Goal: Answer question/provide support: Share knowledge or assist other users

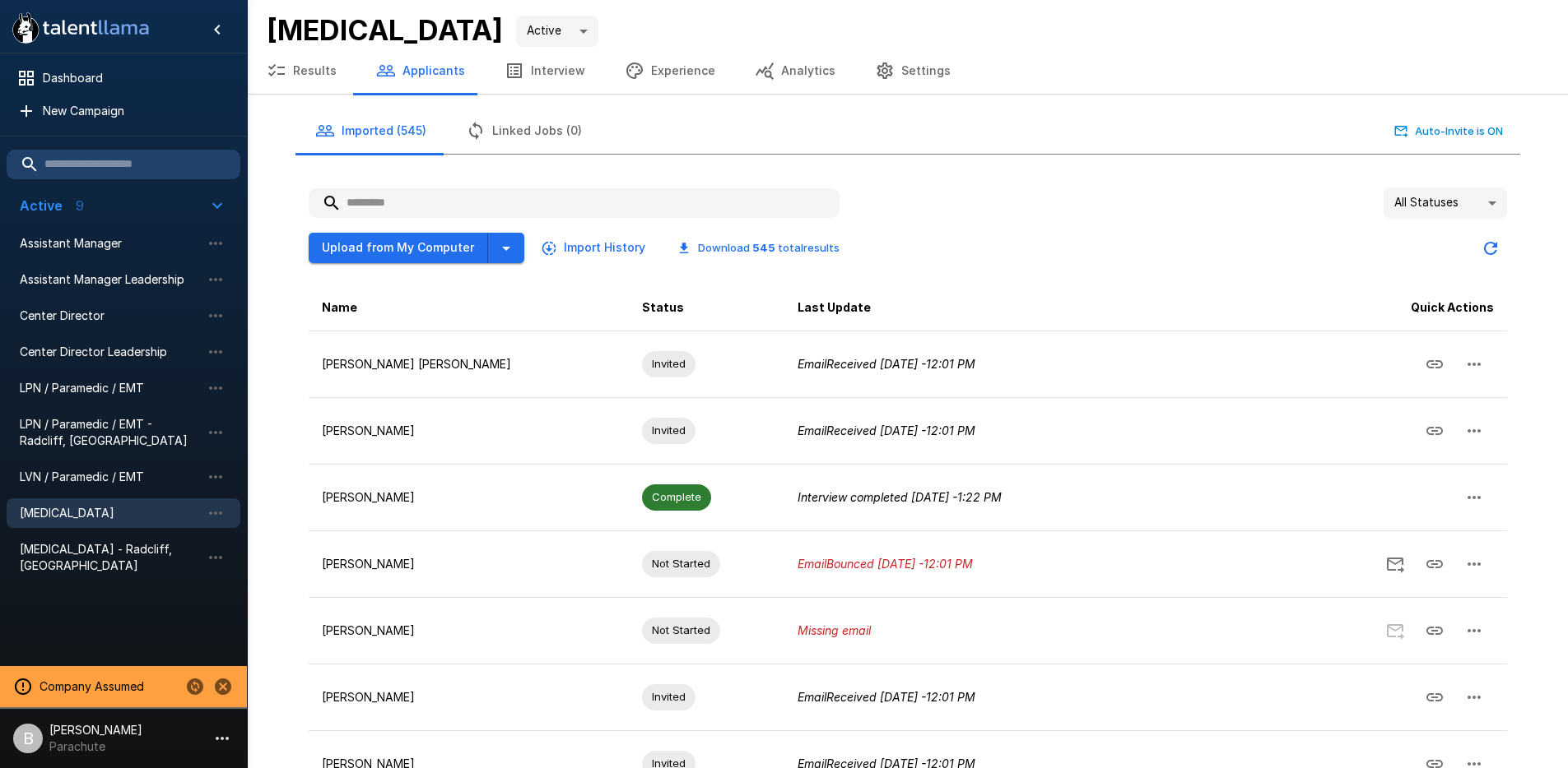
click at [1460, 204] on body ".st0{fill:#FFFFFF;} .st1{fill:#76a4ed;} Dashboard New Campaign Active 9 Assista…" at bounding box center [784, 384] width 1568 height 768
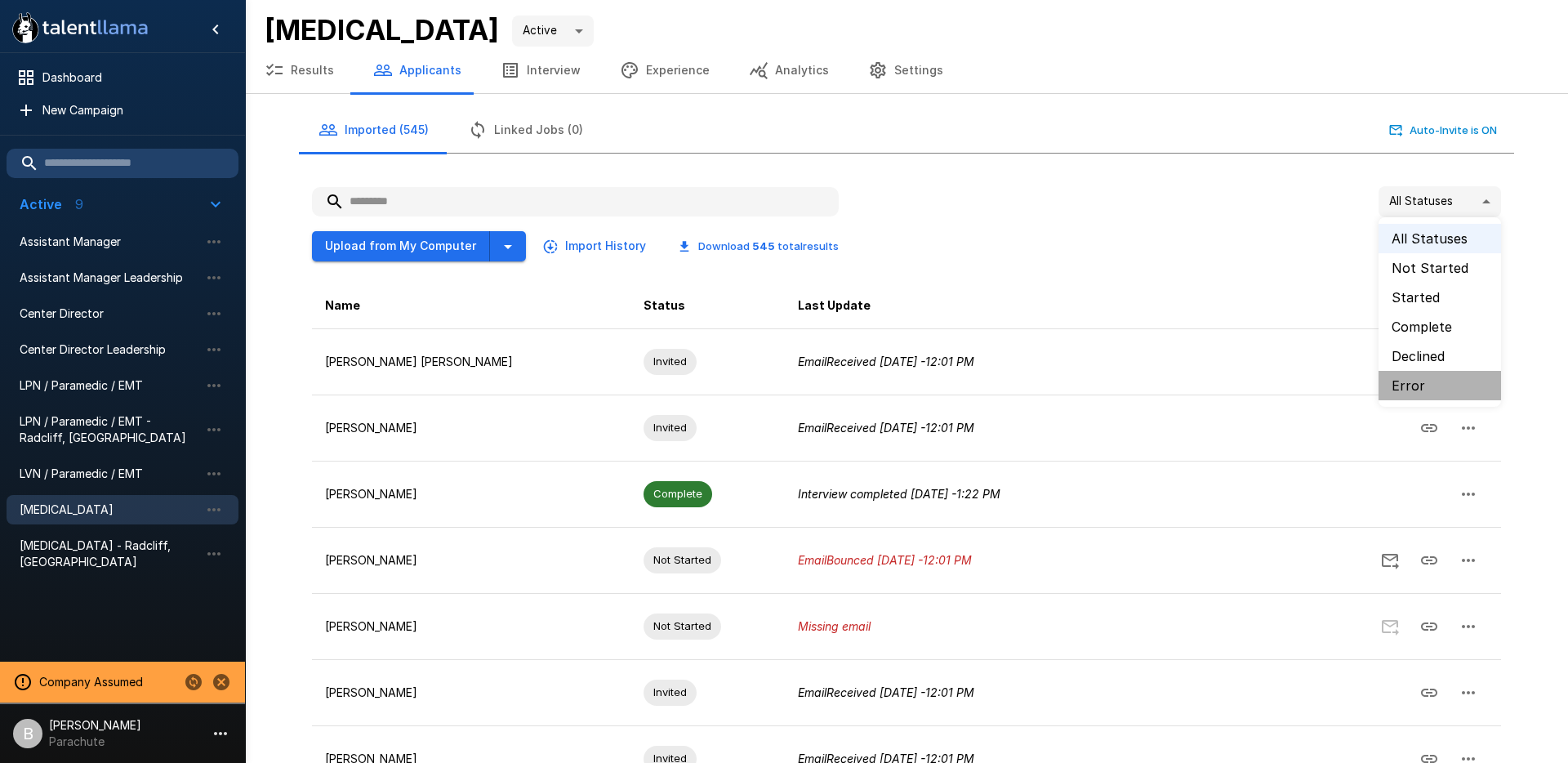
click at [1421, 382] on li "Error" at bounding box center [1440, 386] width 122 height 29
type input "*****"
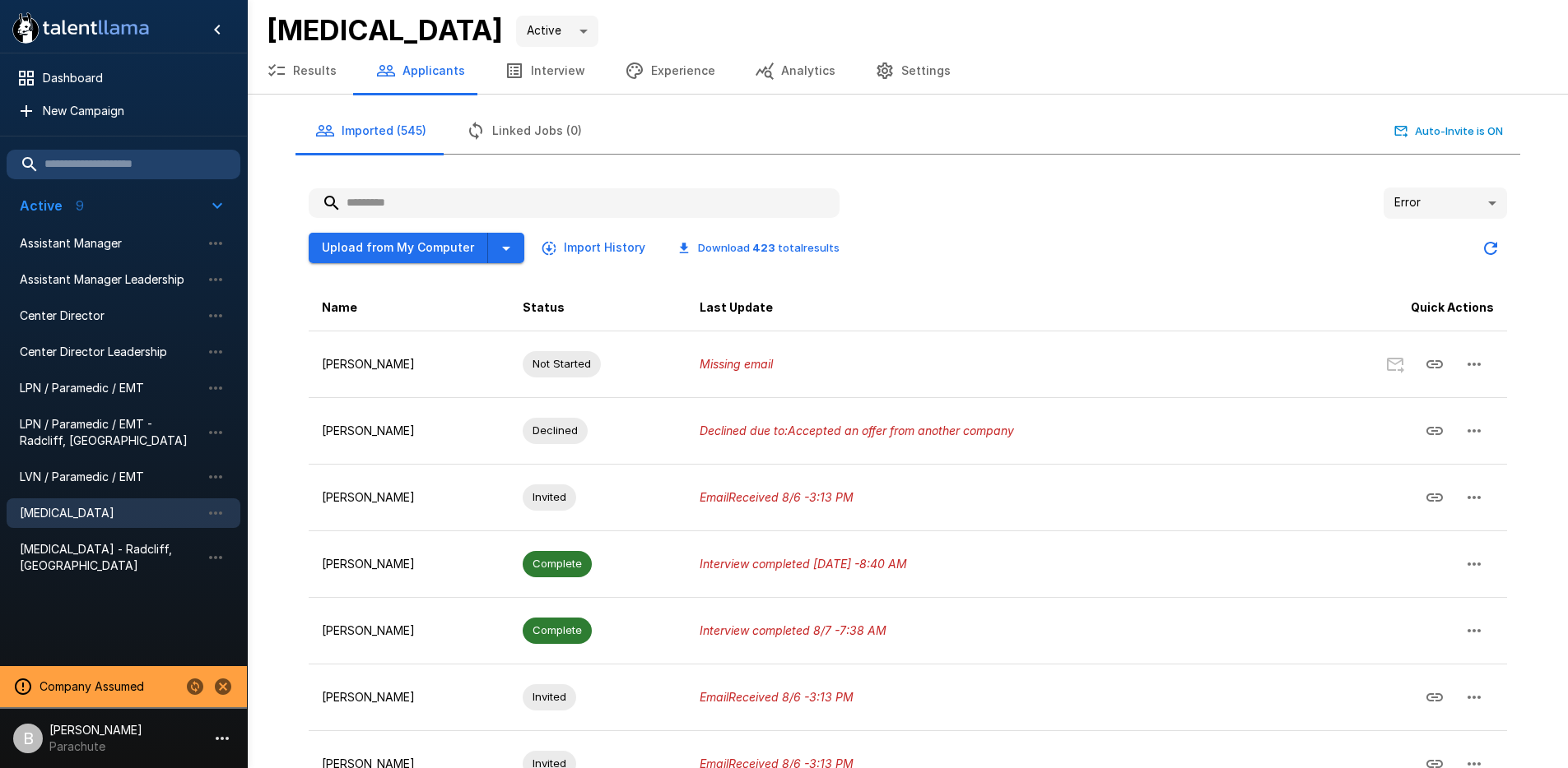
click at [1510, 206] on div "Error ***** Upload from My Computer Import History Download 423 total results N…" at bounding box center [907, 620] width 1224 height 892
click at [1461, 209] on body ".st0{fill:#FFFFFF;} .st1{fill:#76a4ed;} Dashboard New Campaign Active 9 Assista…" at bounding box center [790, 384] width 1580 height 768
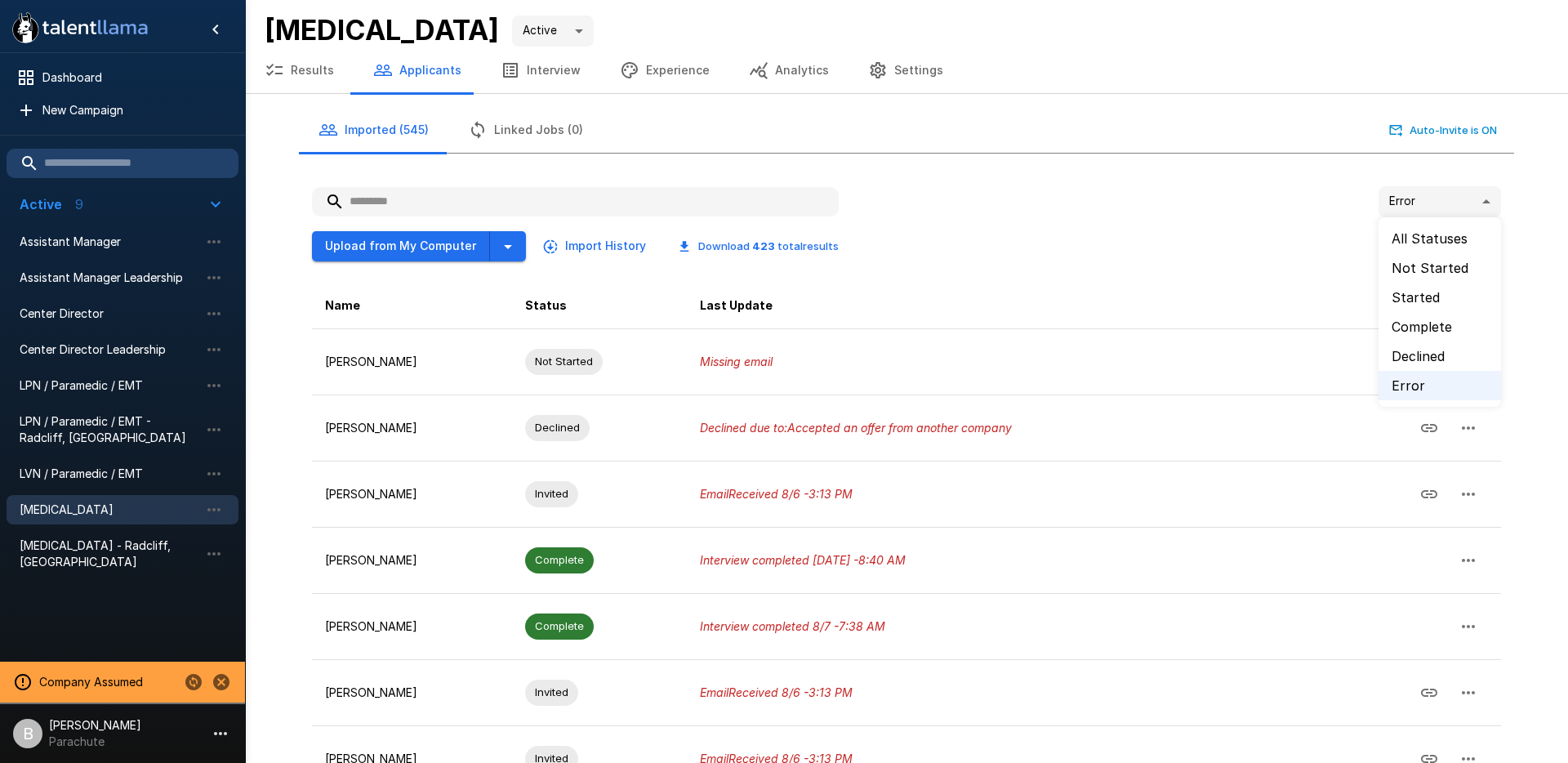
click at [1420, 382] on li "Error" at bounding box center [1440, 386] width 122 height 29
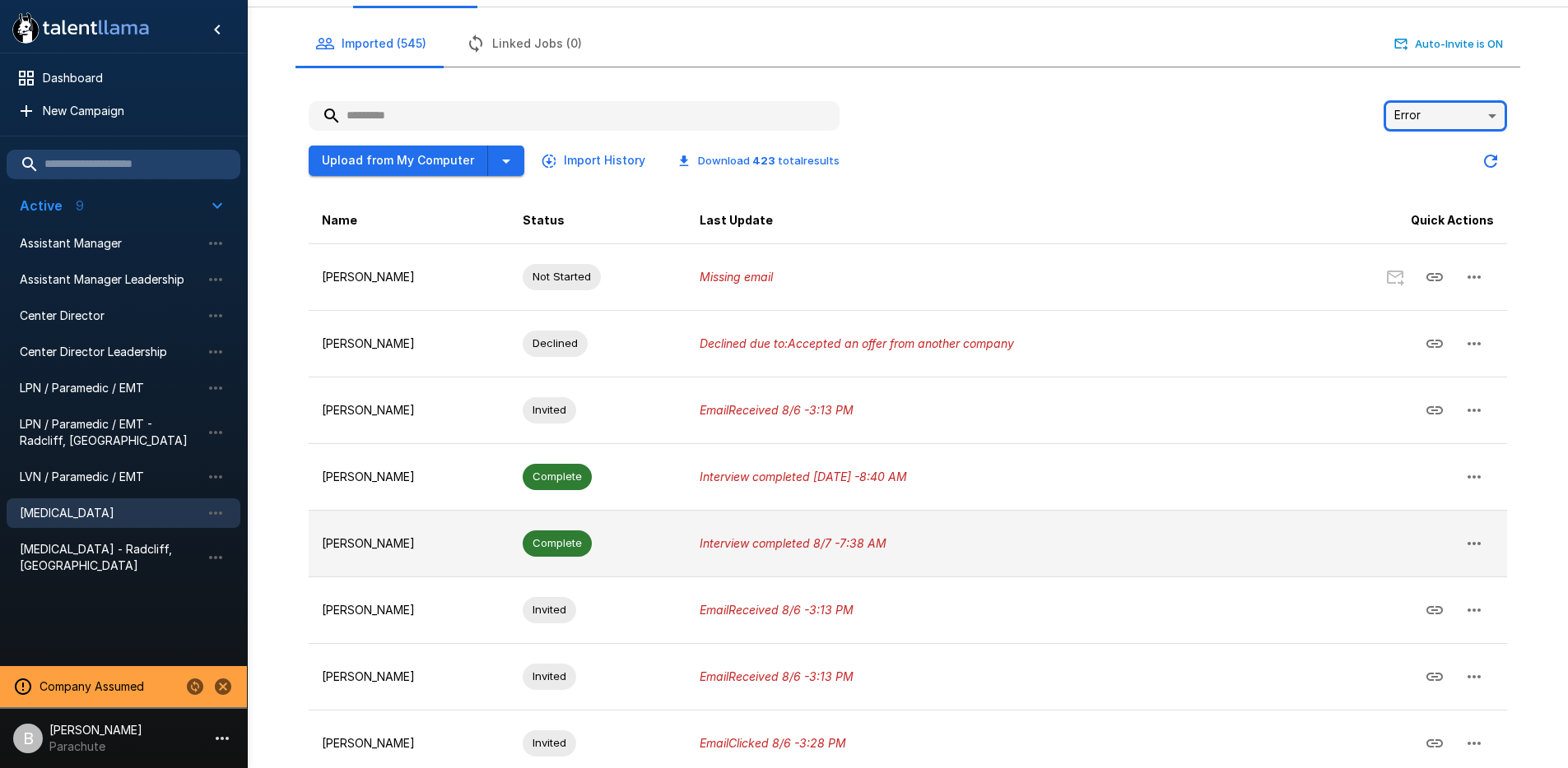
scroll to position [91, 0]
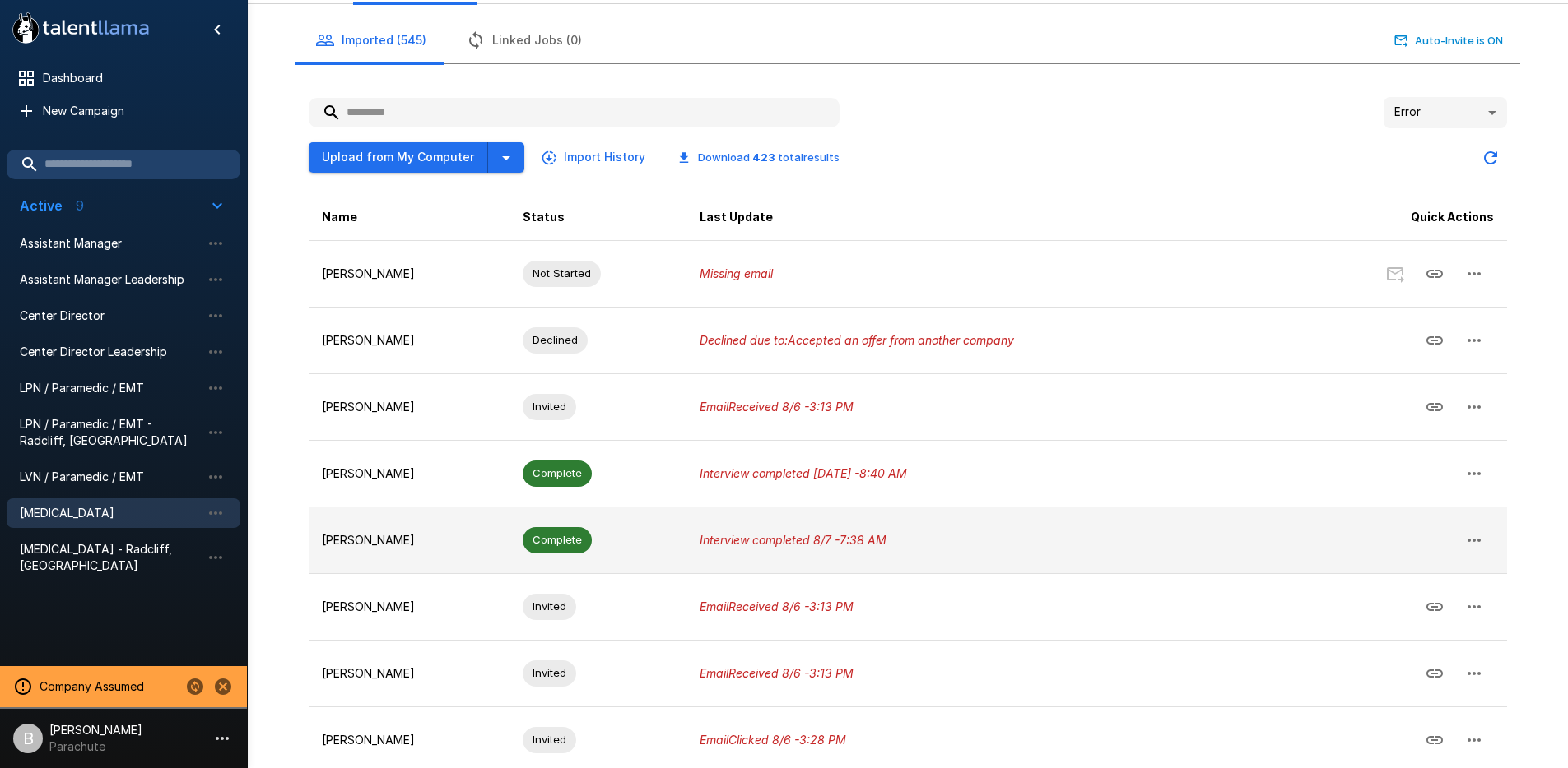
click at [935, 546] on p "Interview completed 8/7 - 7:38 AM" at bounding box center [973, 540] width 549 height 17
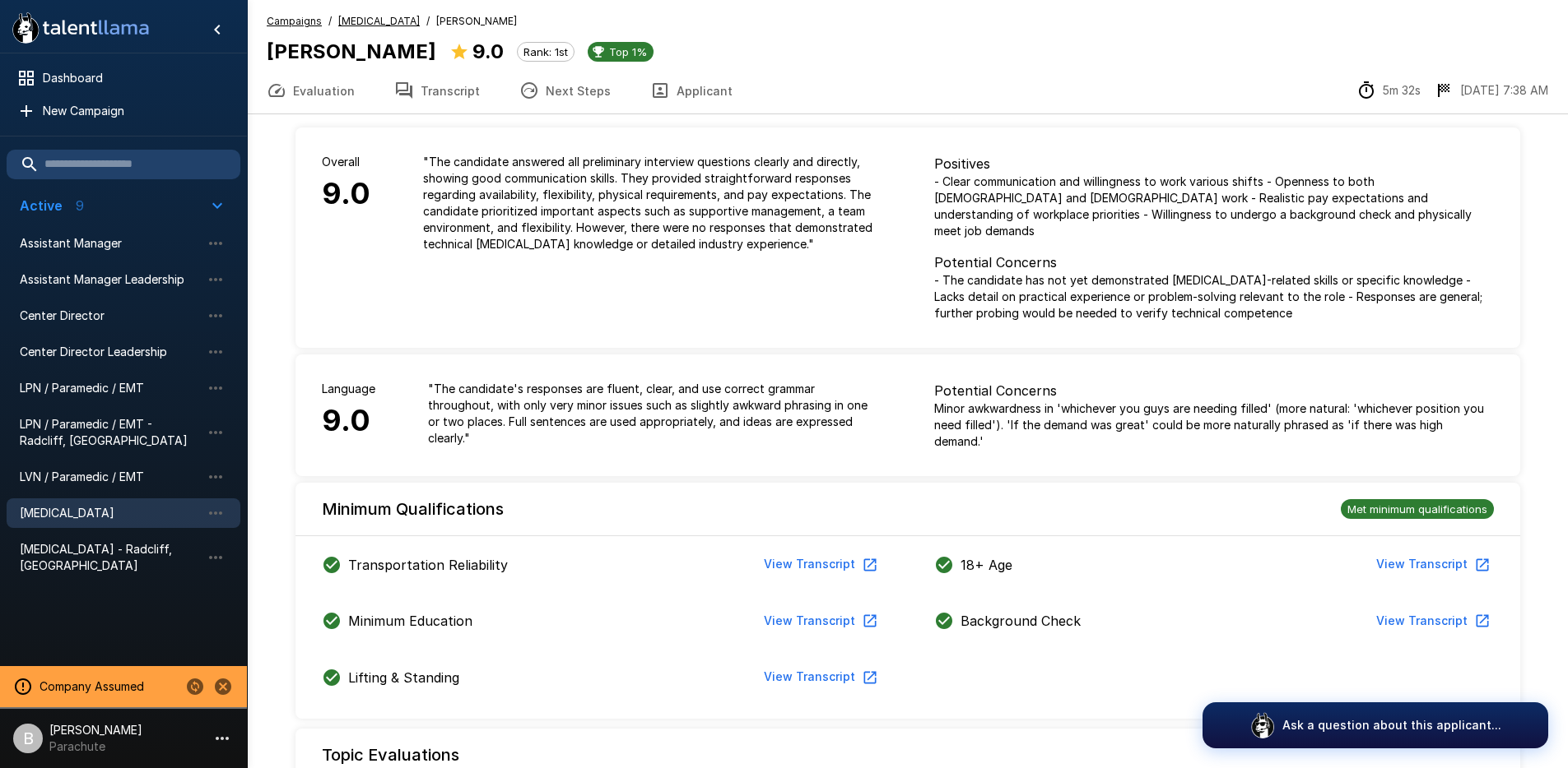
click at [699, 91] on button "Applicant" at bounding box center [691, 90] width 122 height 46
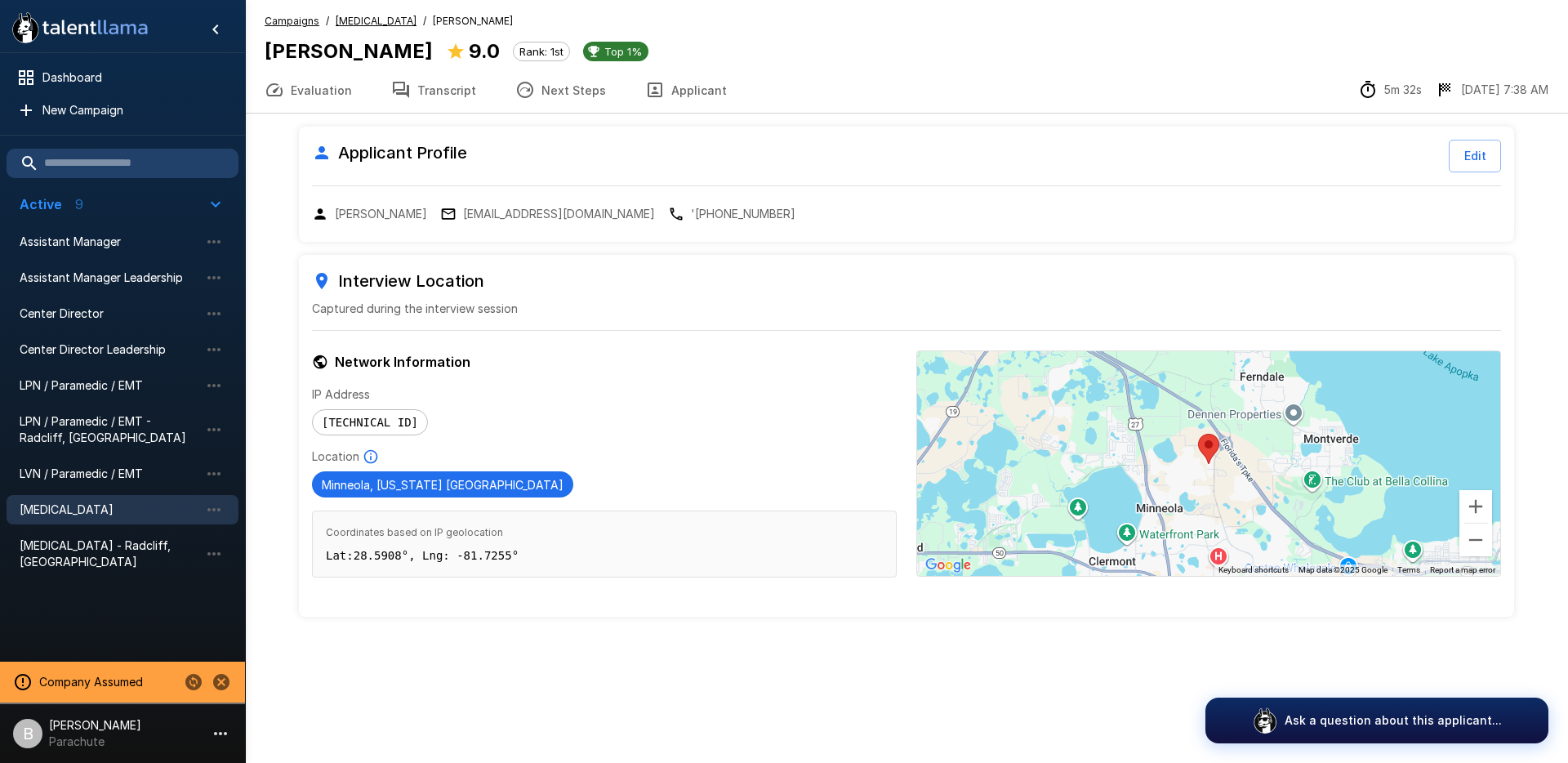
click at [354, 19] on u "Phlebotomist" at bounding box center [376, 20] width 81 height 12
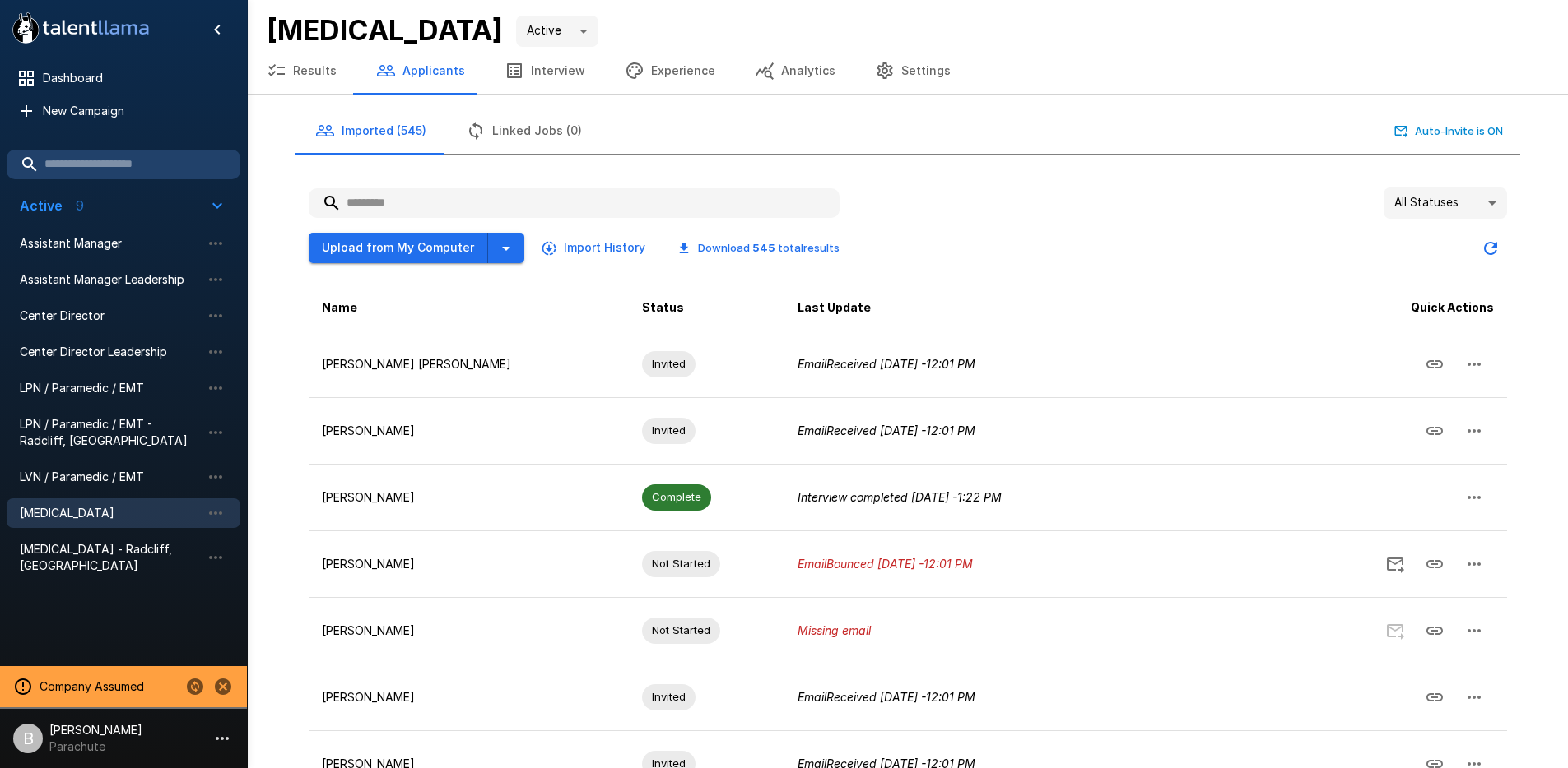
click at [1452, 209] on body ".st0{fill:#FFFFFF;} .st1{fill:#76a4ed;} Dashboard New Campaign Active 9 Assista…" at bounding box center [784, 384] width 1568 height 768
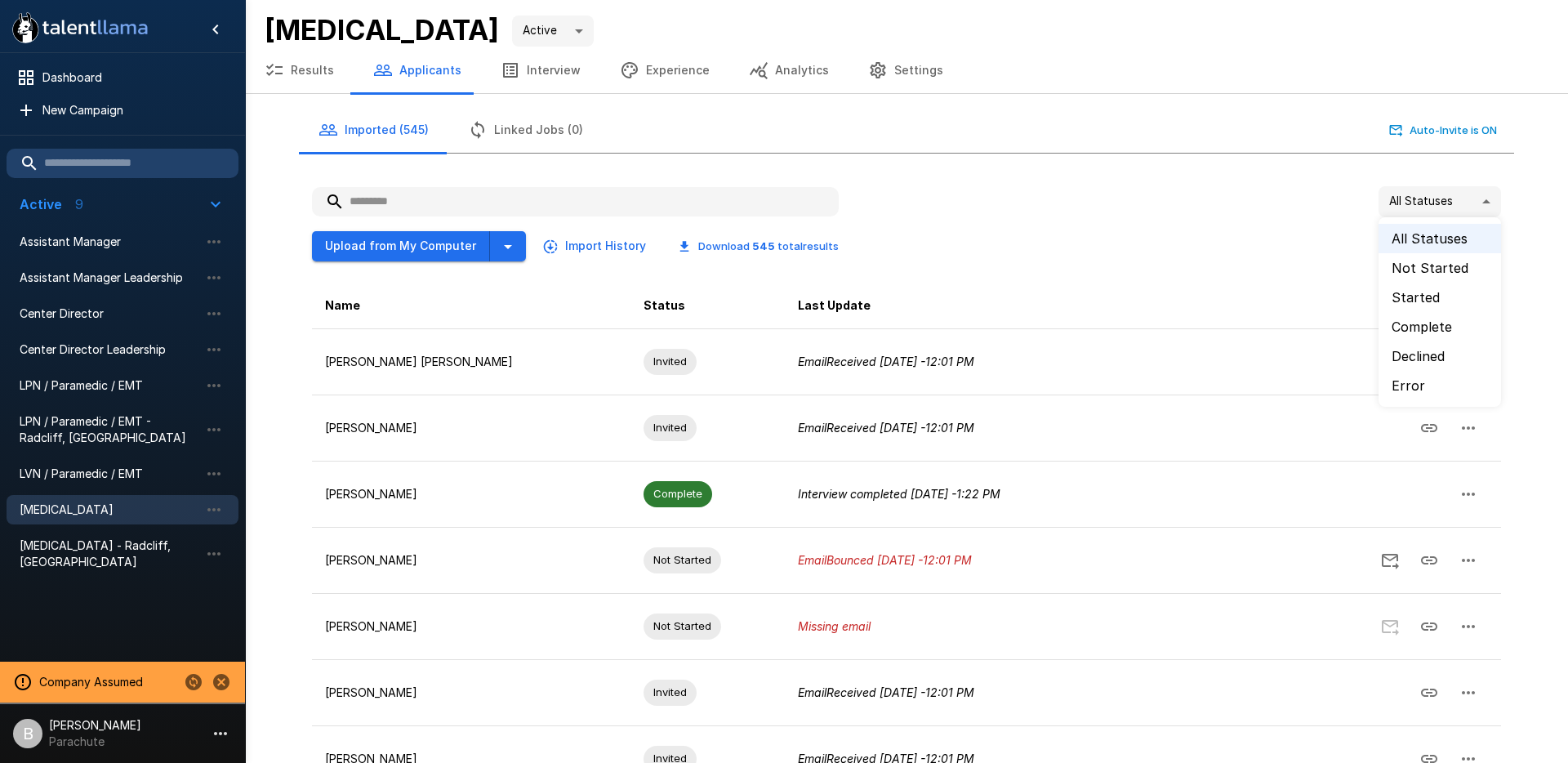
click at [1441, 387] on li "Error" at bounding box center [1440, 386] width 122 height 29
type input "*****"
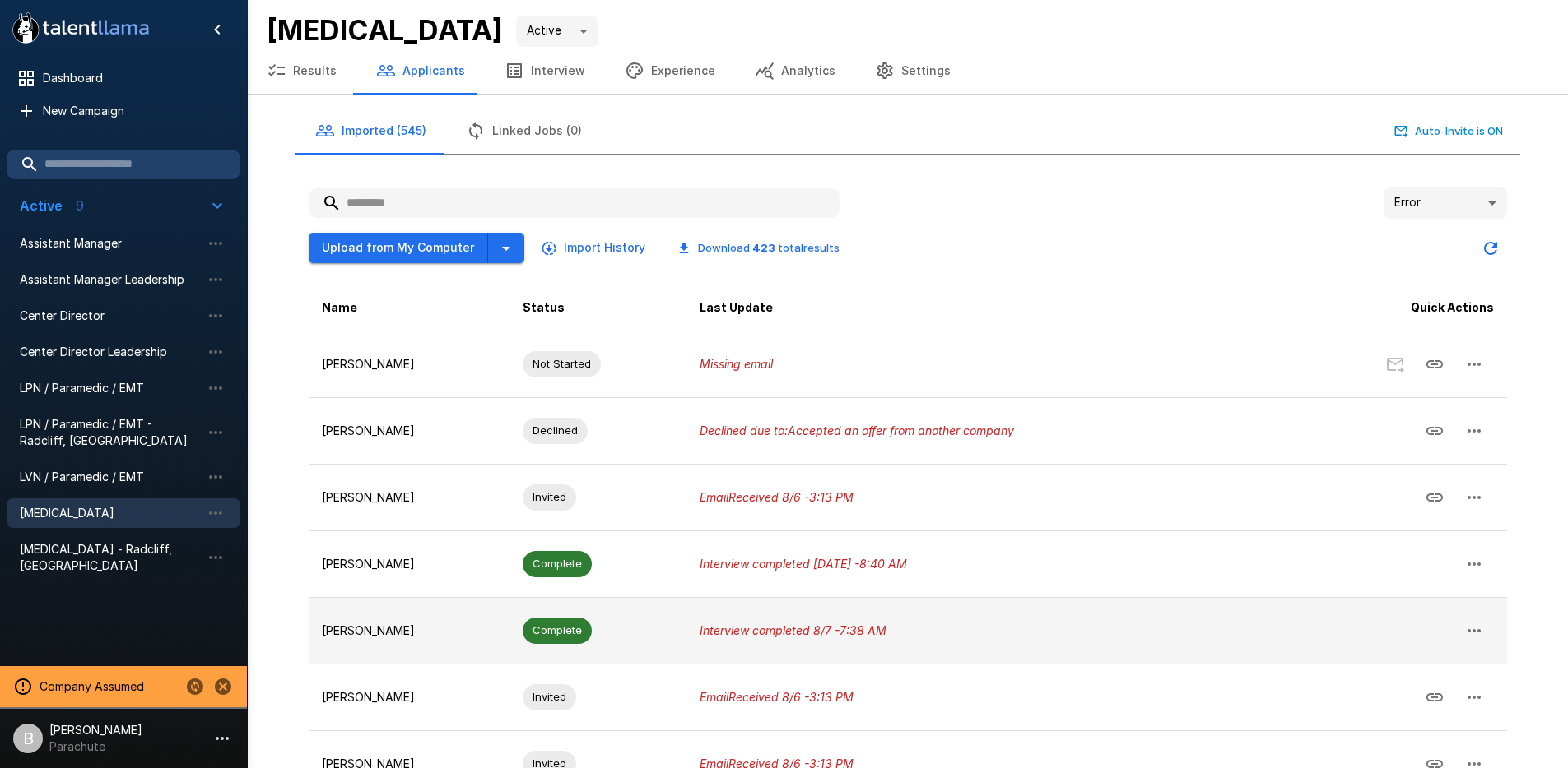
click at [789, 631] on icon "Interview completed 8/7 - 7:38 AM" at bounding box center [792, 630] width 187 height 14
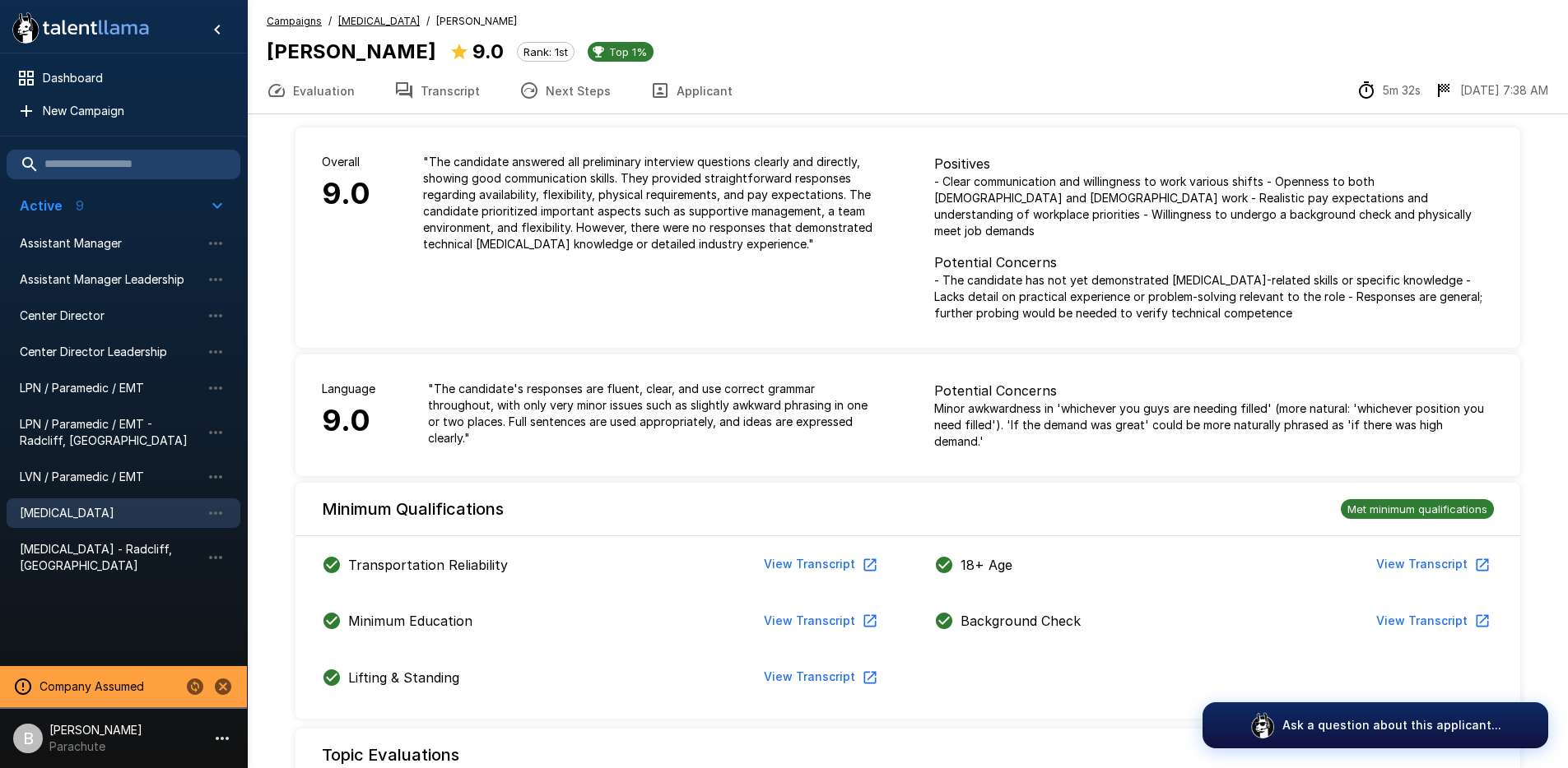
click at [703, 87] on button "Applicant" at bounding box center [691, 90] width 122 height 46
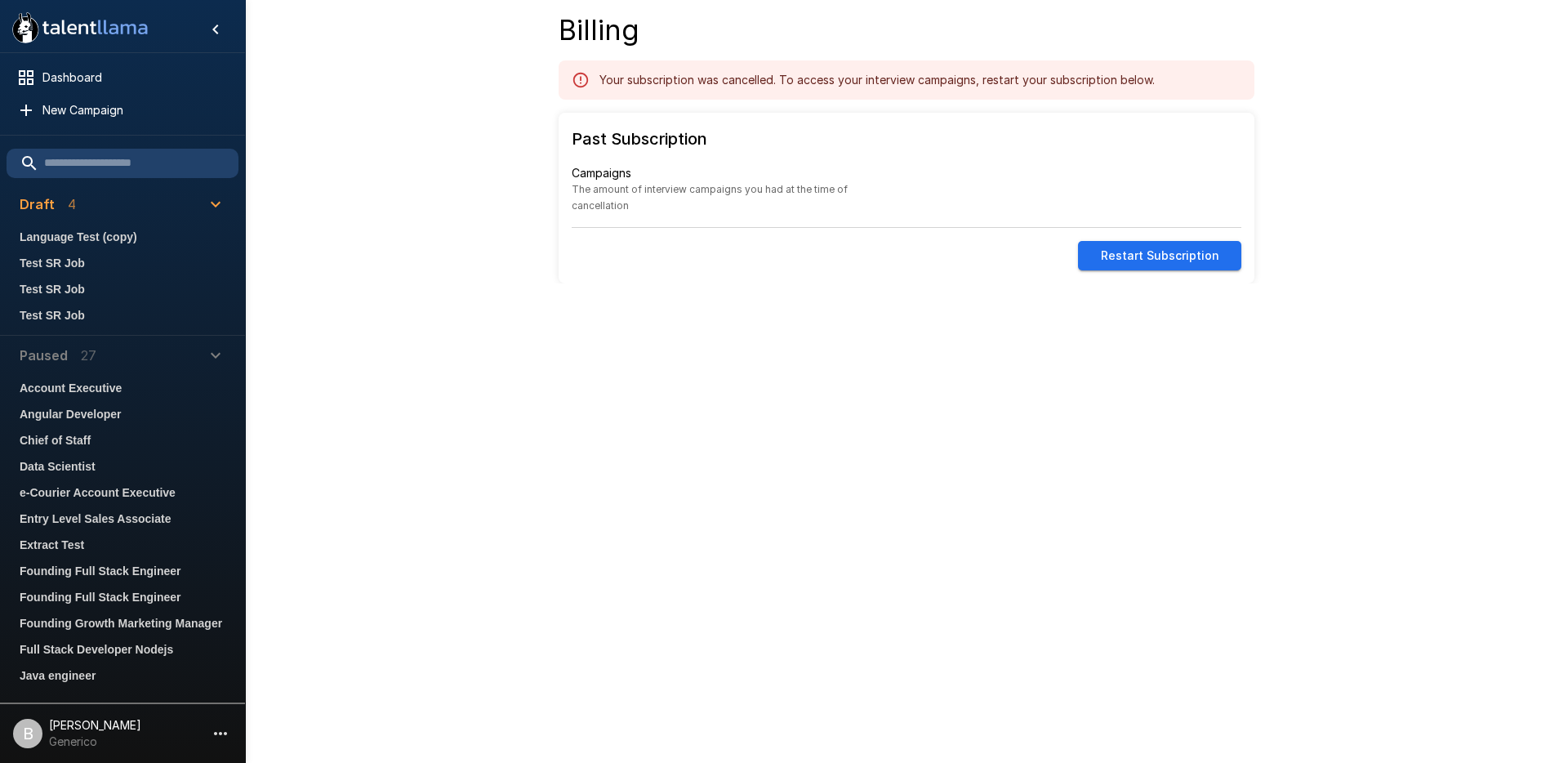
click at [1106, 248] on button "Restart Subscription" at bounding box center [1159, 256] width 163 height 30
click at [722, 57] on div "Your subscription was cancelled. To access your interview campaigns, restart yo…" at bounding box center [899, 73] width 709 height 52
click at [1266, 202] on div "Billing Your subscription was cancelled. To access your interview campaigns, re…" at bounding box center [907, 148] width 735 height 270
click at [1168, 241] on button "Restart Subscription" at bounding box center [1159, 256] width 163 height 30
click at [787, 83] on div "Your subscription was cancelled. To access your interview campaigns, restart yo…" at bounding box center [877, 80] width 556 height 29
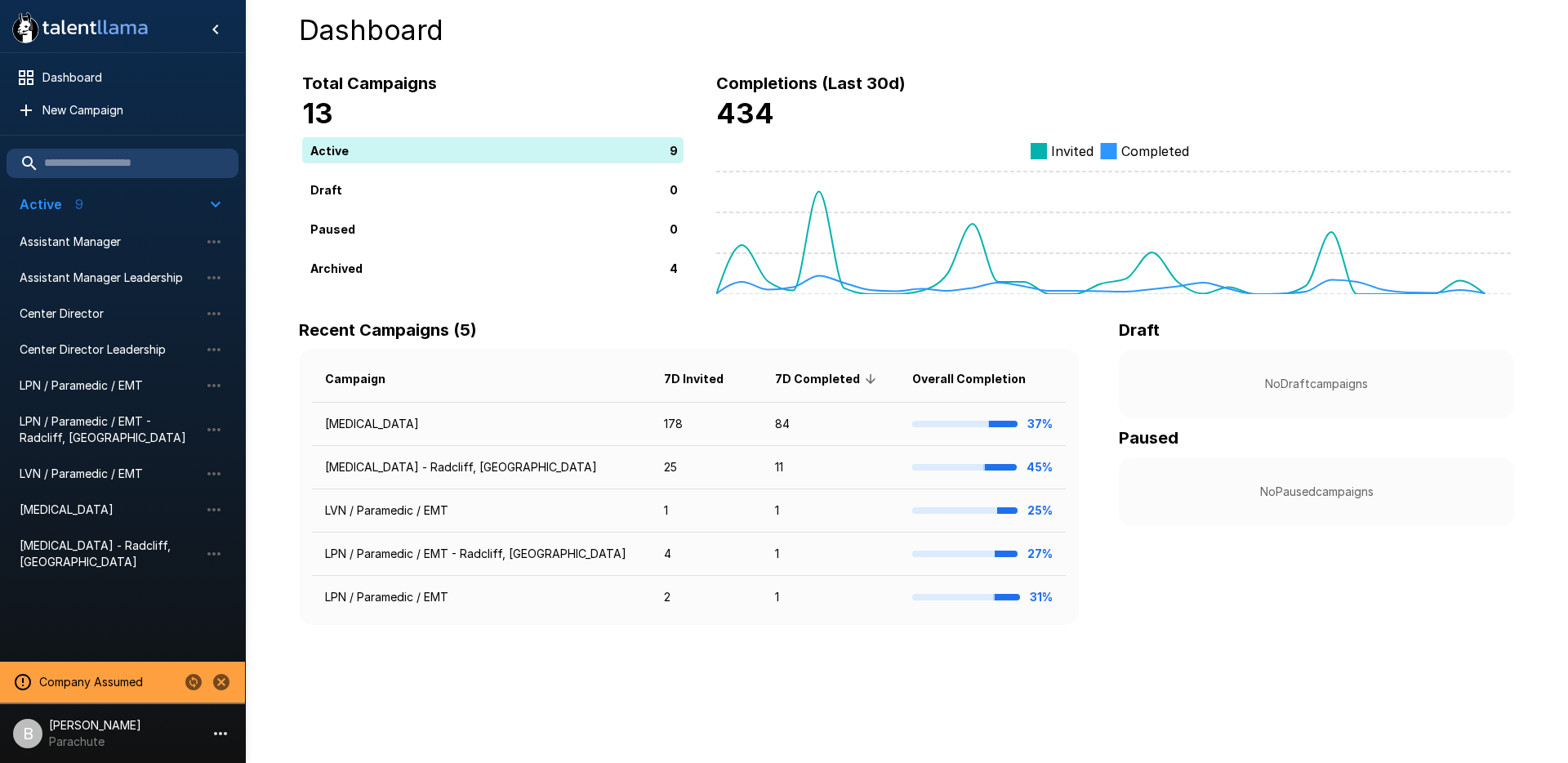
click at [78, 724] on p "[PERSON_NAME]" at bounding box center [95, 726] width 92 height 16
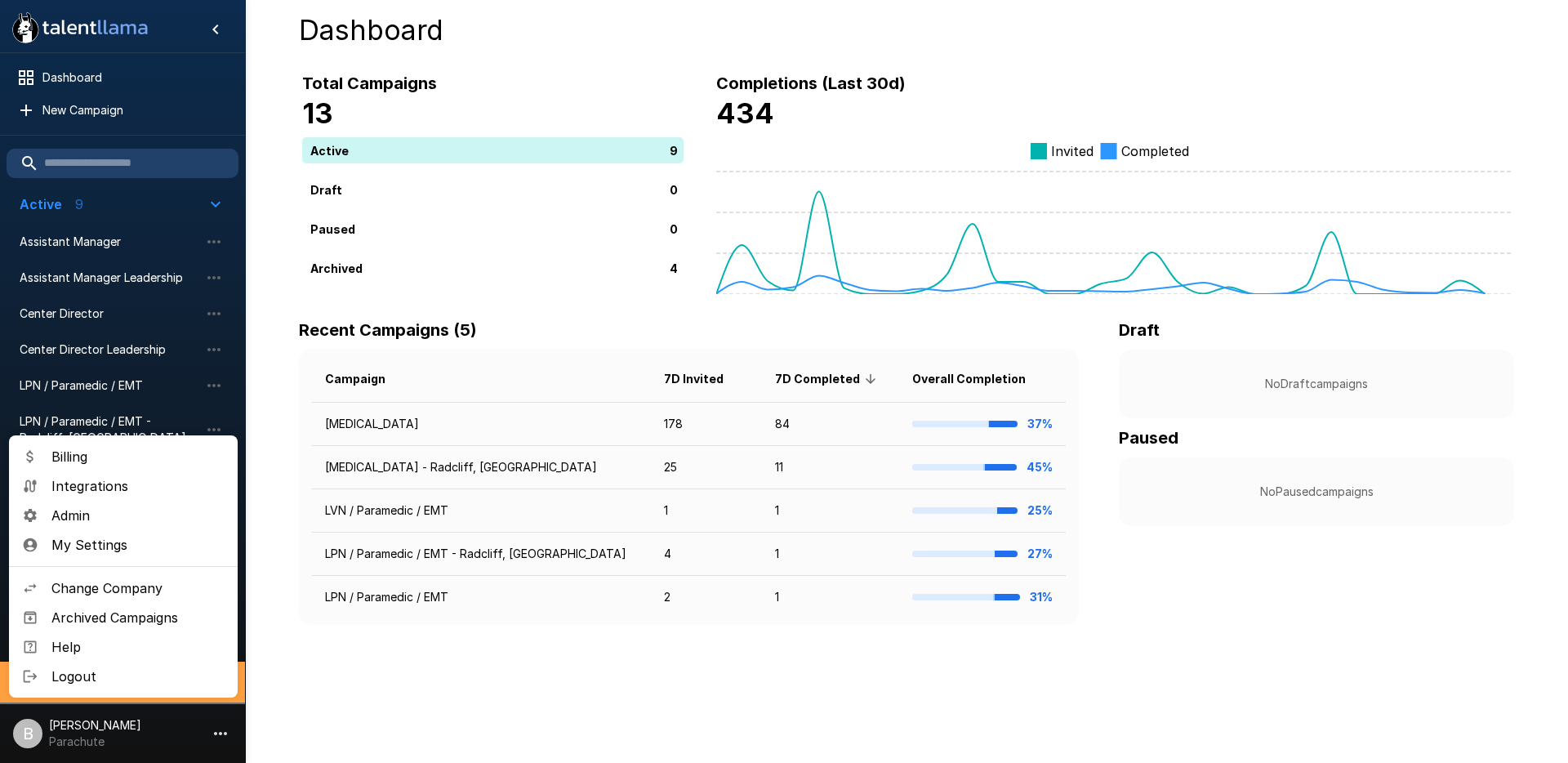
click at [145, 594] on span "Change Company" at bounding box center [138, 588] width 173 height 19
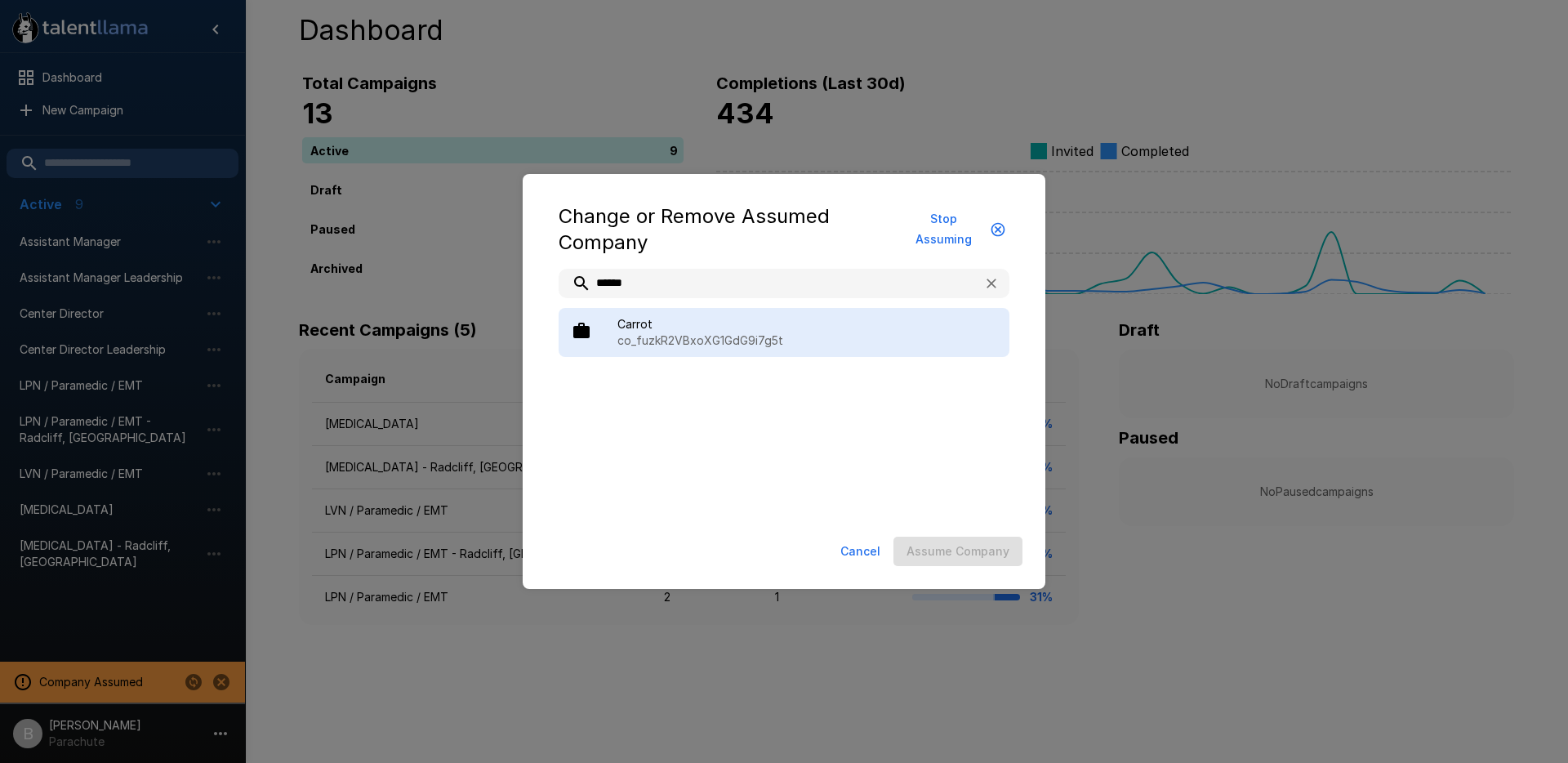
type input "******"
click at [662, 329] on span "Carrot" at bounding box center [806, 325] width 379 height 16
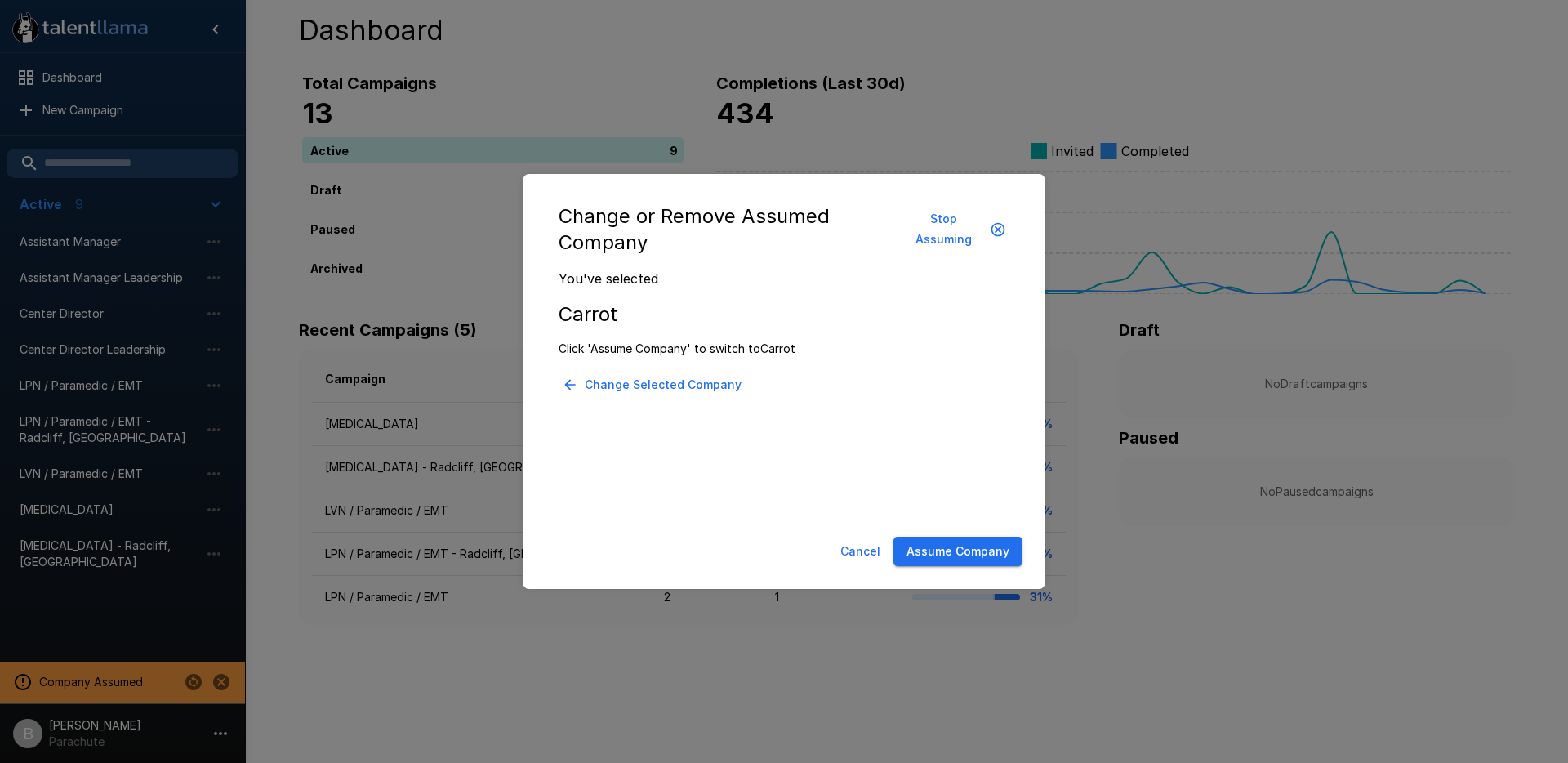
click at [963, 552] on button "Assume Company" at bounding box center [958, 551] width 129 height 30
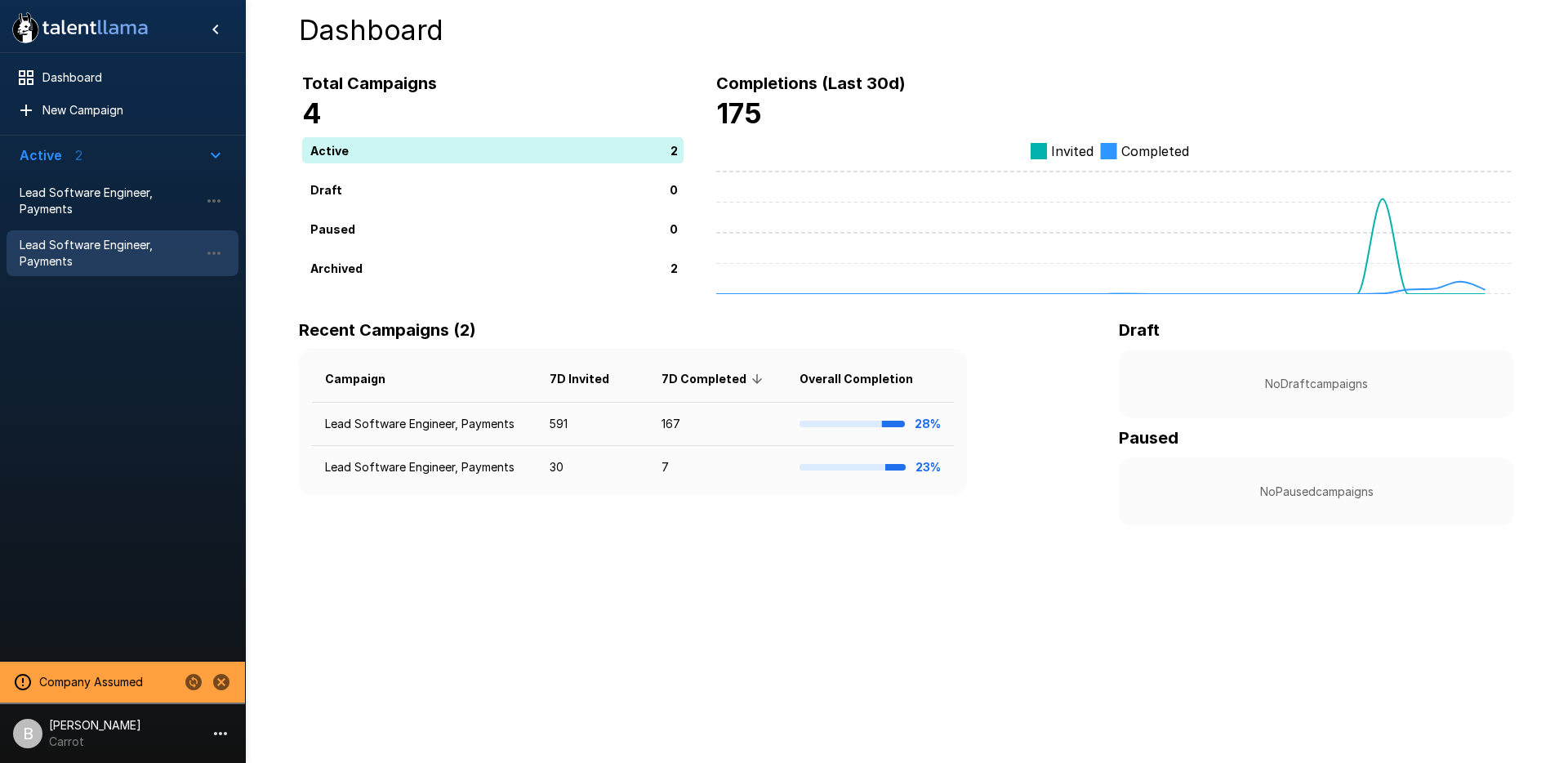
click at [113, 239] on span "Lead Software Engineer, Payments" at bounding box center [109, 254] width 180 height 33
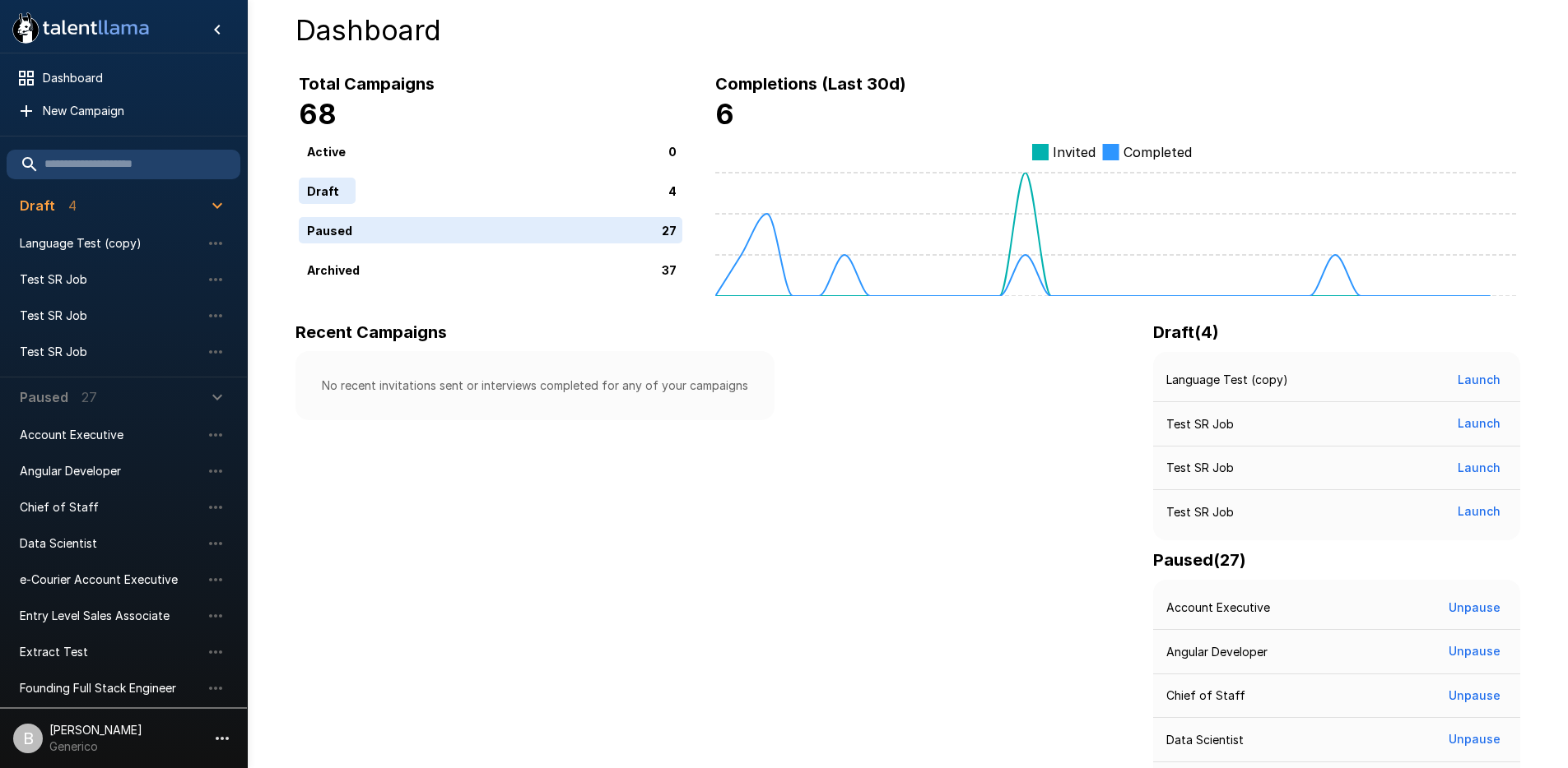
click at [131, 761] on li "B Benjamin Chaikin Generico" at bounding box center [123, 735] width 247 height 52
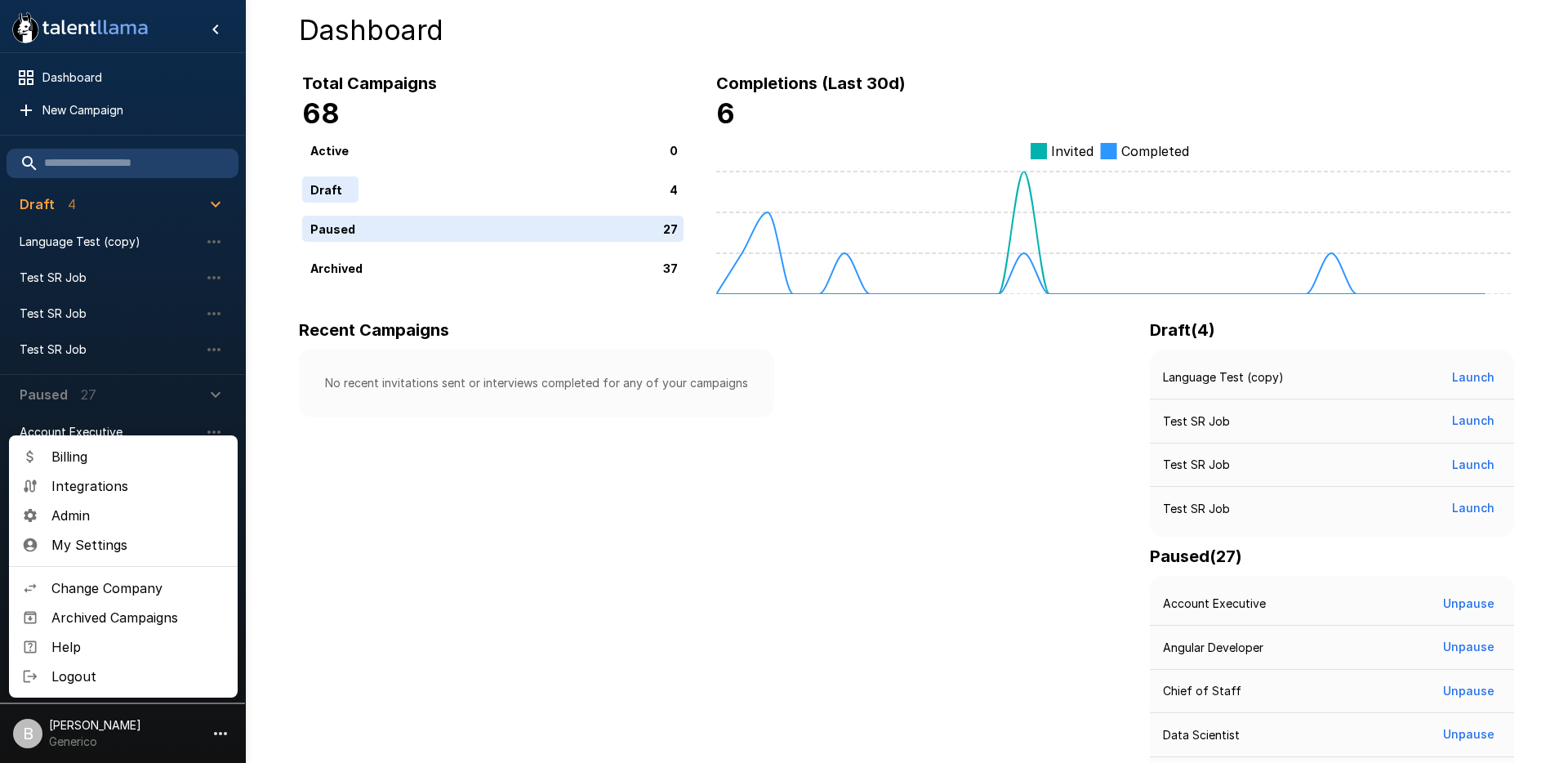
click at [140, 589] on span "Change Company" at bounding box center [138, 588] width 173 height 19
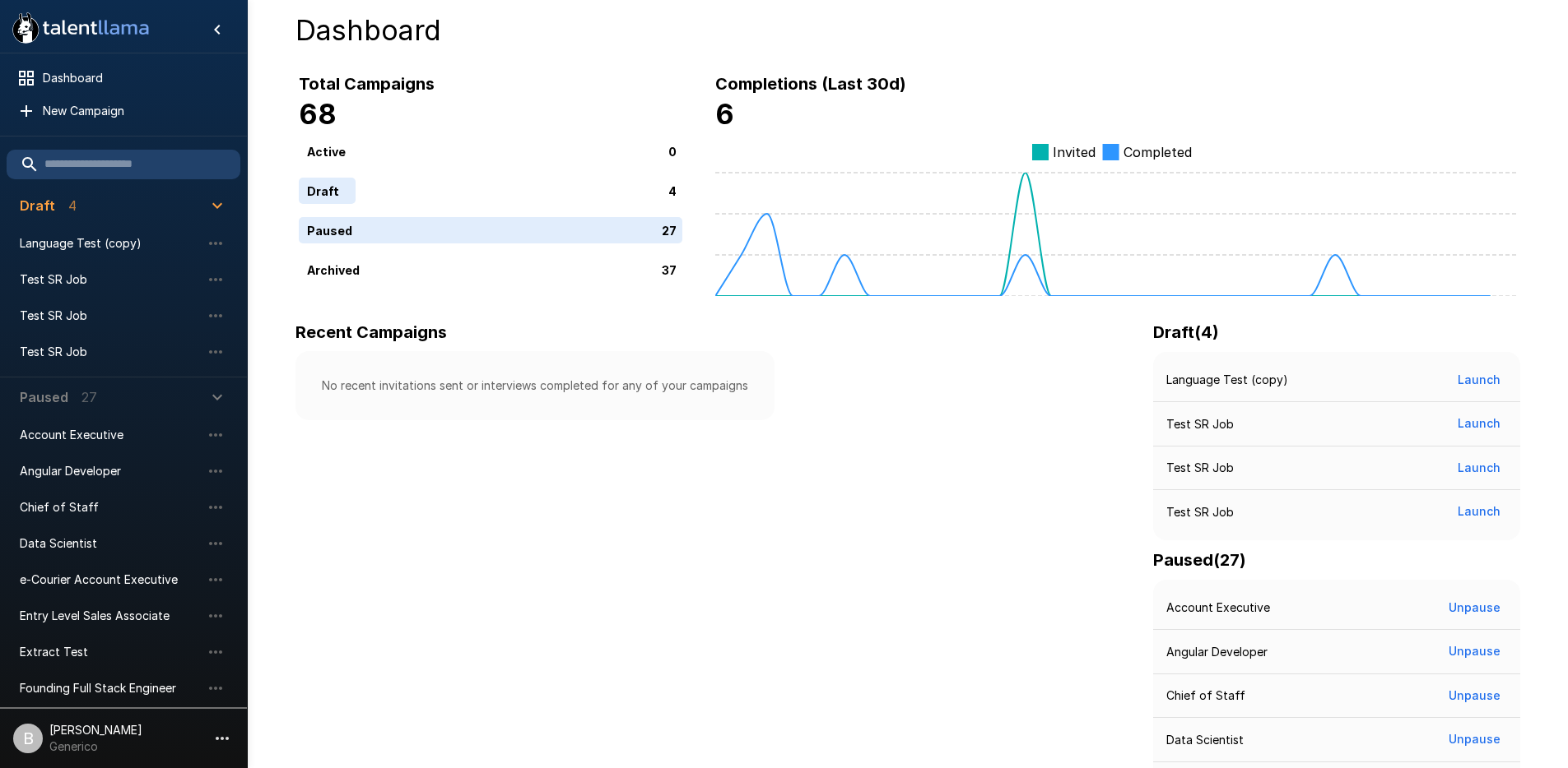
click at [81, 263] on li "Test SR Job" at bounding box center [123, 279] width 233 height 36
click at [85, 236] on span "Language Test (copy)" at bounding box center [109, 243] width 181 height 17
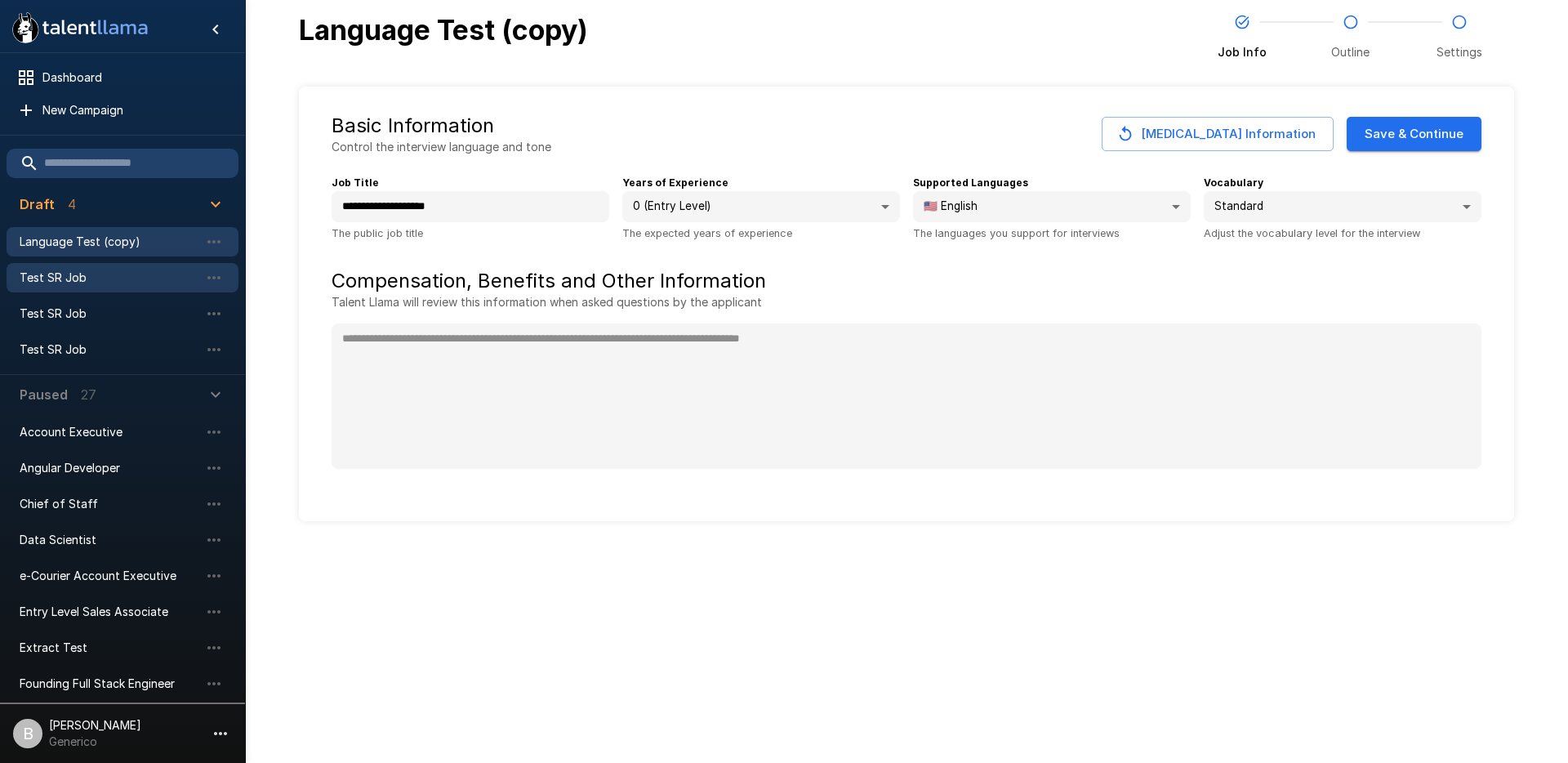
type textarea "*"
click at [92, 277] on span "Test SR Job" at bounding box center [109, 278] width 180 height 16
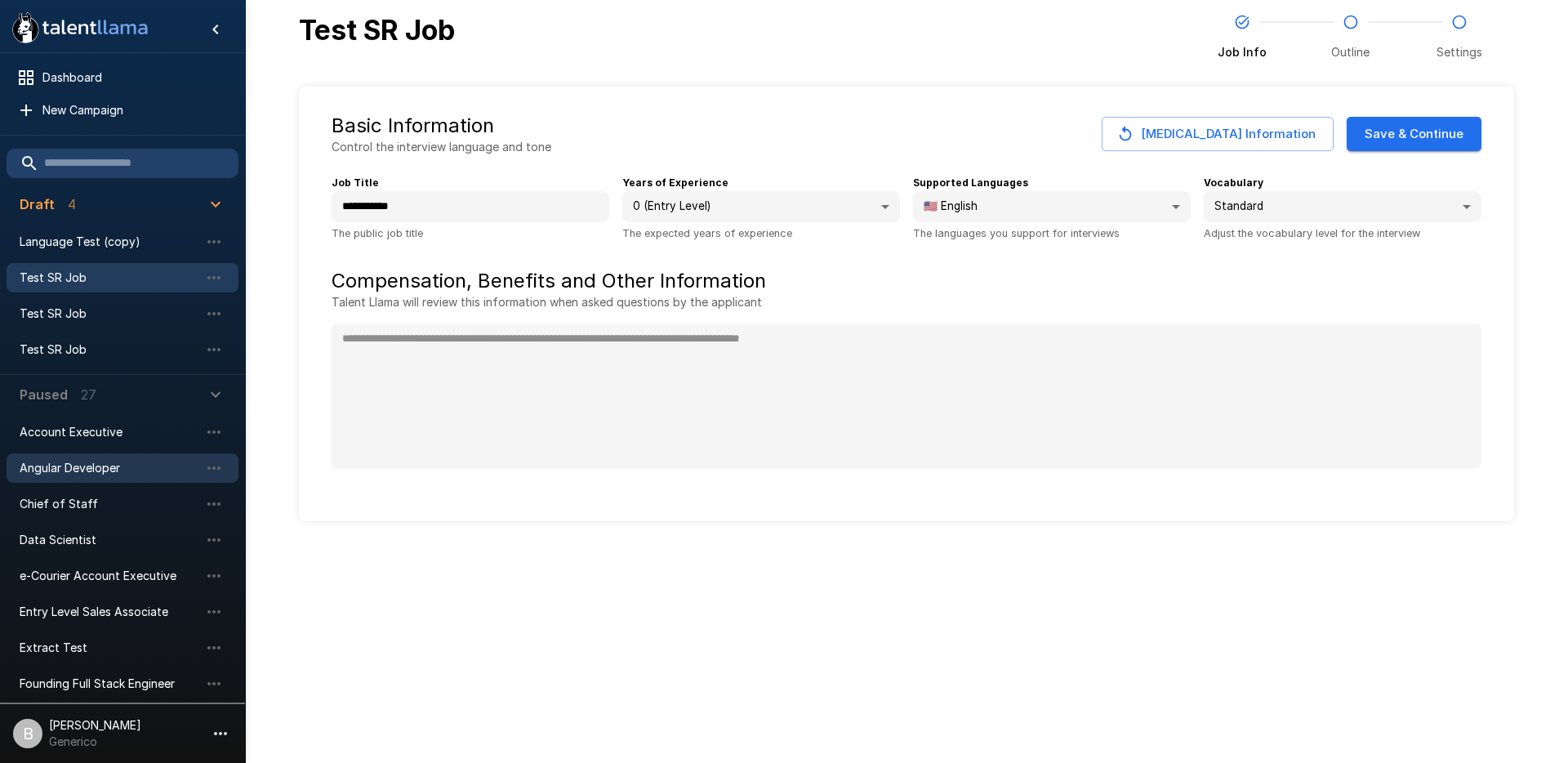
type textarea "*"
click at [143, 657] on div "Extract Test" at bounding box center [122, 648] width 232 height 29
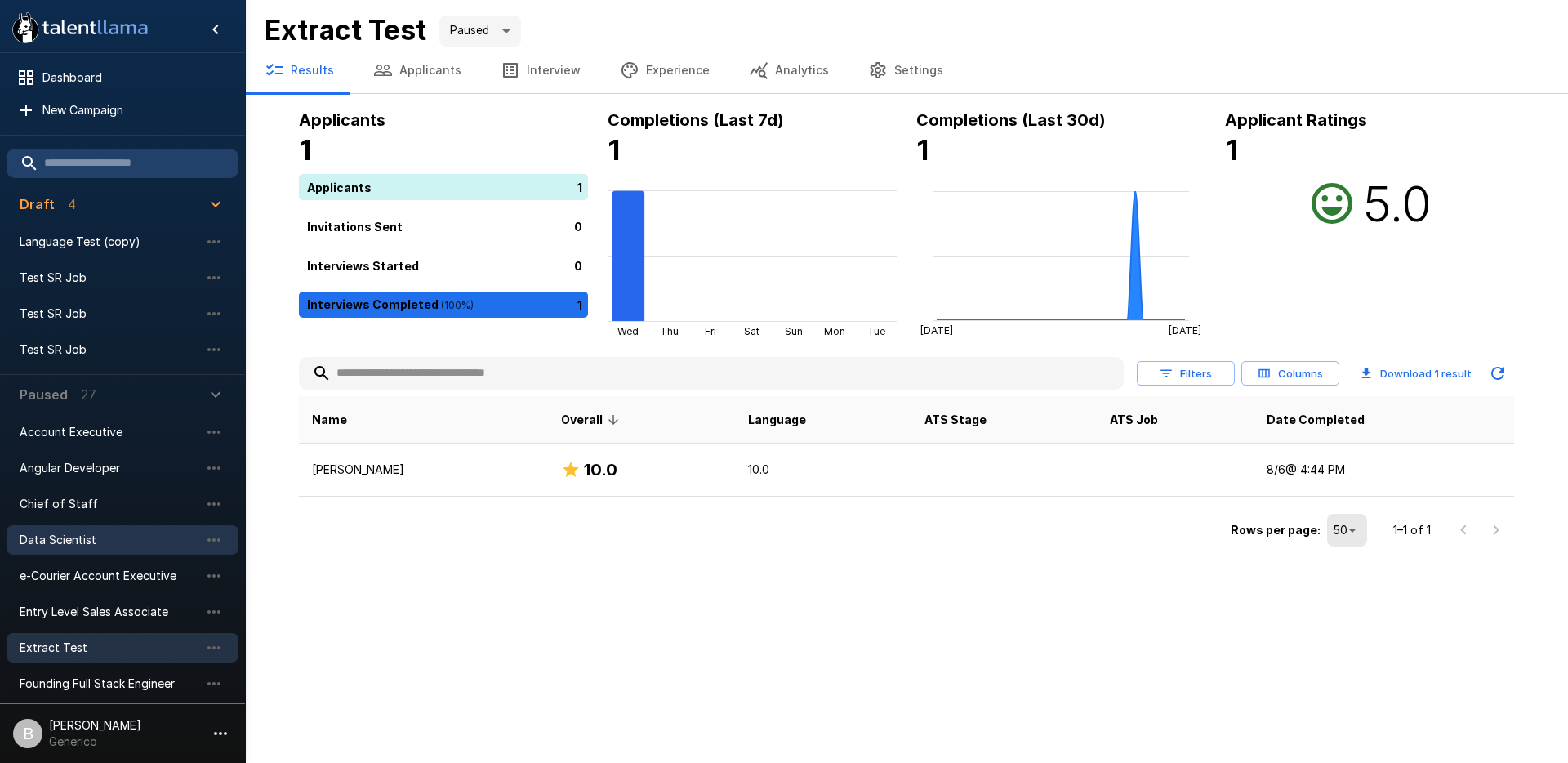
scroll to position [24, 0]
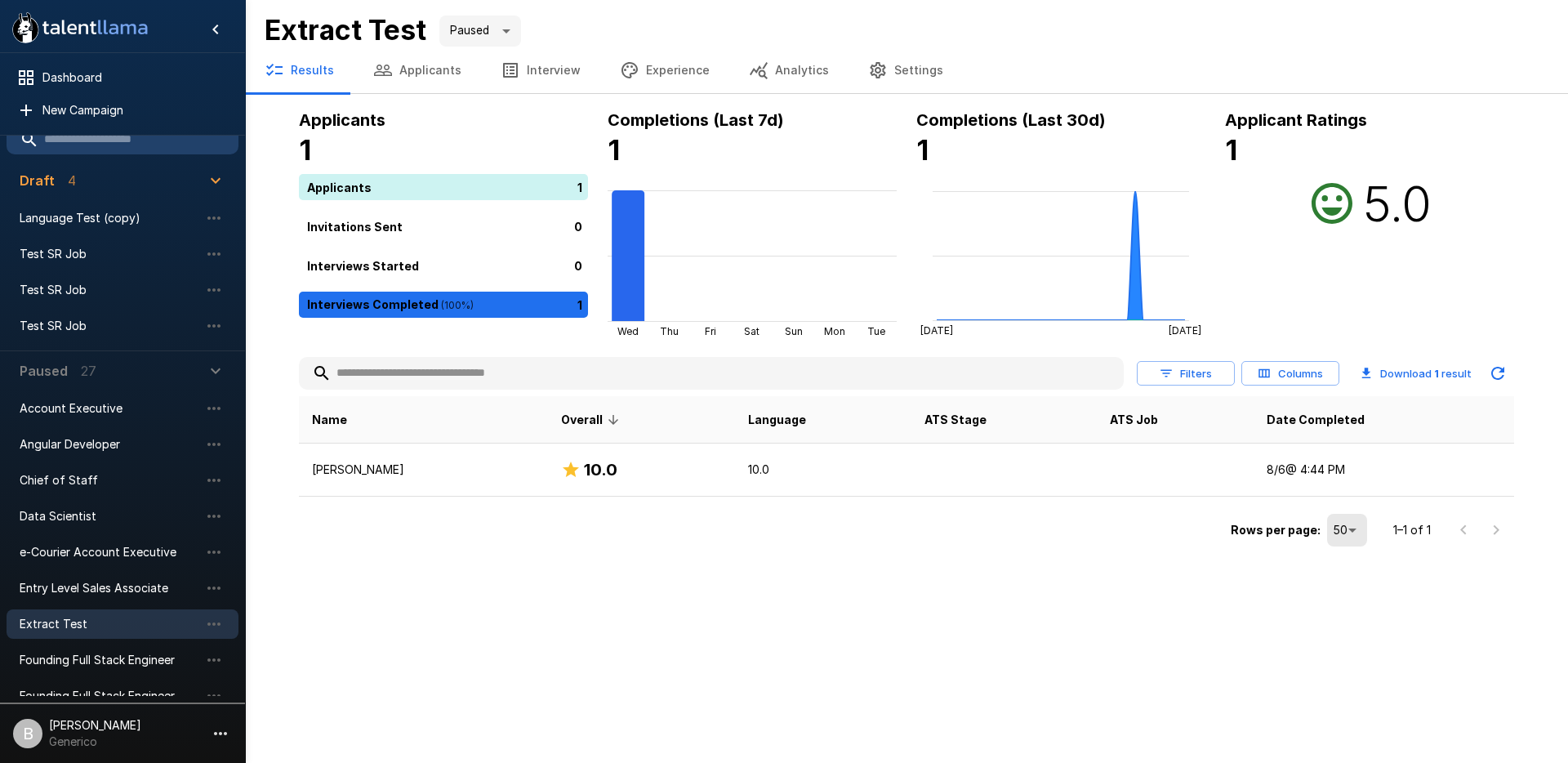
click at [418, 67] on button "Applicants" at bounding box center [418, 70] width 128 height 46
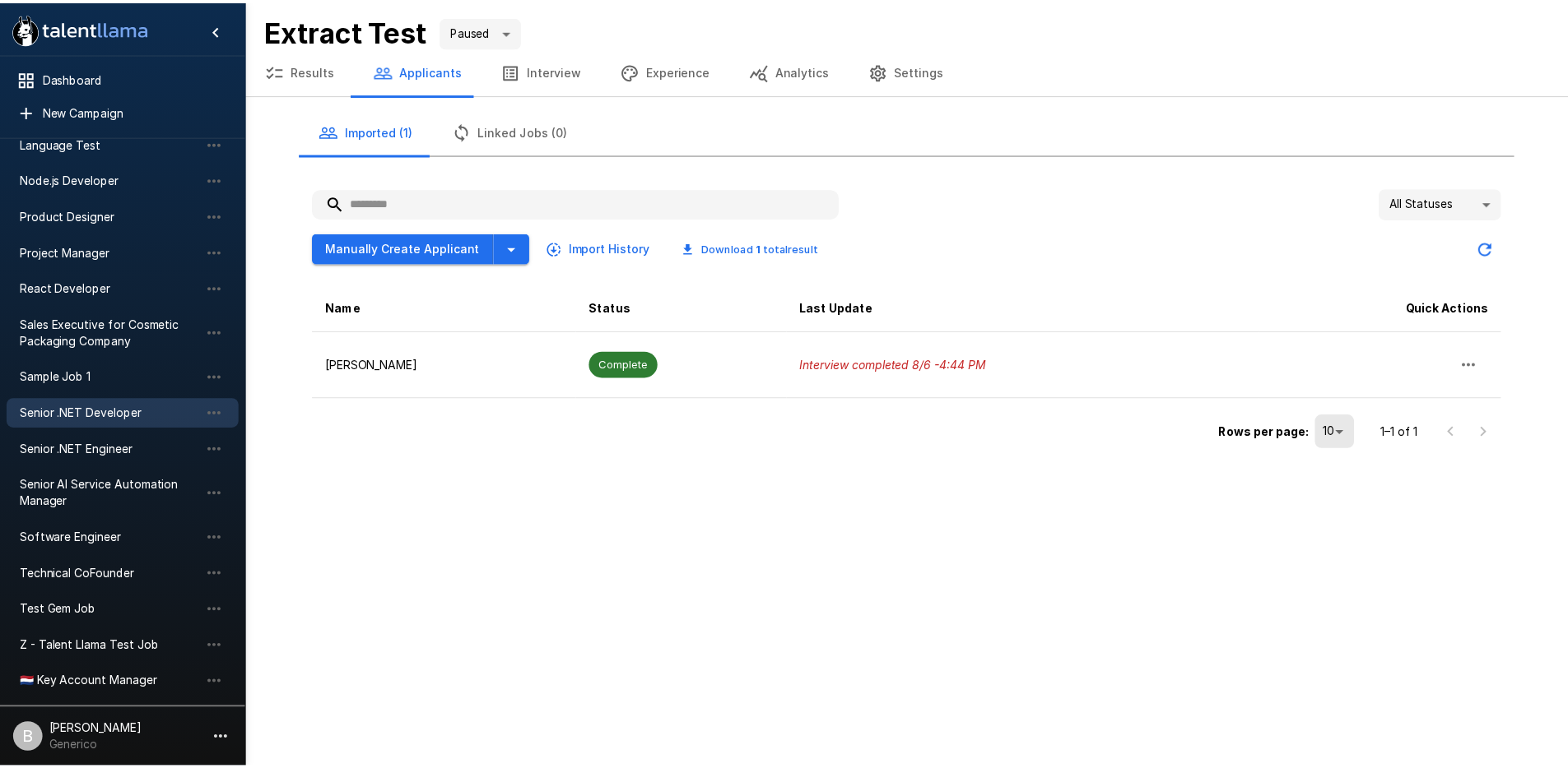
scroll to position [749, 0]
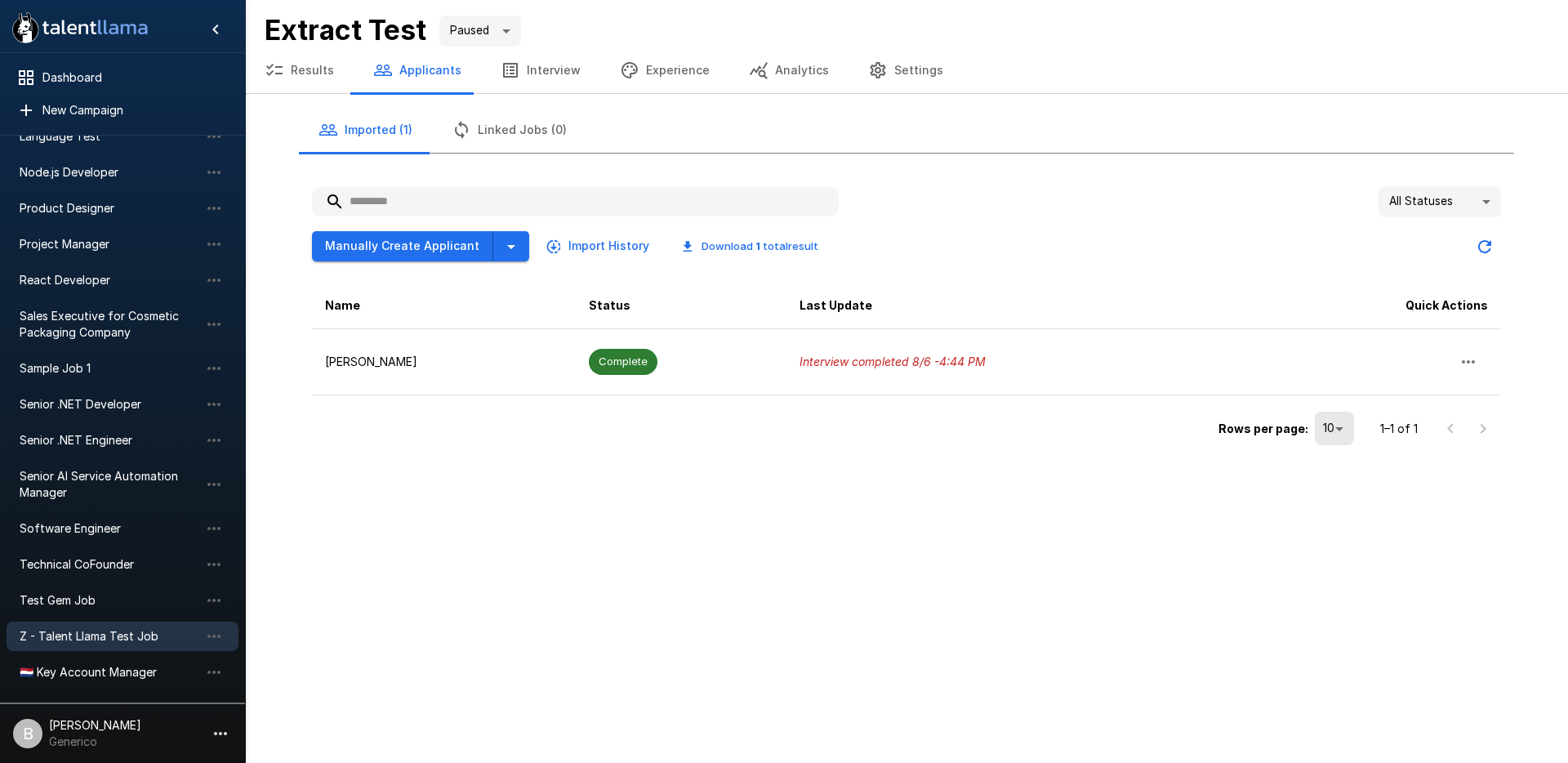
click at [128, 636] on span "Z - Talent Llama Test Job" at bounding box center [109, 637] width 180 height 16
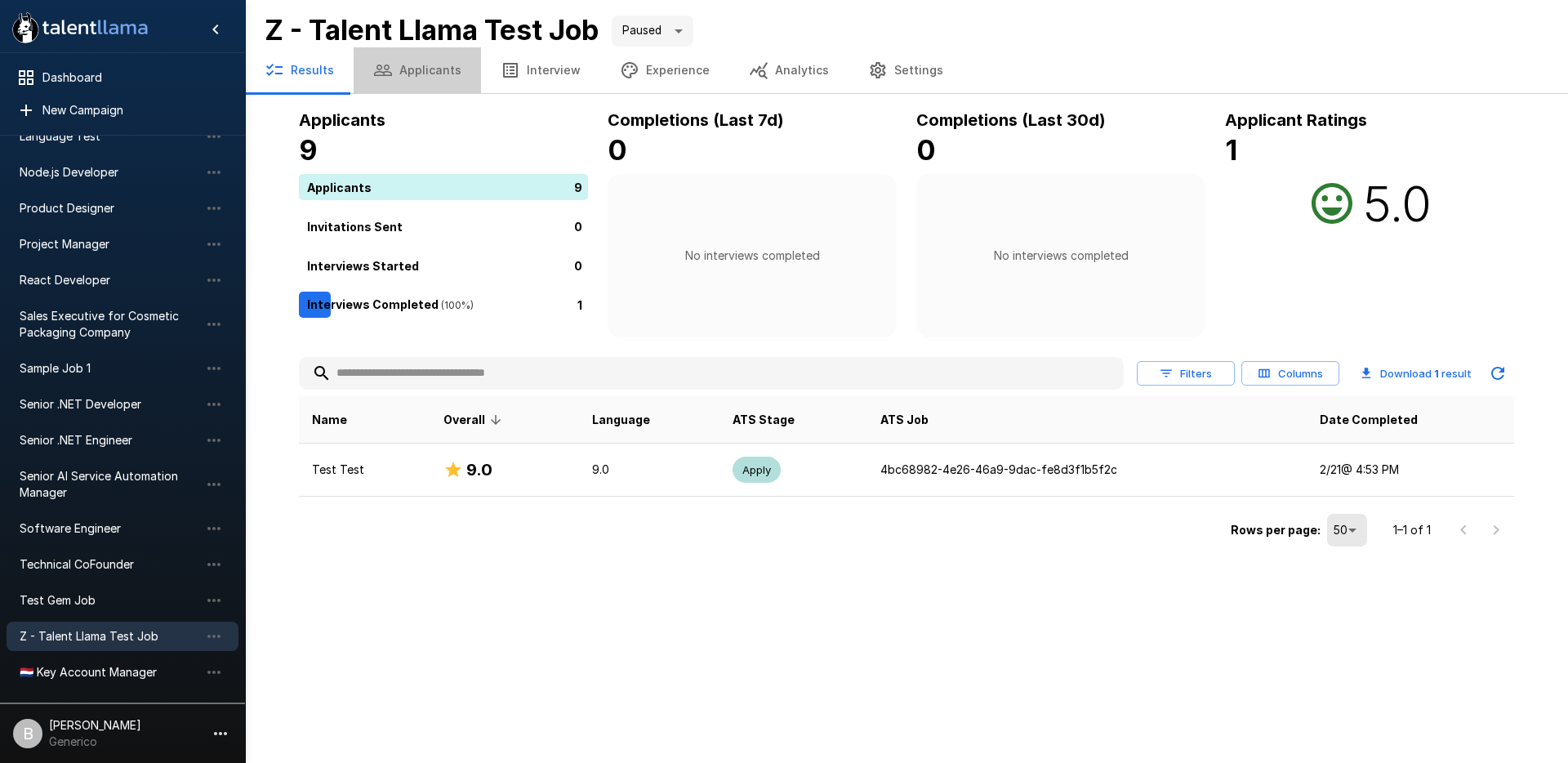
click at [429, 57] on button "Applicants" at bounding box center [418, 70] width 128 height 46
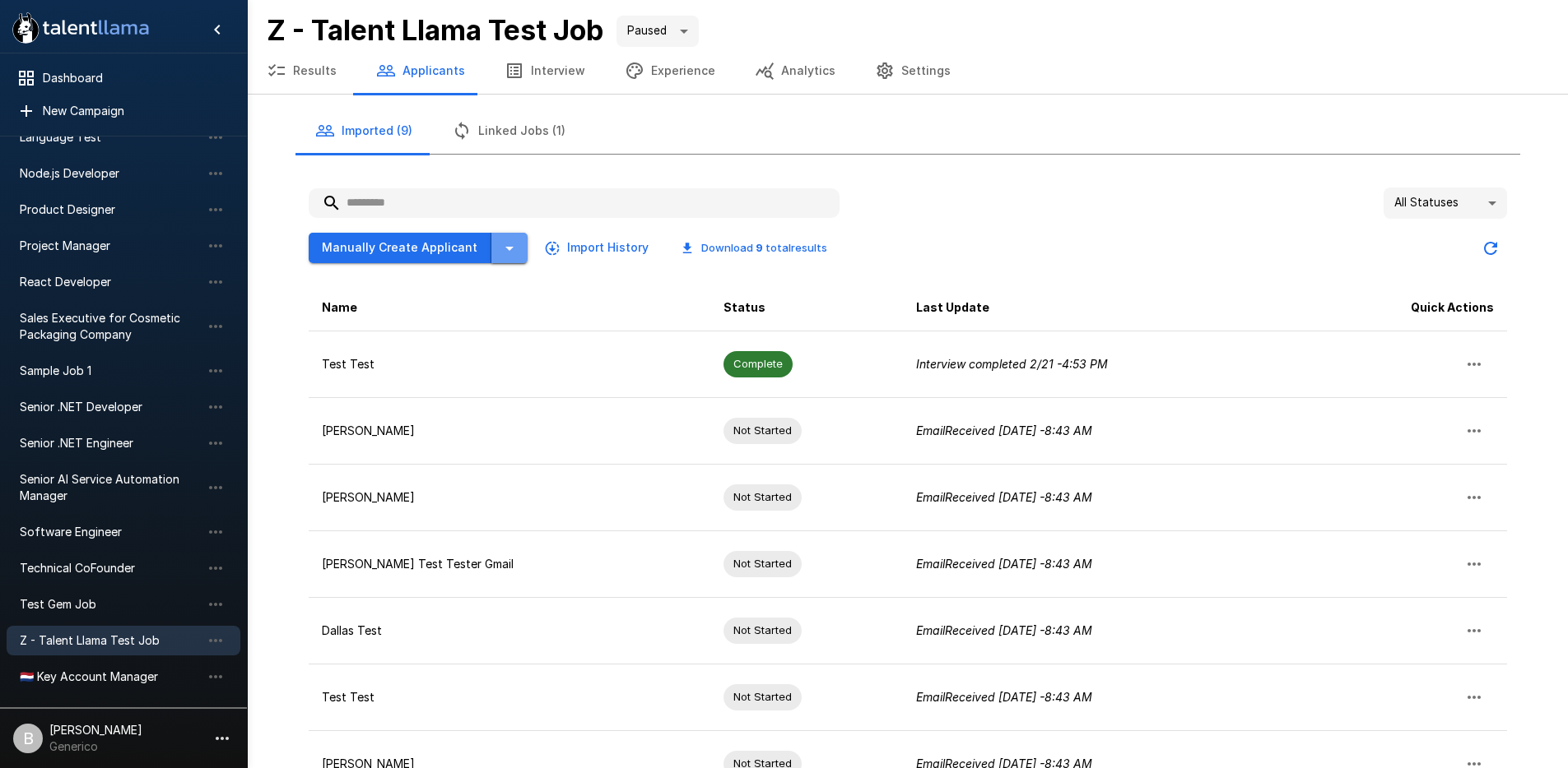
click at [505, 258] on button "button" at bounding box center [509, 247] width 36 height 30
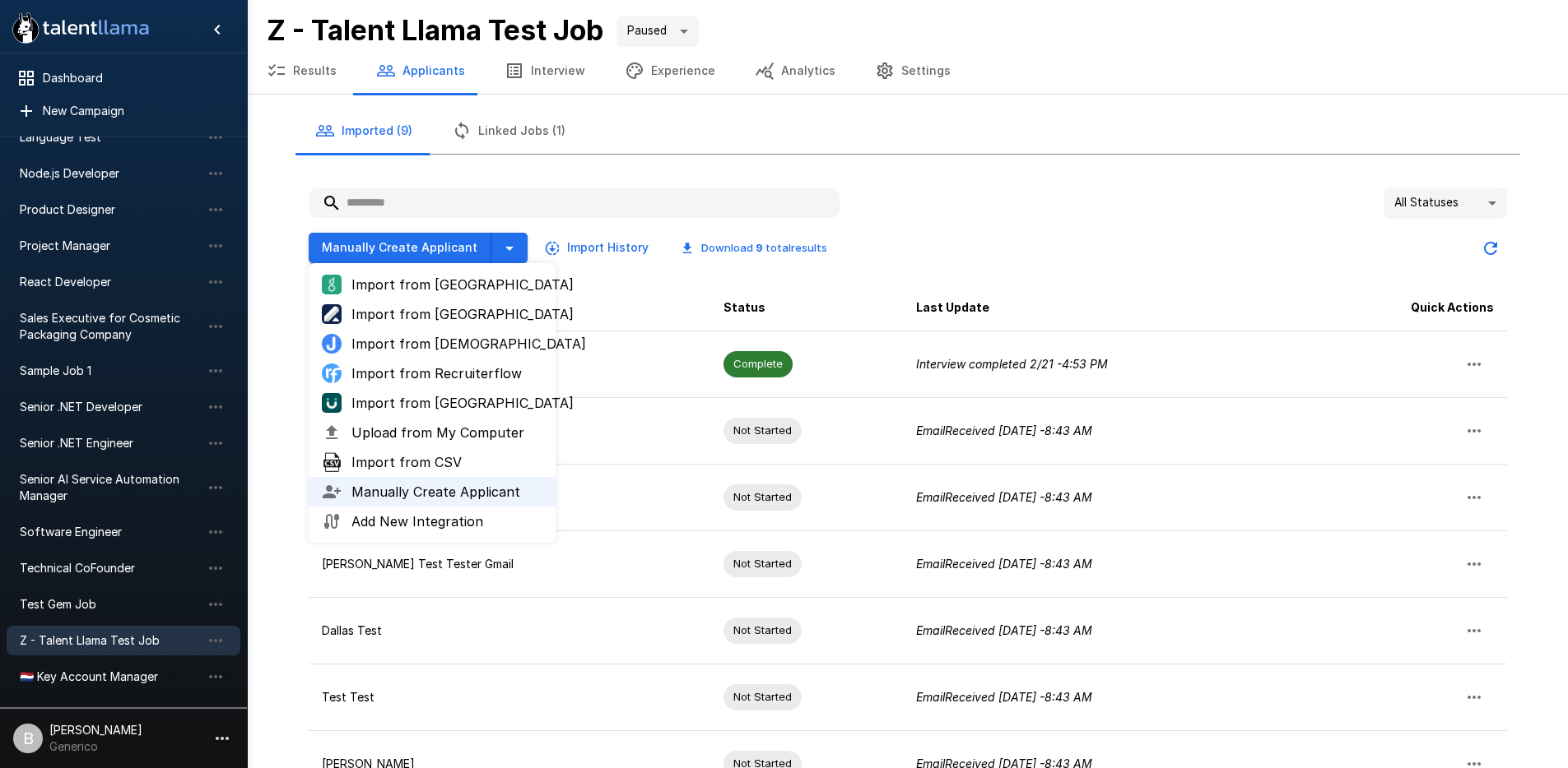
click at [463, 461] on span "Import from CSV" at bounding box center [447, 462] width 191 height 19
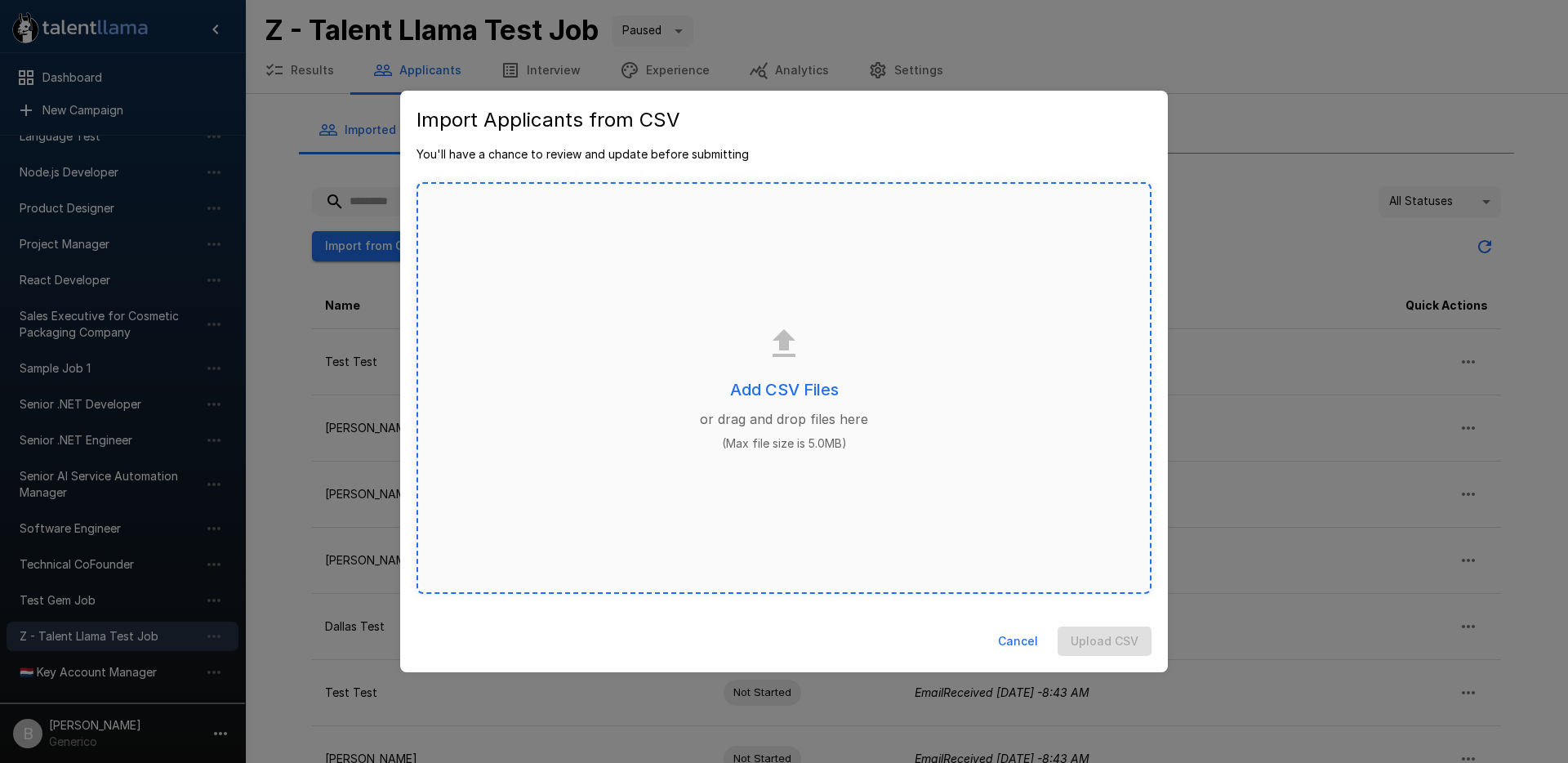
click at [832, 472] on div "Add CSV Files or drag and drop files here (Max file size is 5.0MB)" at bounding box center [784, 388] width 735 height 412
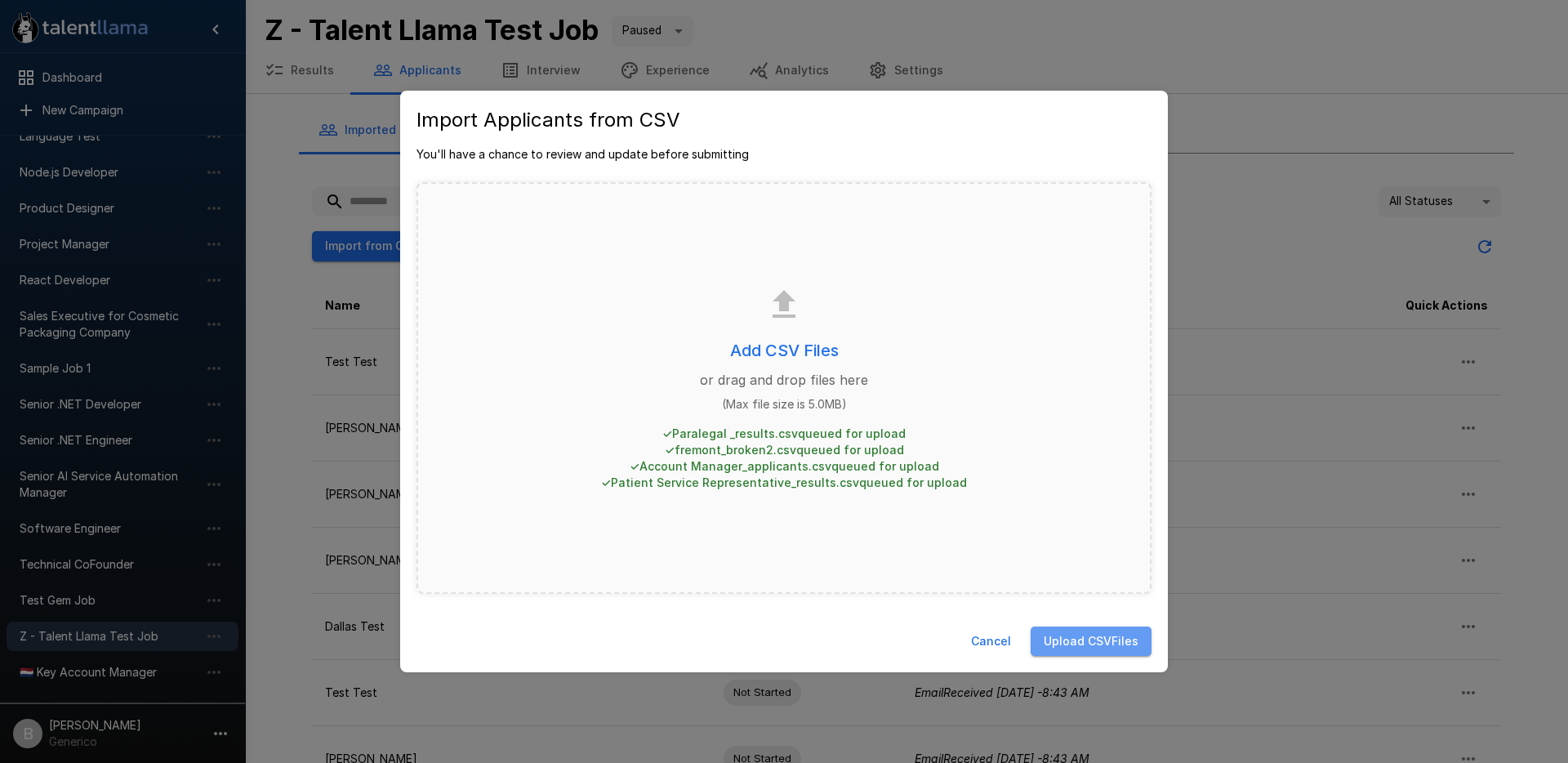
click at [1137, 635] on button "Upload CSV Files" at bounding box center [1091, 642] width 121 height 30
click at [1087, 641] on button "Upload CSV Files" at bounding box center [1091, 642] width 121 height 30
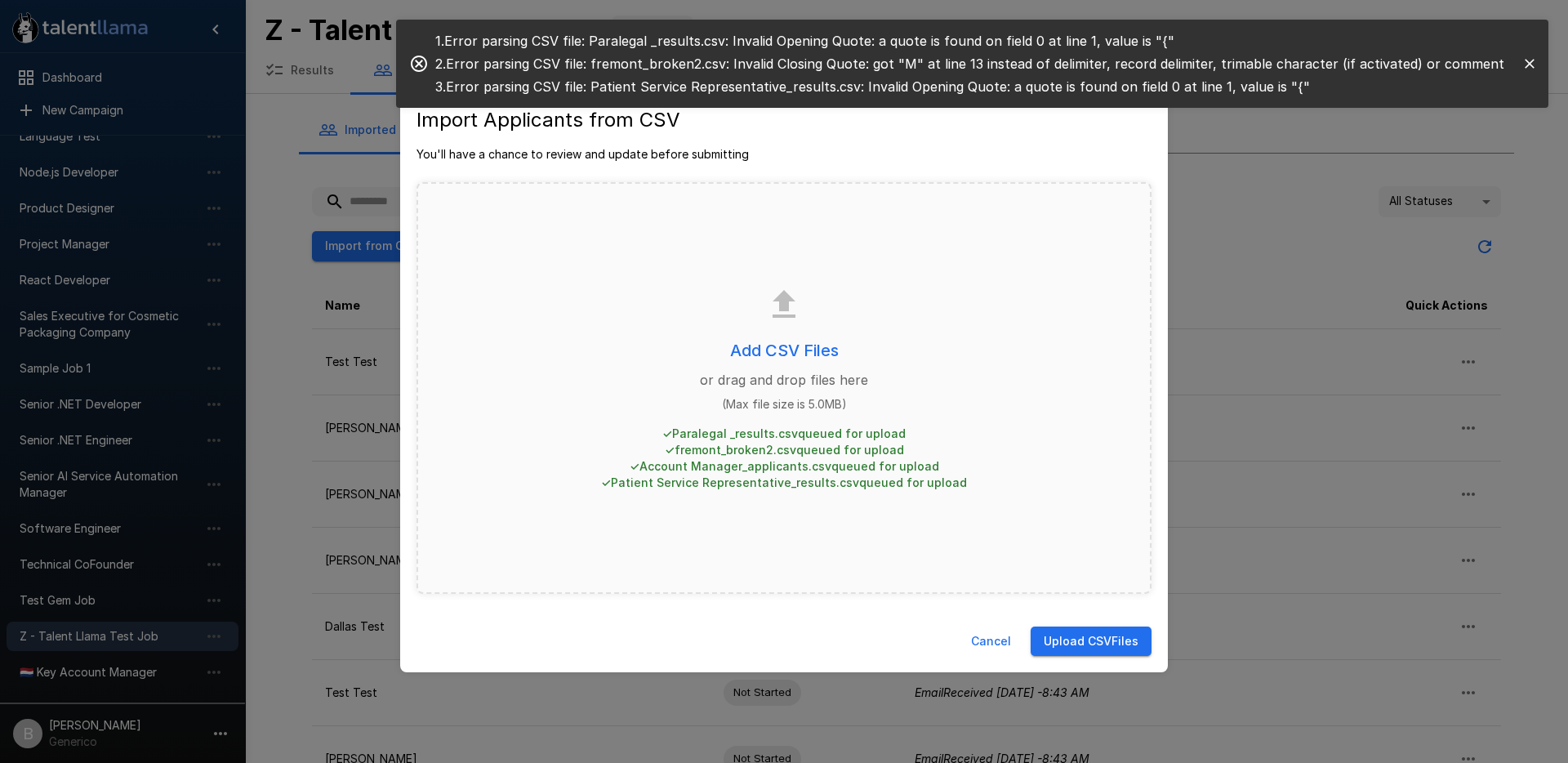
click at [515, 89] on p "3 . Error parsing CSV file: Patient Service Representative_results.csv: Invalid…" at bounding box center [970, 86] width 1069 height 19
drag, startPoint x: 610, startPoint y: 155, endPoint x: 742, endPoint y: 157, distance: 132.0
click at [625, 156] on p "You'll have a chance to review and update before submitting" at bounding box center [784, 154] width 735 height 16
click at [777, 157] on p "You'll have a chance to review and update before submitting" at bounding box center [784, 154] width 735 height 16
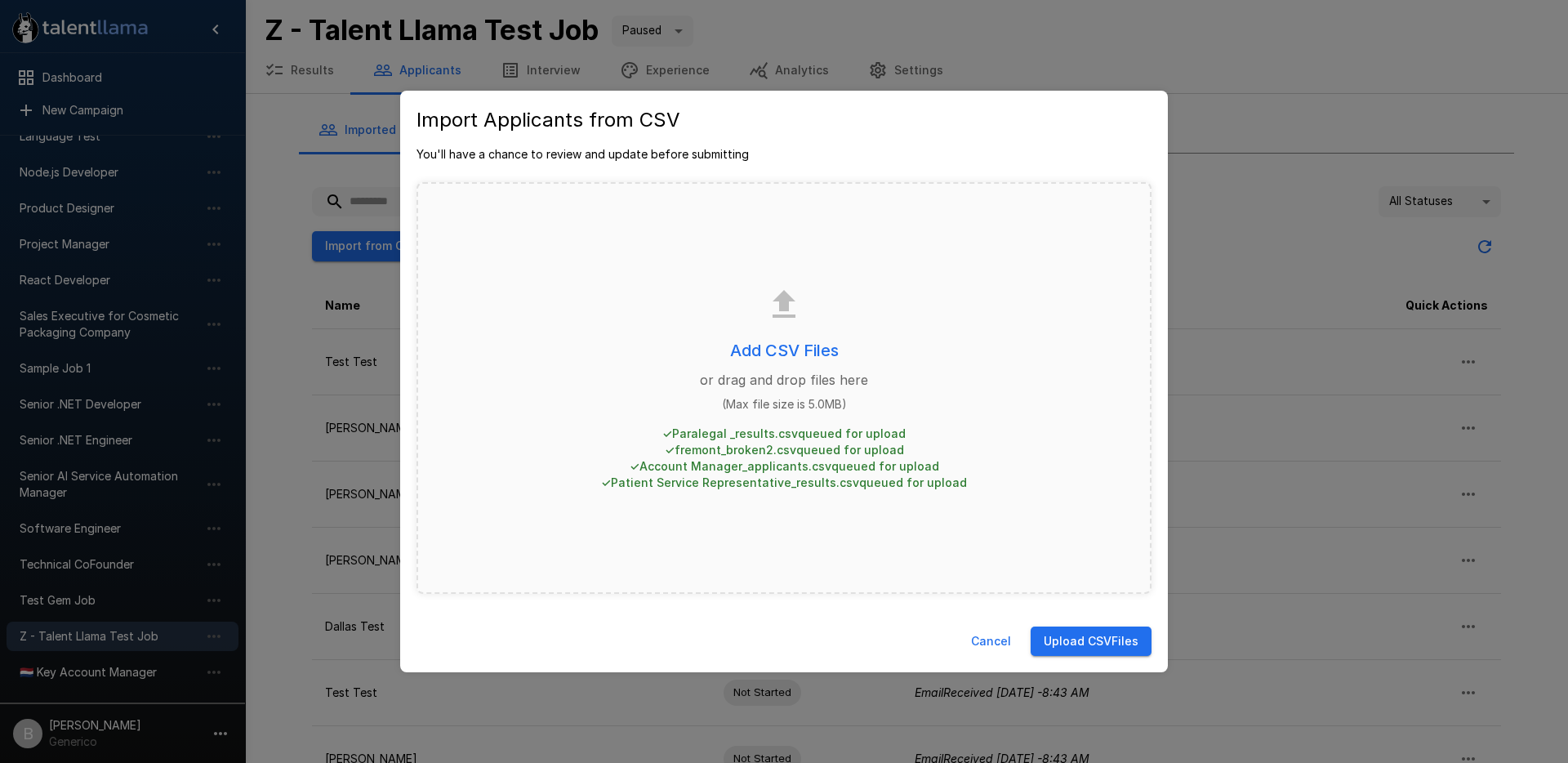
click at [985, 640] on button "Cancel" at bounding box center [992, 642] width 53 height 30
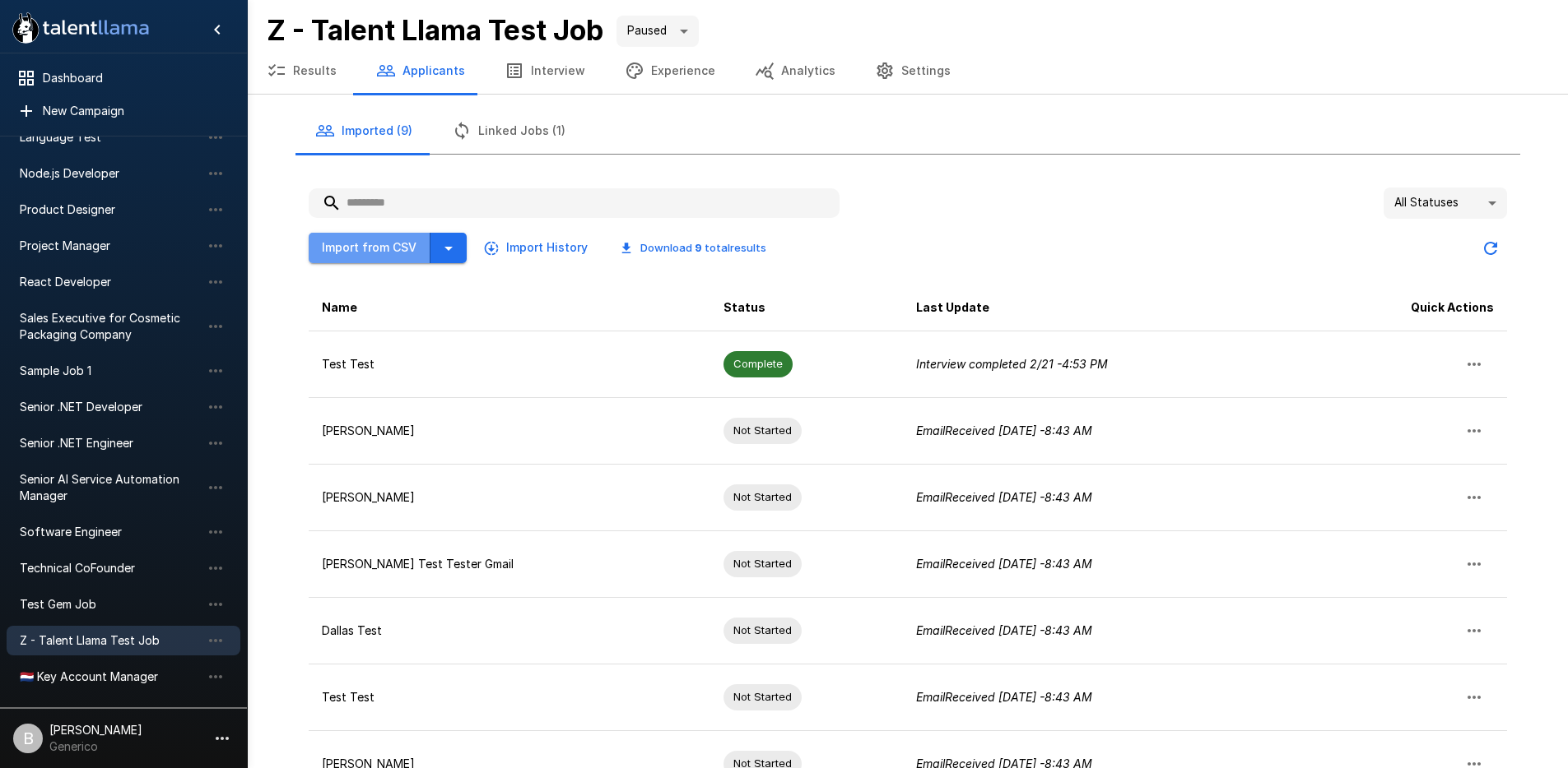
click at [390, 251] on button "Import from CSV" at bounding box center [369, 247] width 122 height 30
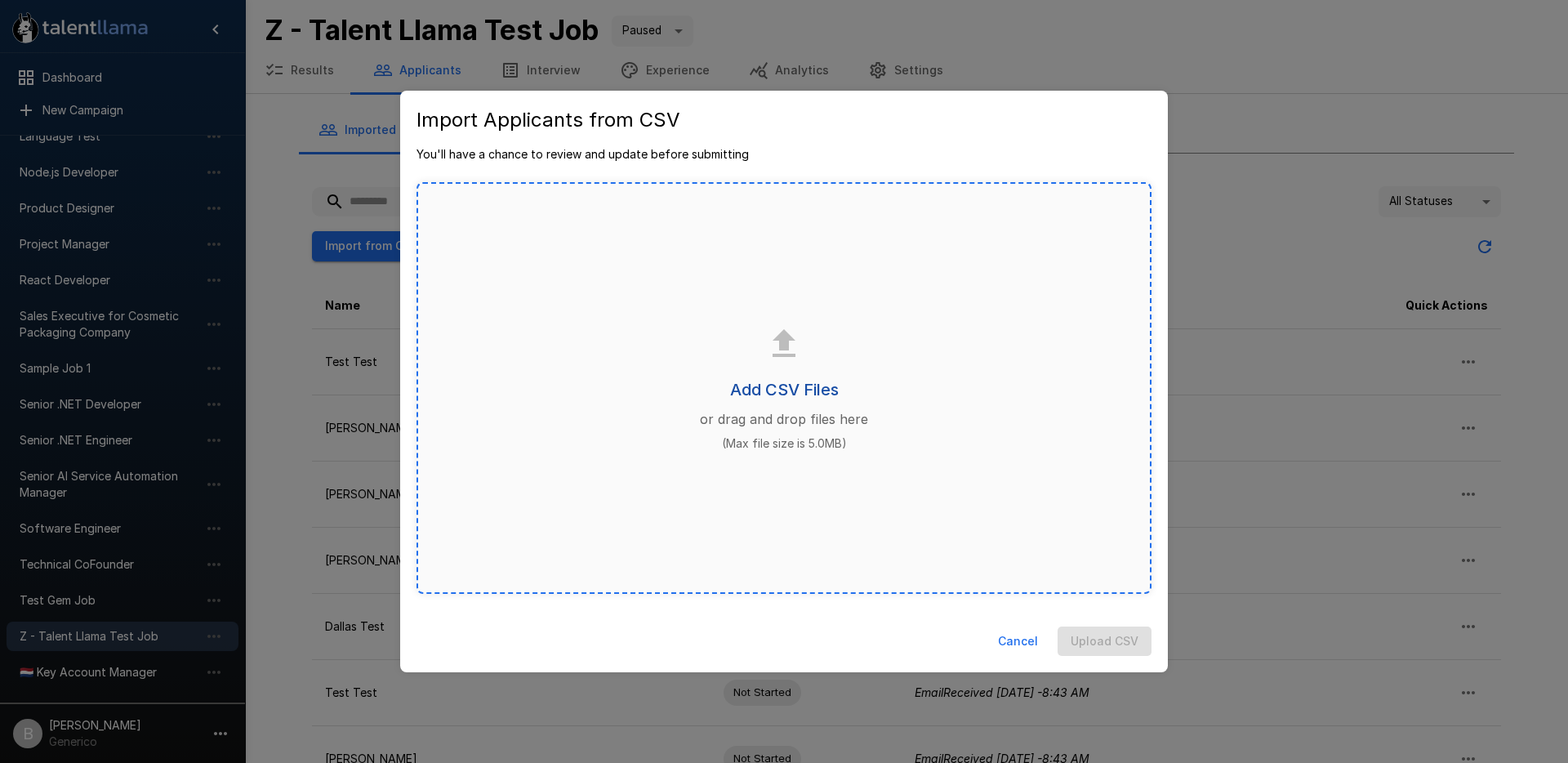
click at [805, 381] on h6 "Add CSV Files" at bounding box center [784, 390] width 109 height 26
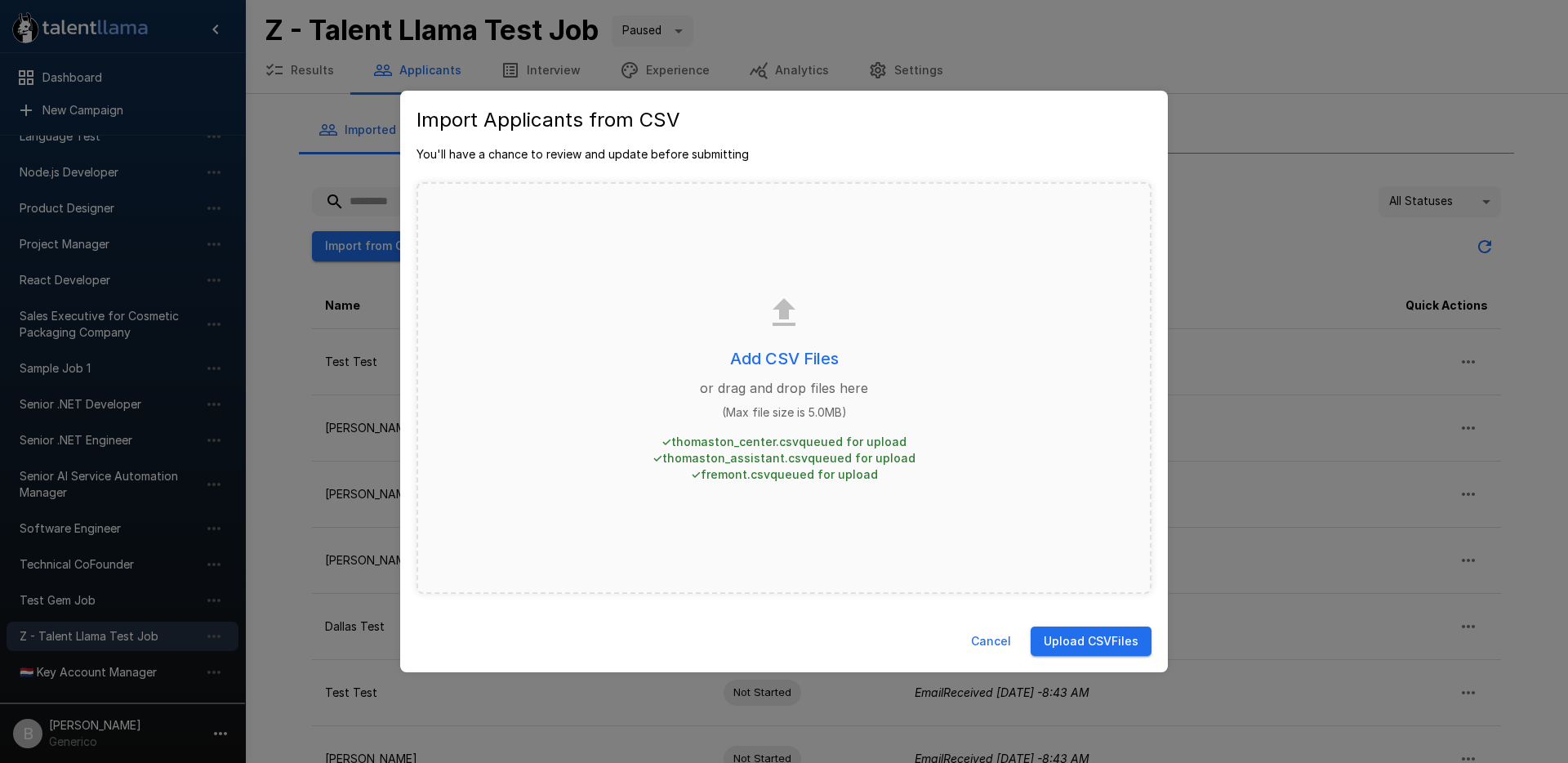
click at [1084, 635] on button "Upload CSV Files" at bounding box center [1091, 642] width 121 height 30
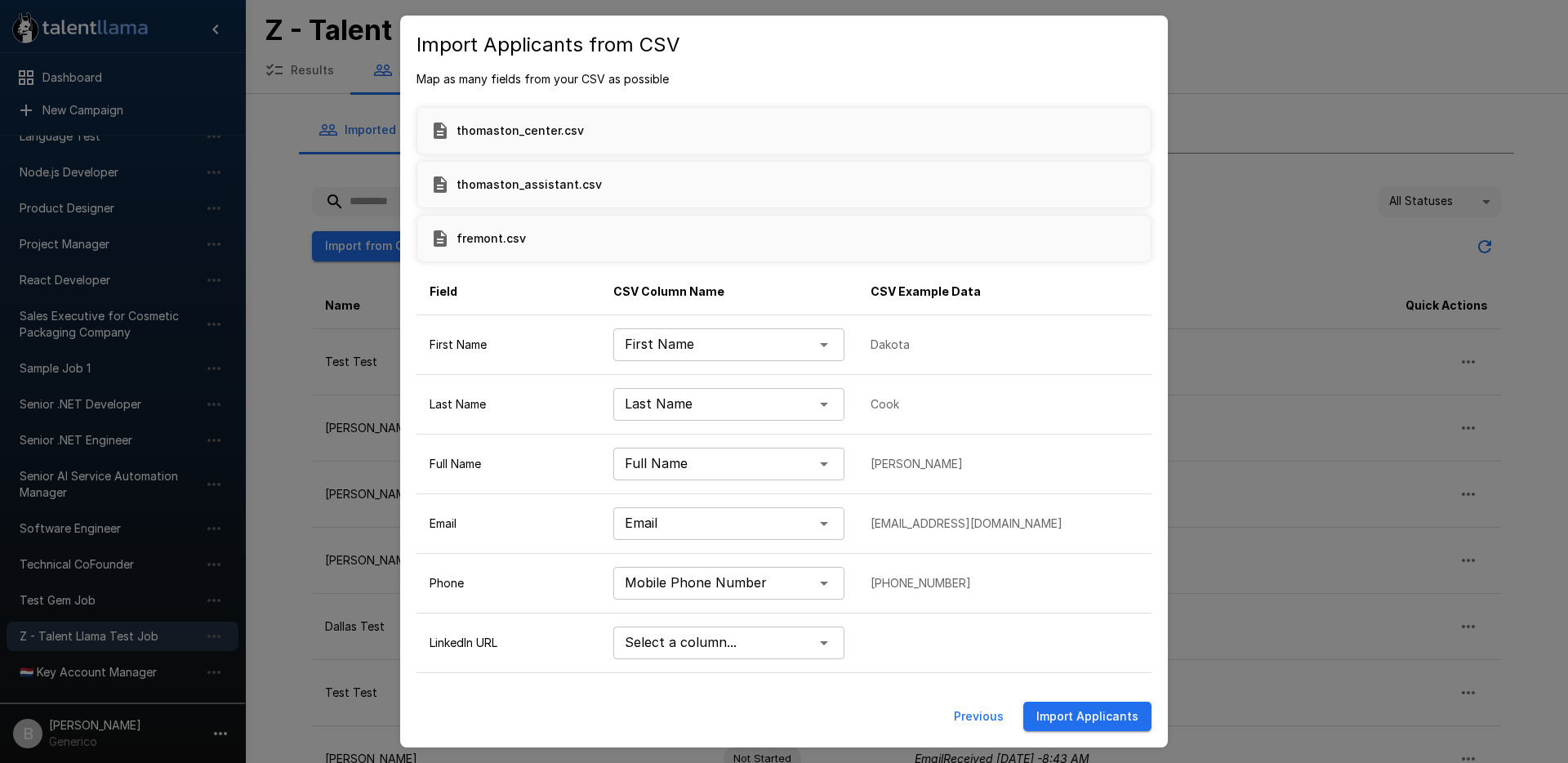
click at [1096, 721] on button "Import Applicants" at bounding box center [1087, 716] width 129 height 30
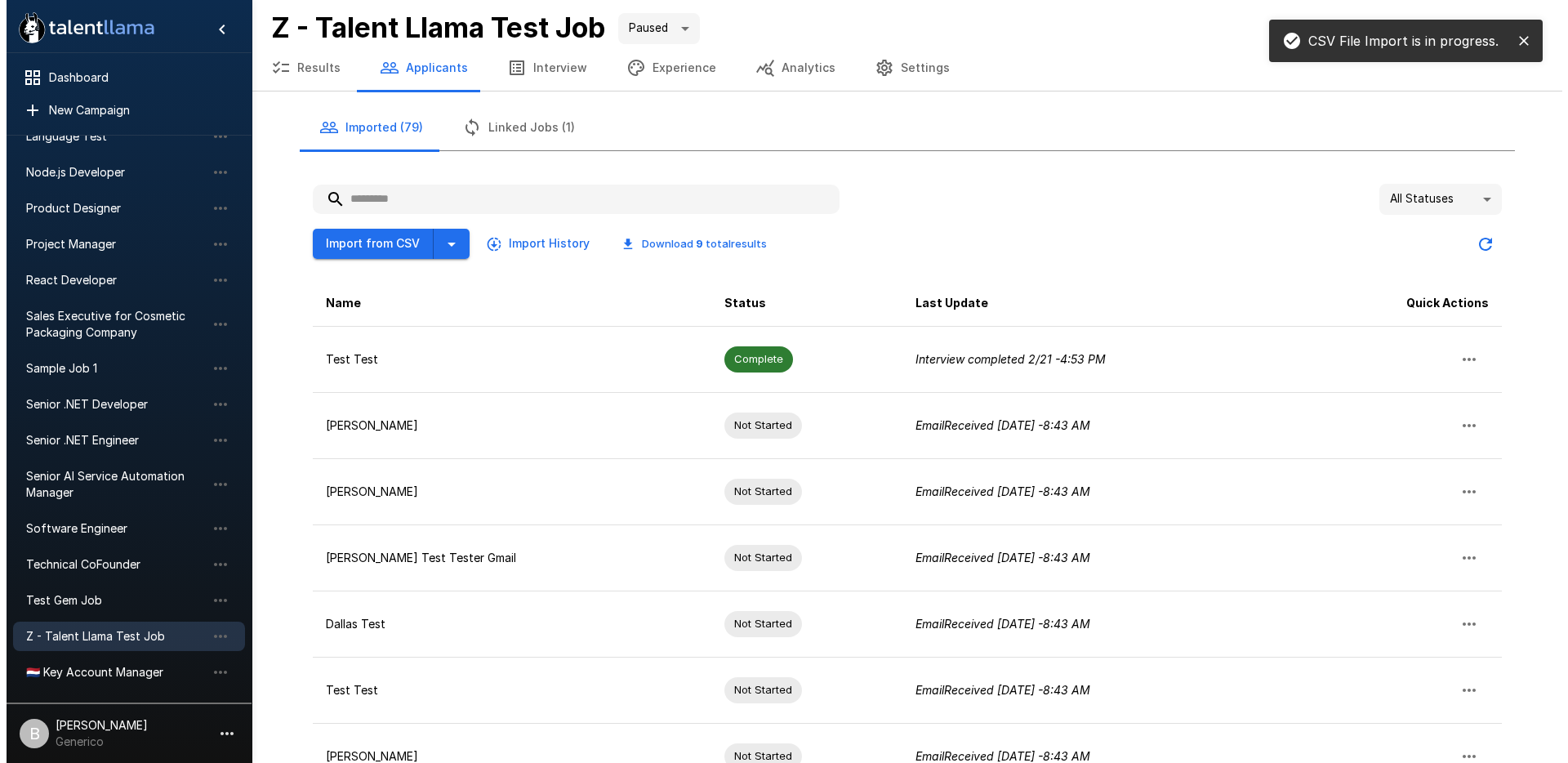
scroll to position [4, 0]
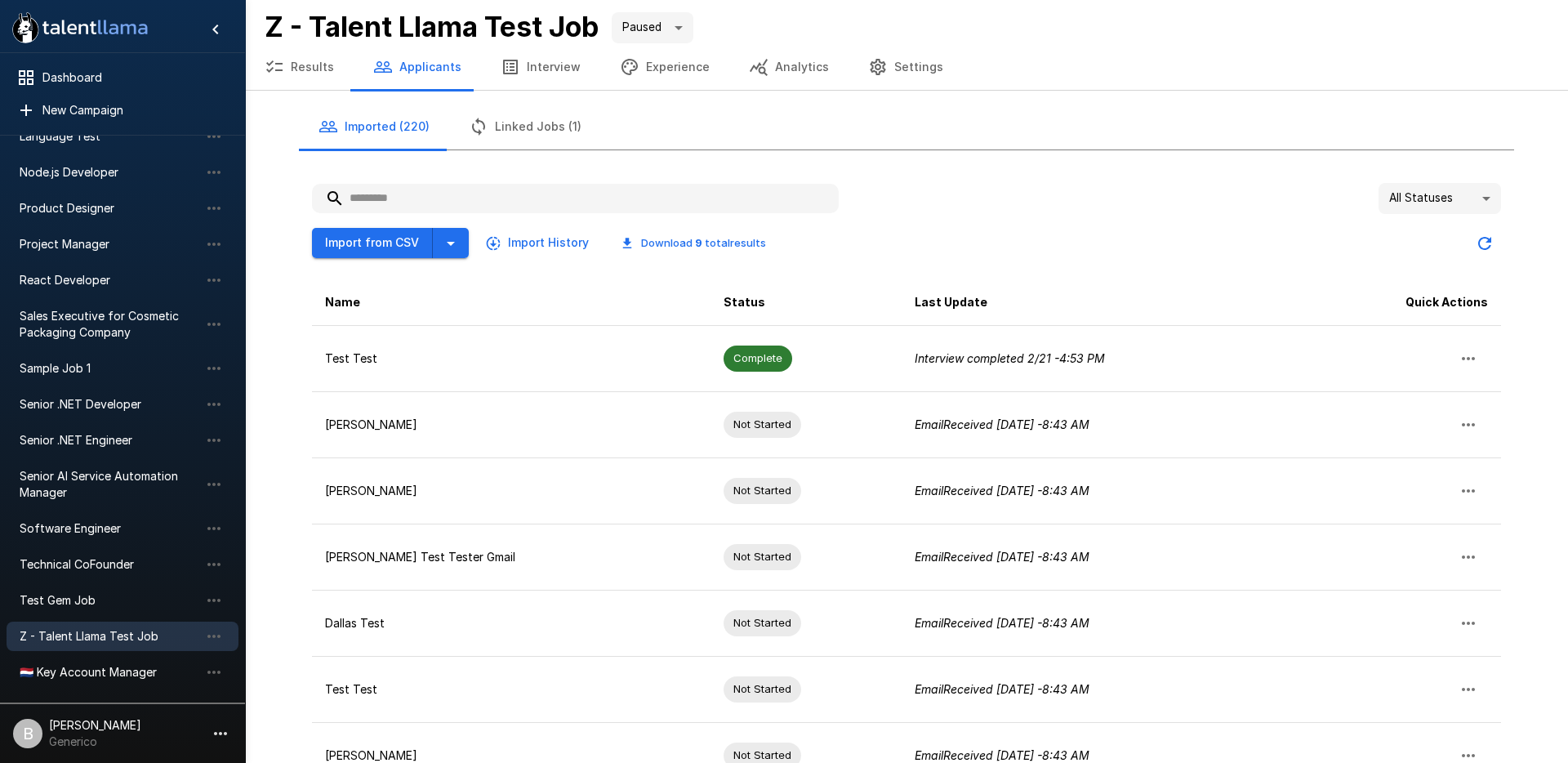
click at [1472, 213] on body ".st0{fill:#FFFFFF;} .st1{fill:#76a4ed;} Dashboard New Campaign Draft 4 Language…" at bounding box center [784, 378] width 1568 height 763
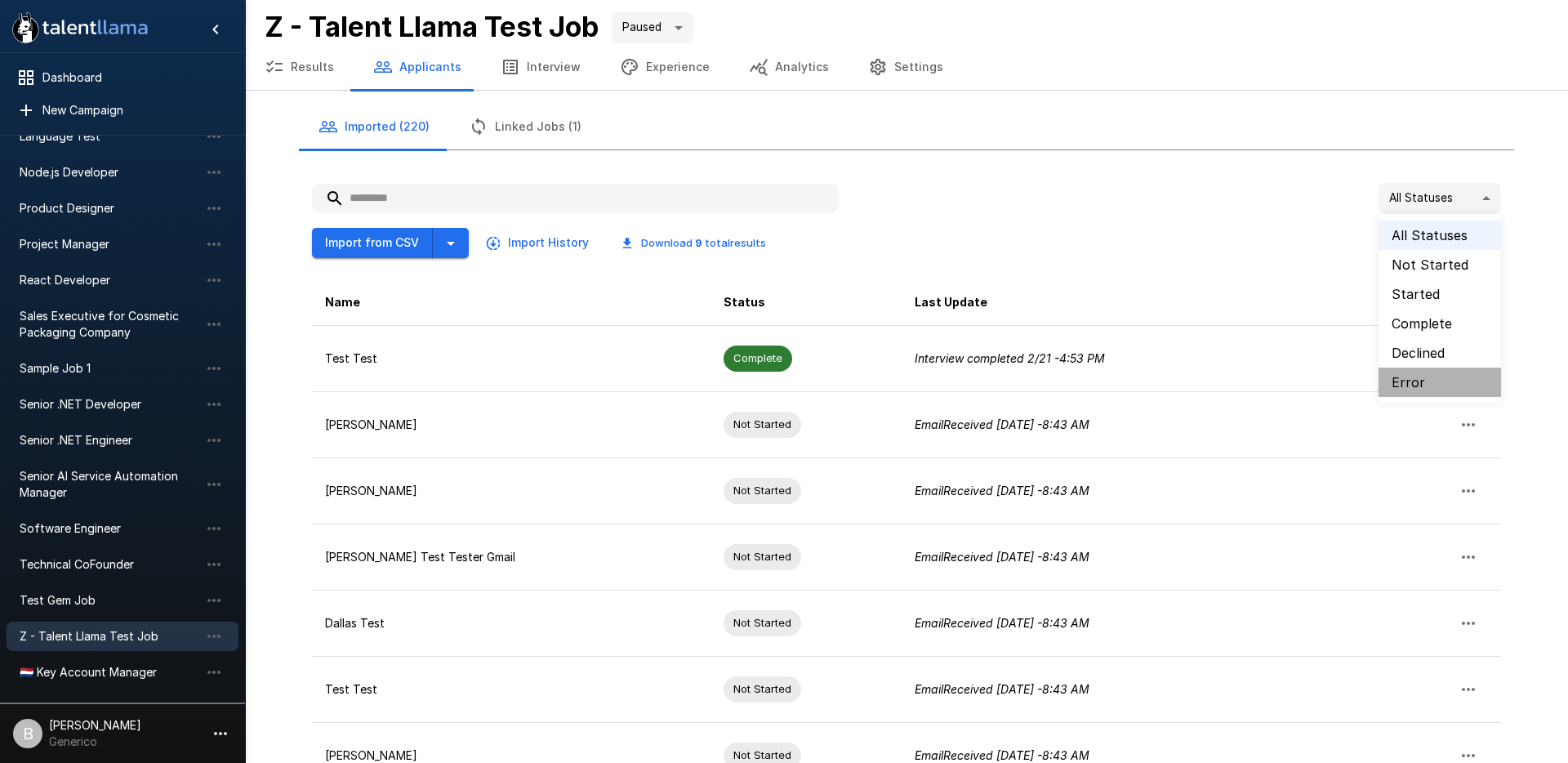
click at [1419, 376] on li "Error" at bounding box center [1440, 382] width 122 height 29
type input "*****"
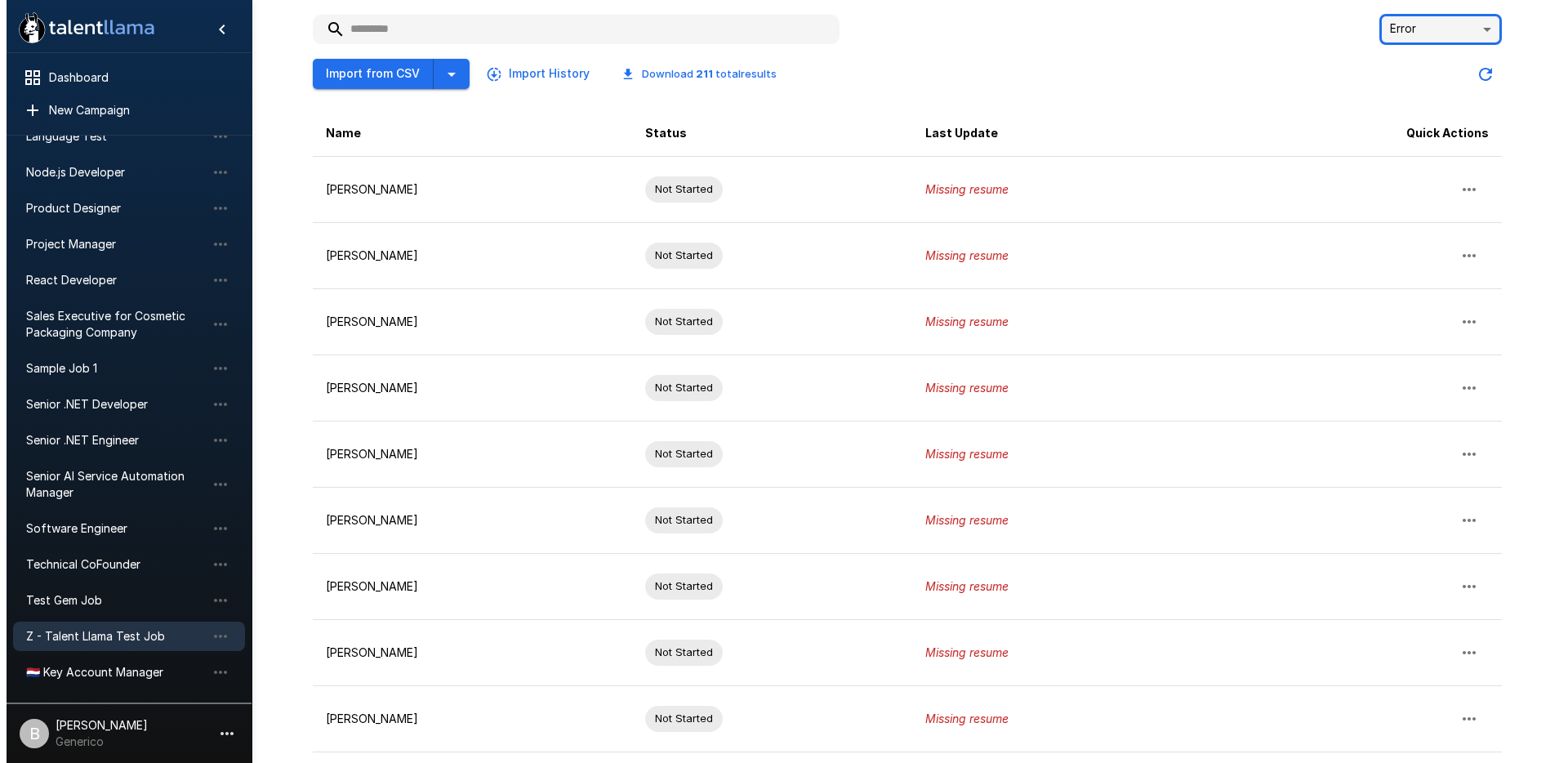
scroll to position [296, 0]
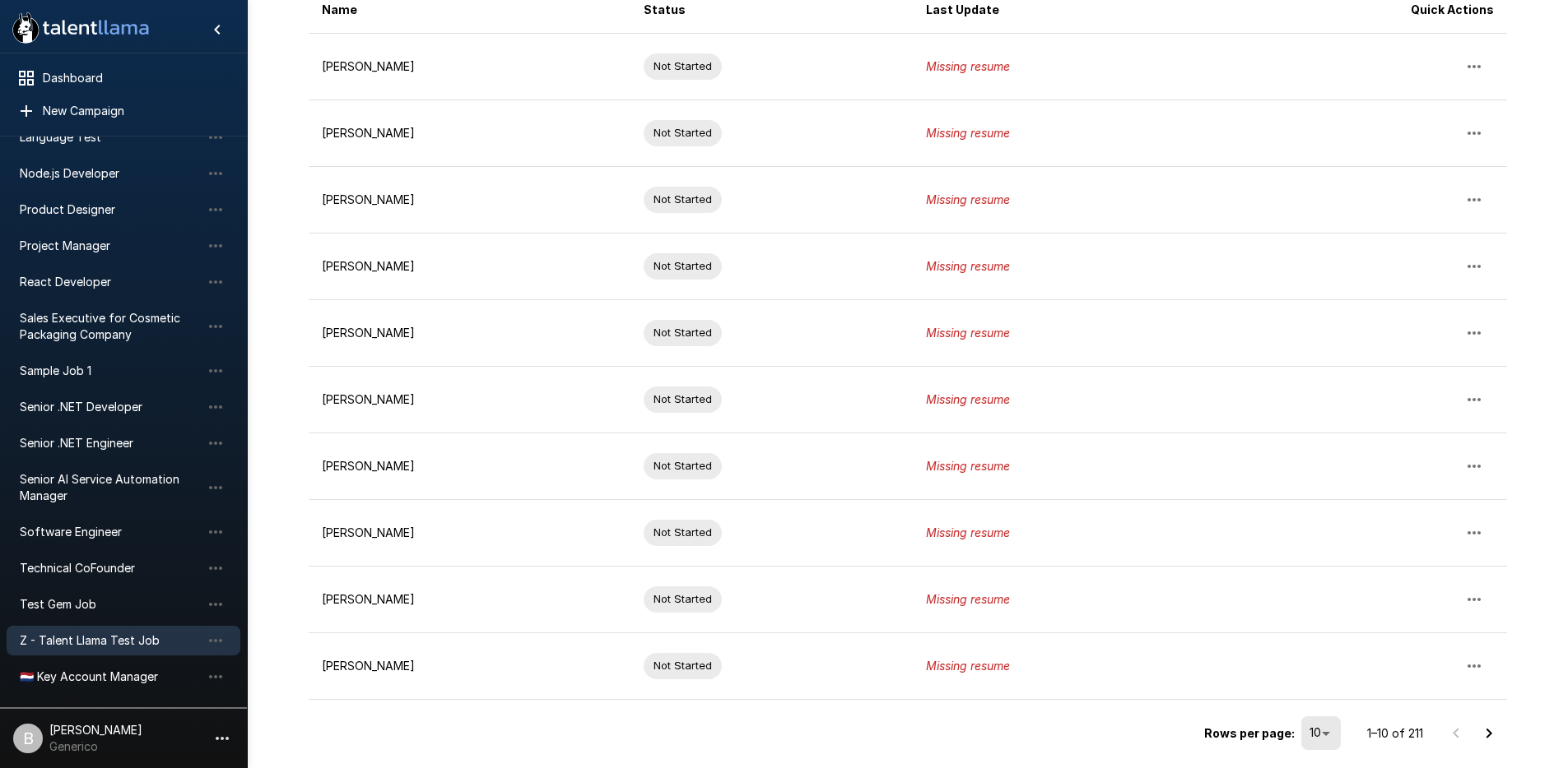
click at [1324, 470] on body ".st0{fill:#FFFFFF;} .st1{fill:#76a4ed;} Dashboard New Campaign Draft 4 Language…" at bounding box center [784, 86] width 1568 height 768
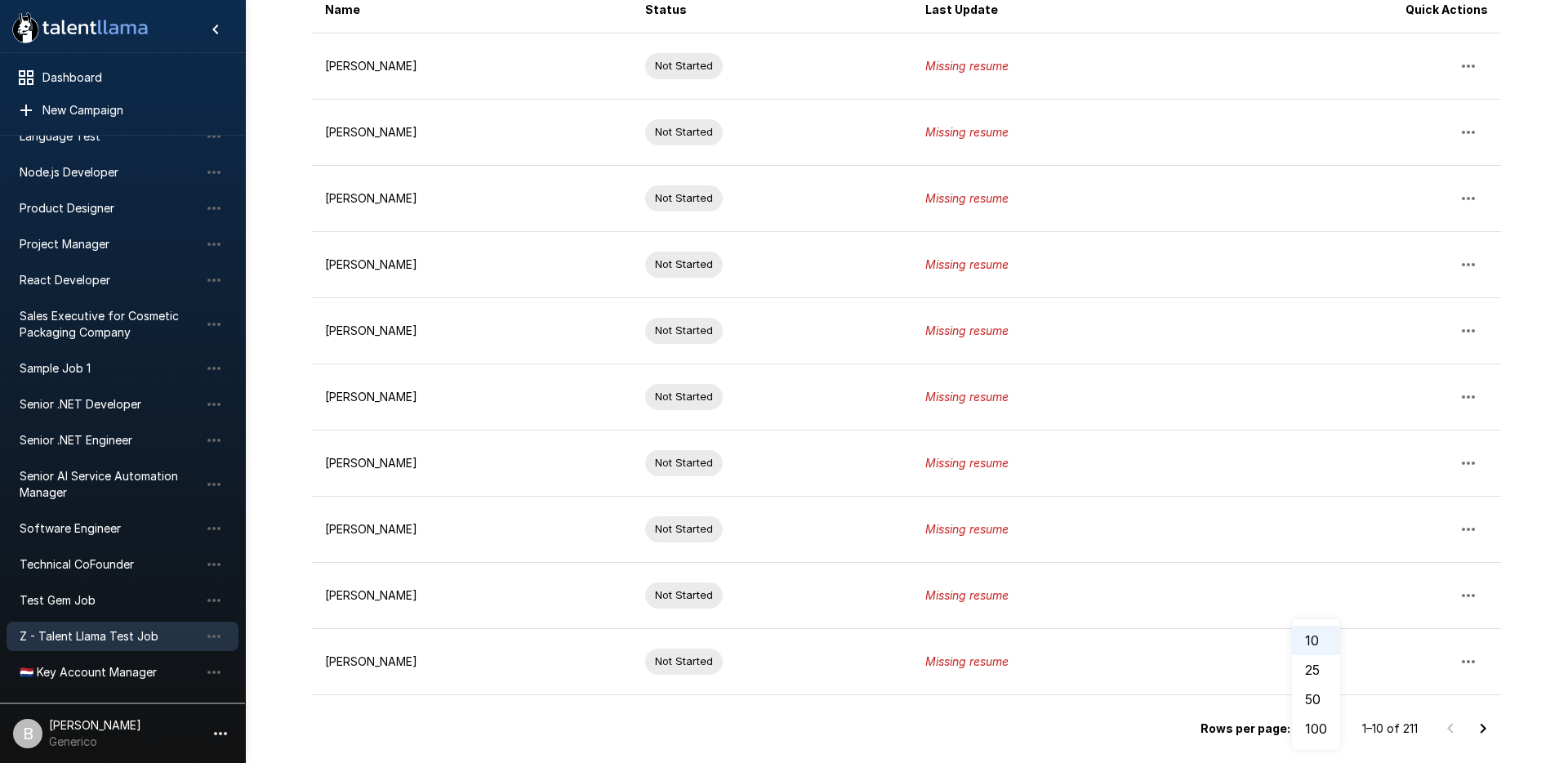
click at [1322, 723] on li "100" at bounding box center [1316, 729] width 48 height 29
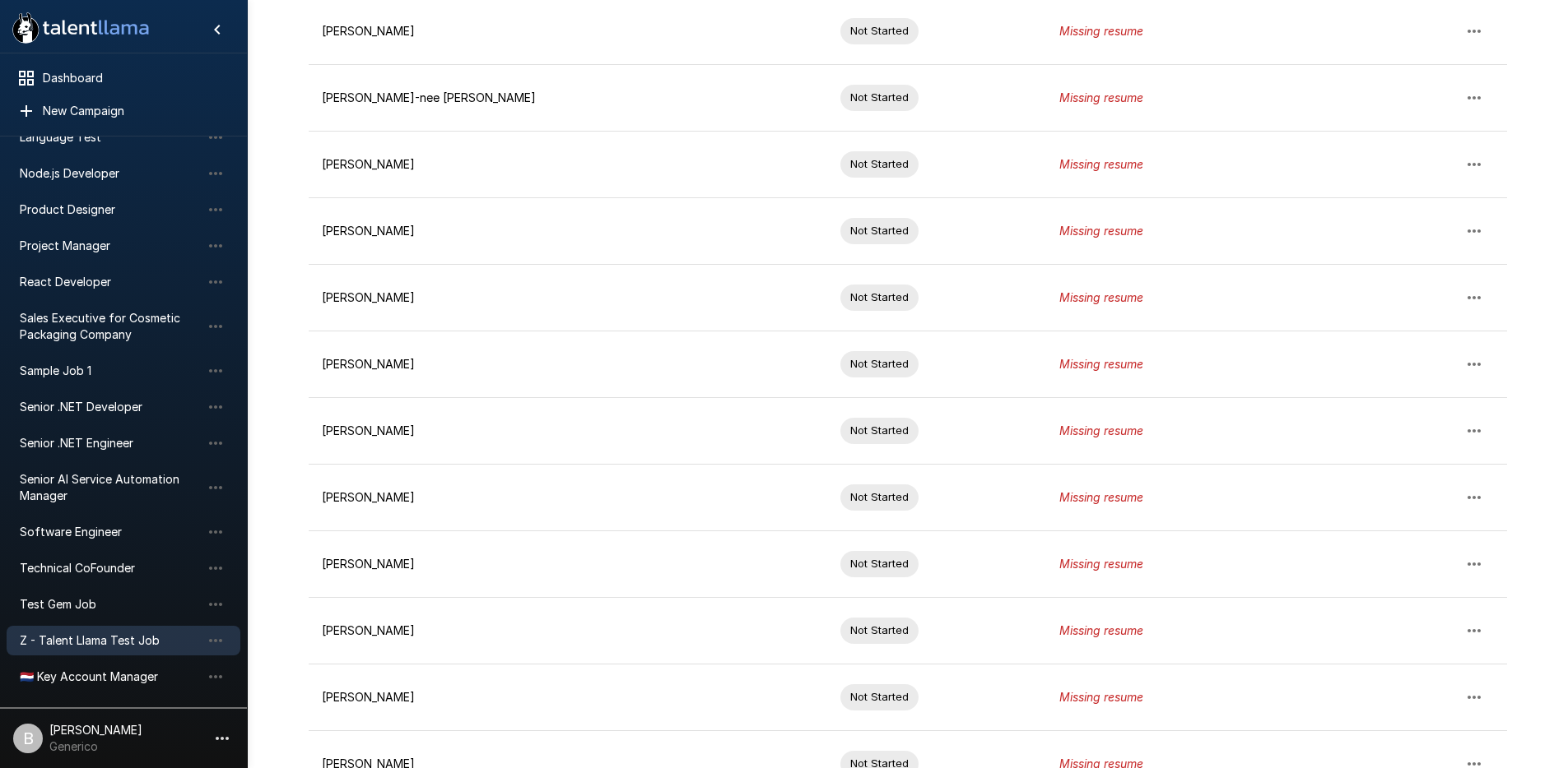
scroll to position [6295, 0]
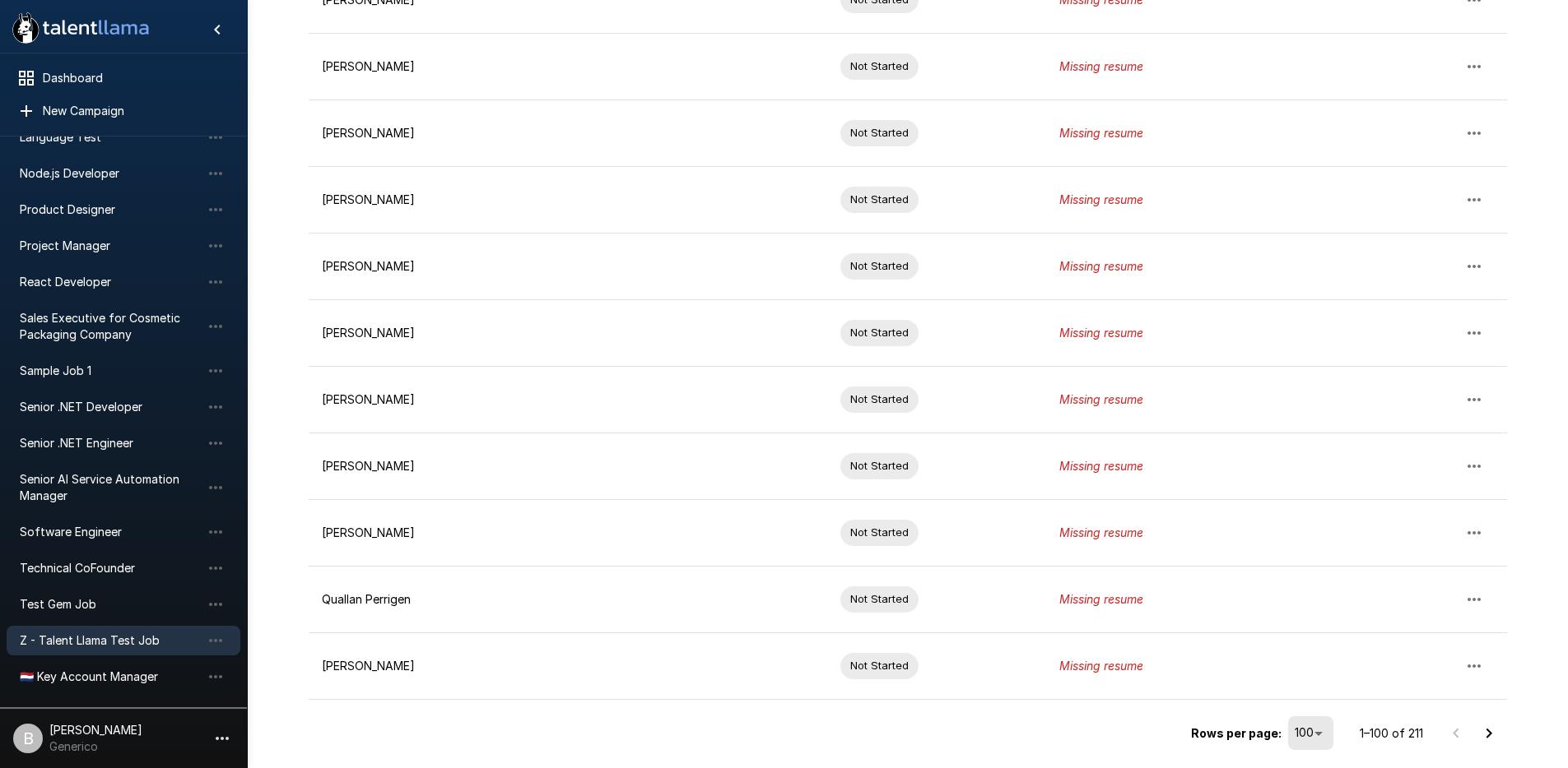
click at [1493, 733] on icon "Go to next page" at bounding box center [1488, 733] width 19 height 19
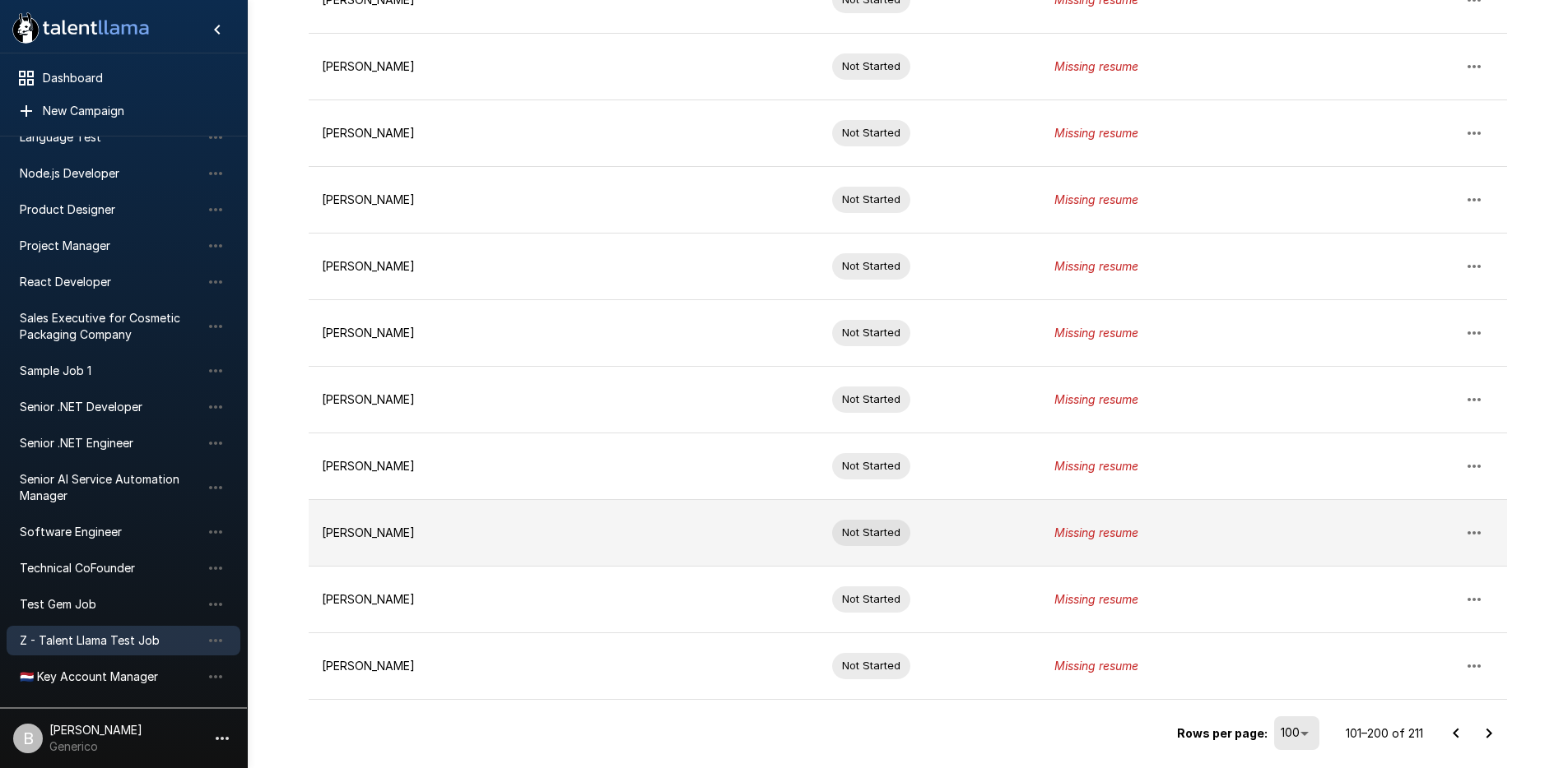
click at [531, 538] on p "Timothy Buchanan Ii" at bounding box center [563, 533] width 484 height 17
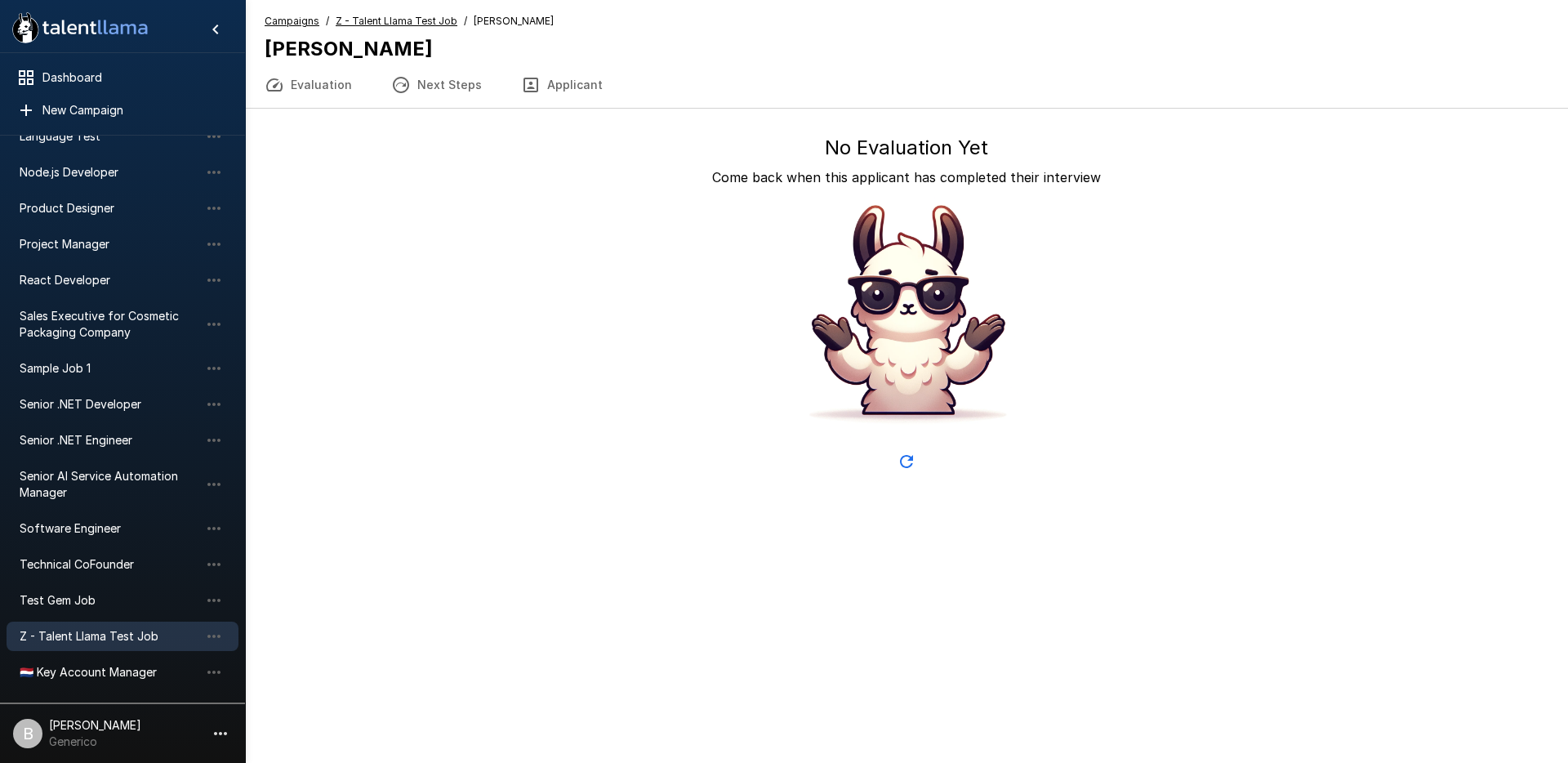
click at [430, 12] on div "Campaigns / Z - Talent Llama Test Job / Timothy Buchanan Ii Timothy Buchanan Ii…" at bounding box center [907, 54] width 1324 height 109
click at [439, 27] on span "Z - Talent Llama Test Job" at bounding box center [396, 21] width 121 height 16
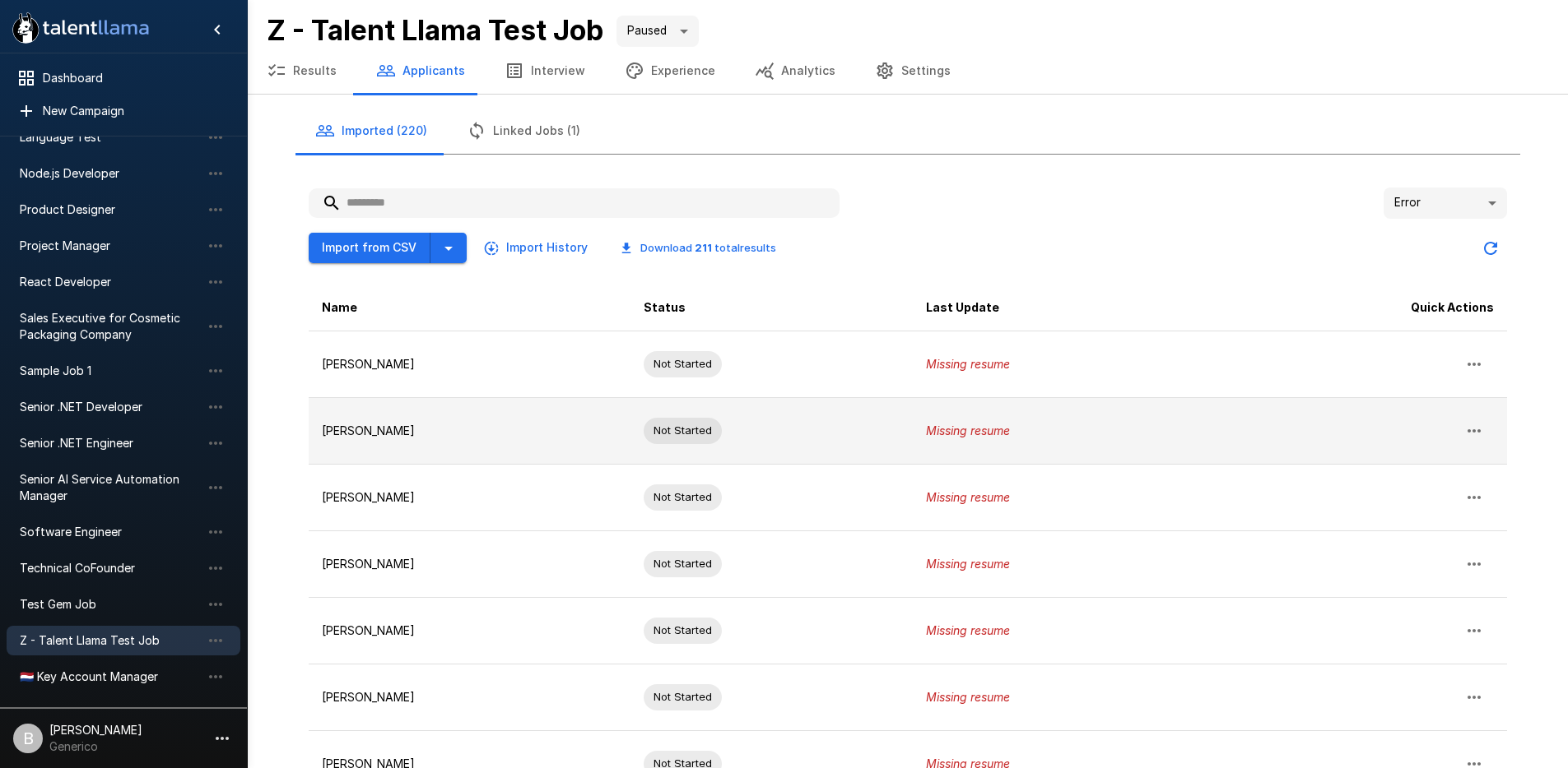
click at [524, 420] on td "Zoe Smith" at bounding box center [470, 431] width 323 height 67
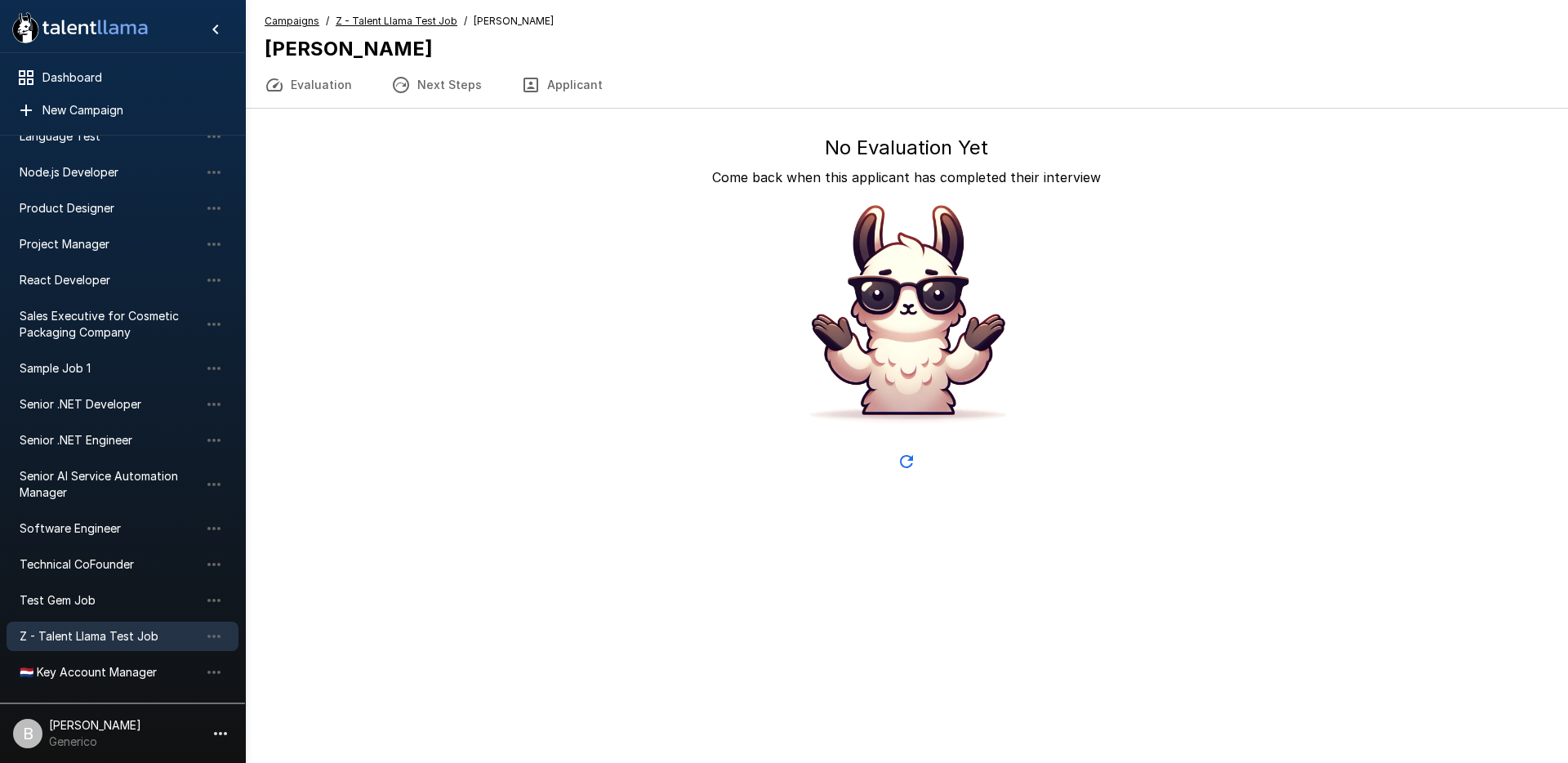
click at [407, 18] on u "Z - Talent Llama Test Job" at bounding box center [396, 20] width 121 height 12
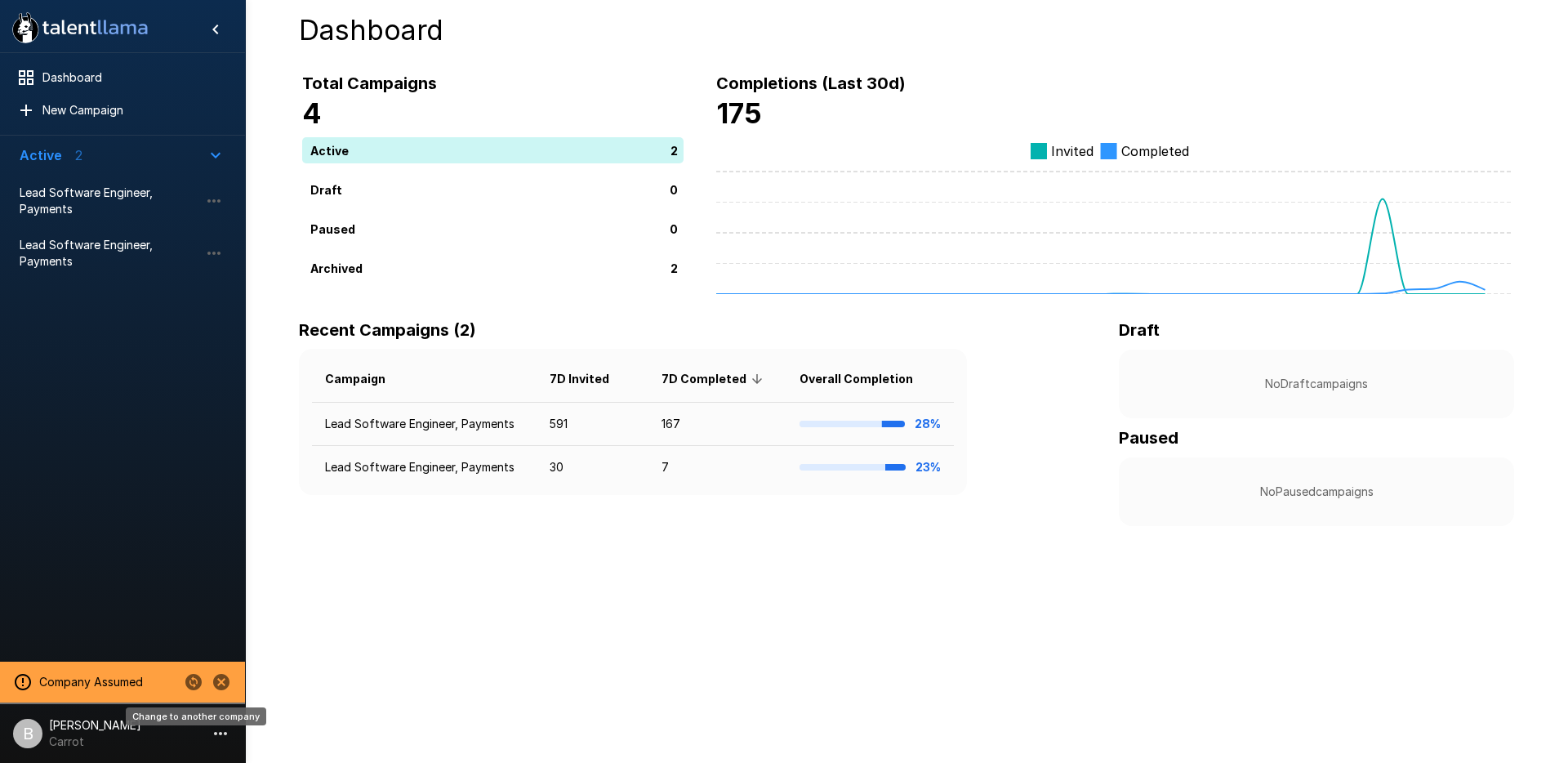
click at [194, 684] on icon "Change to another company" at bounding box center [193, 683] width 16 height 16
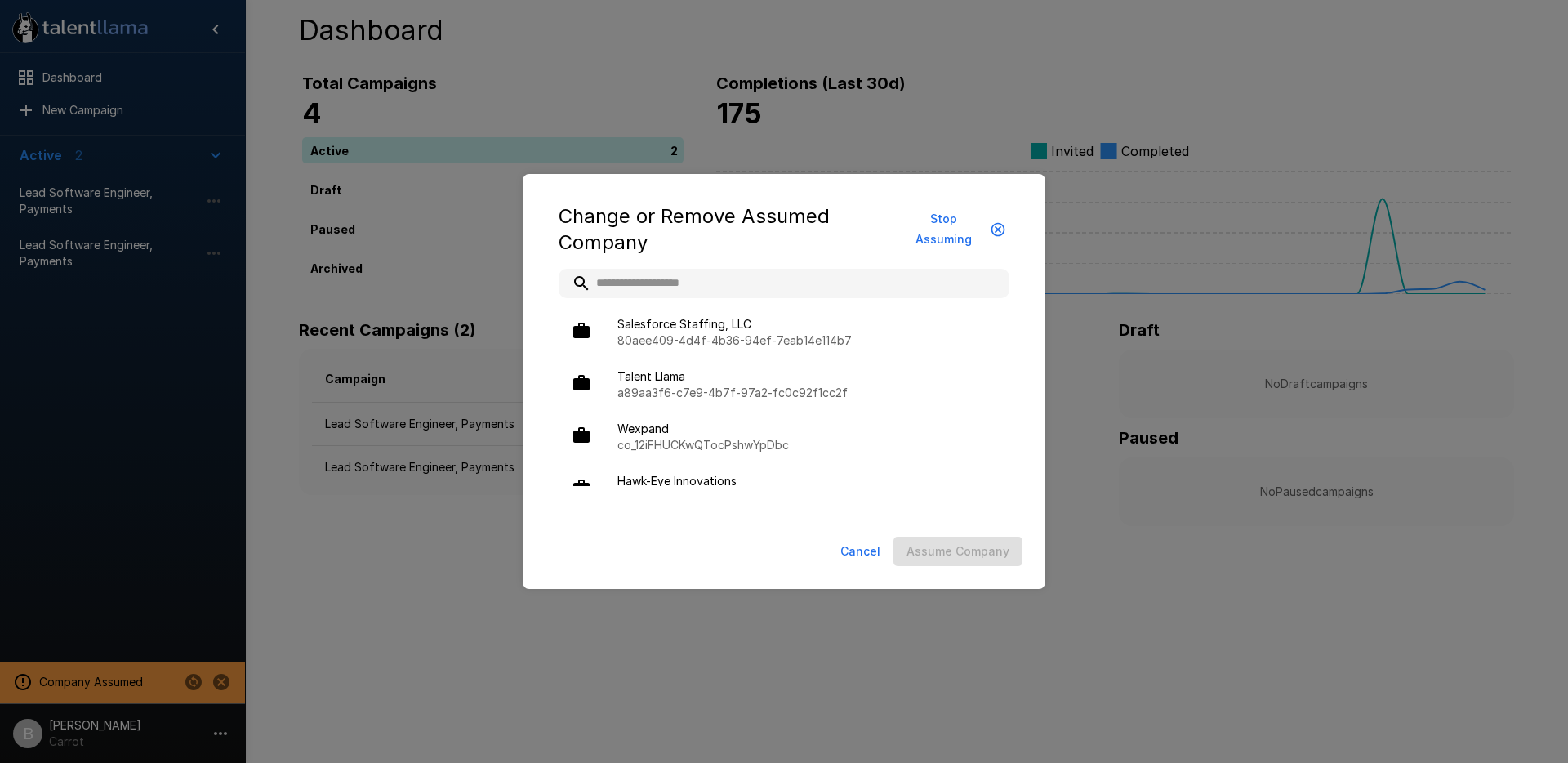
click at [663, 287] on input "text" at bounding box center [784, 284] width 451 height 29
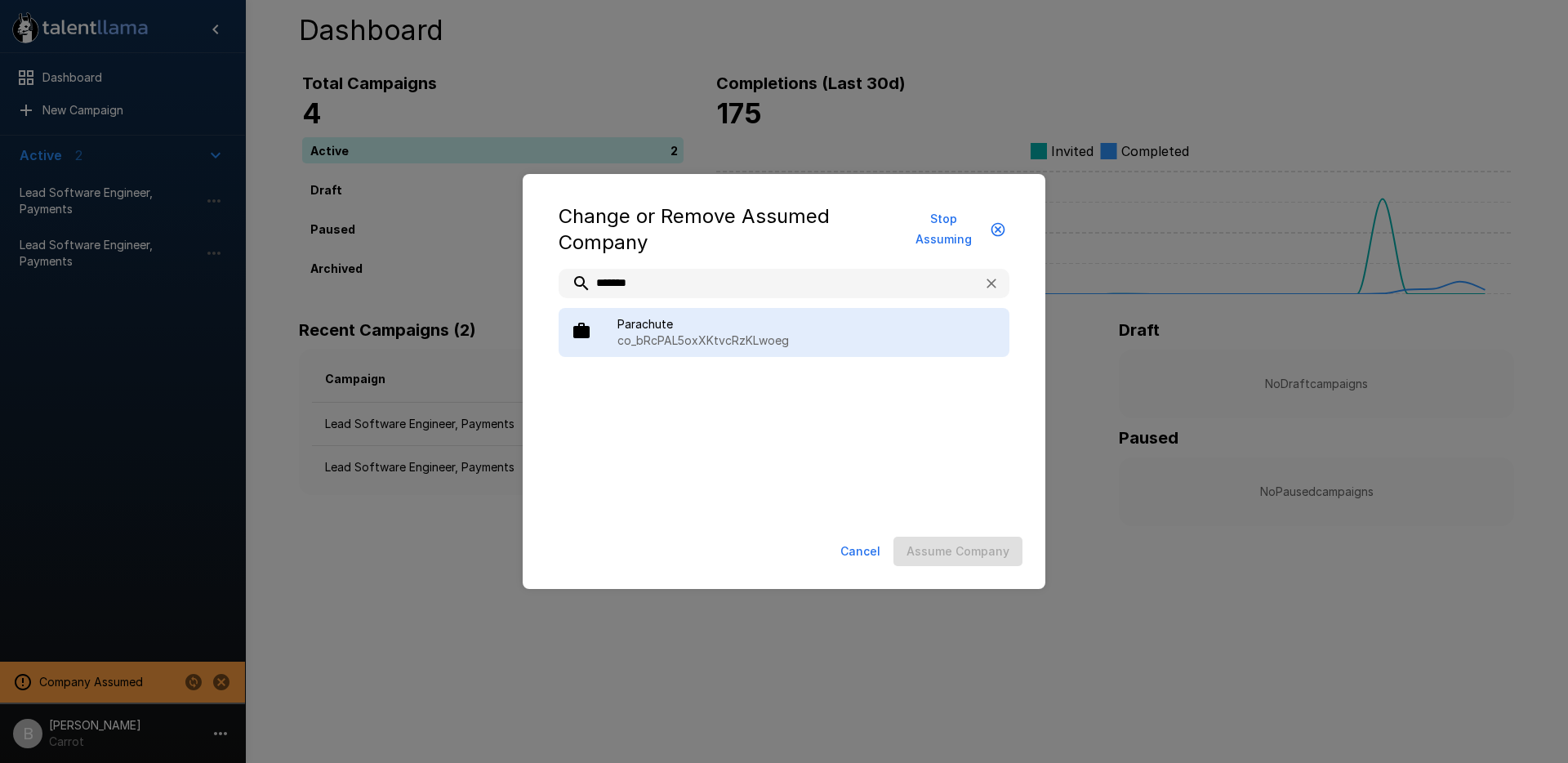
type input "*******"
click at [727, 342] on p "co_bRcPAL5oxXKtvcRzKLwoeg" at bounding box center [806, 340] width 379 height 16
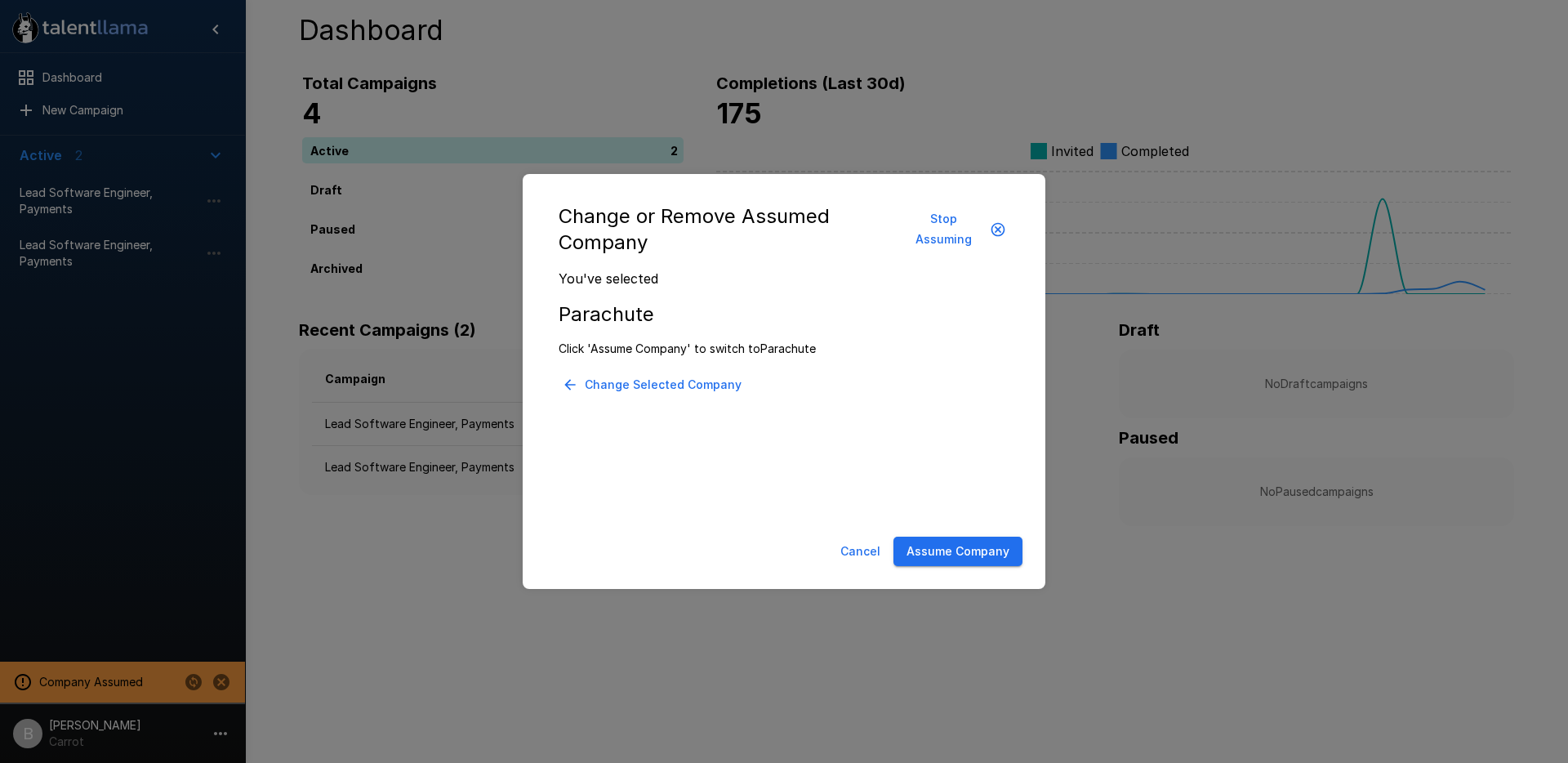
click at [938, 562] on button "Assume Company" at bounding box center [958, 551] width 129 height 30
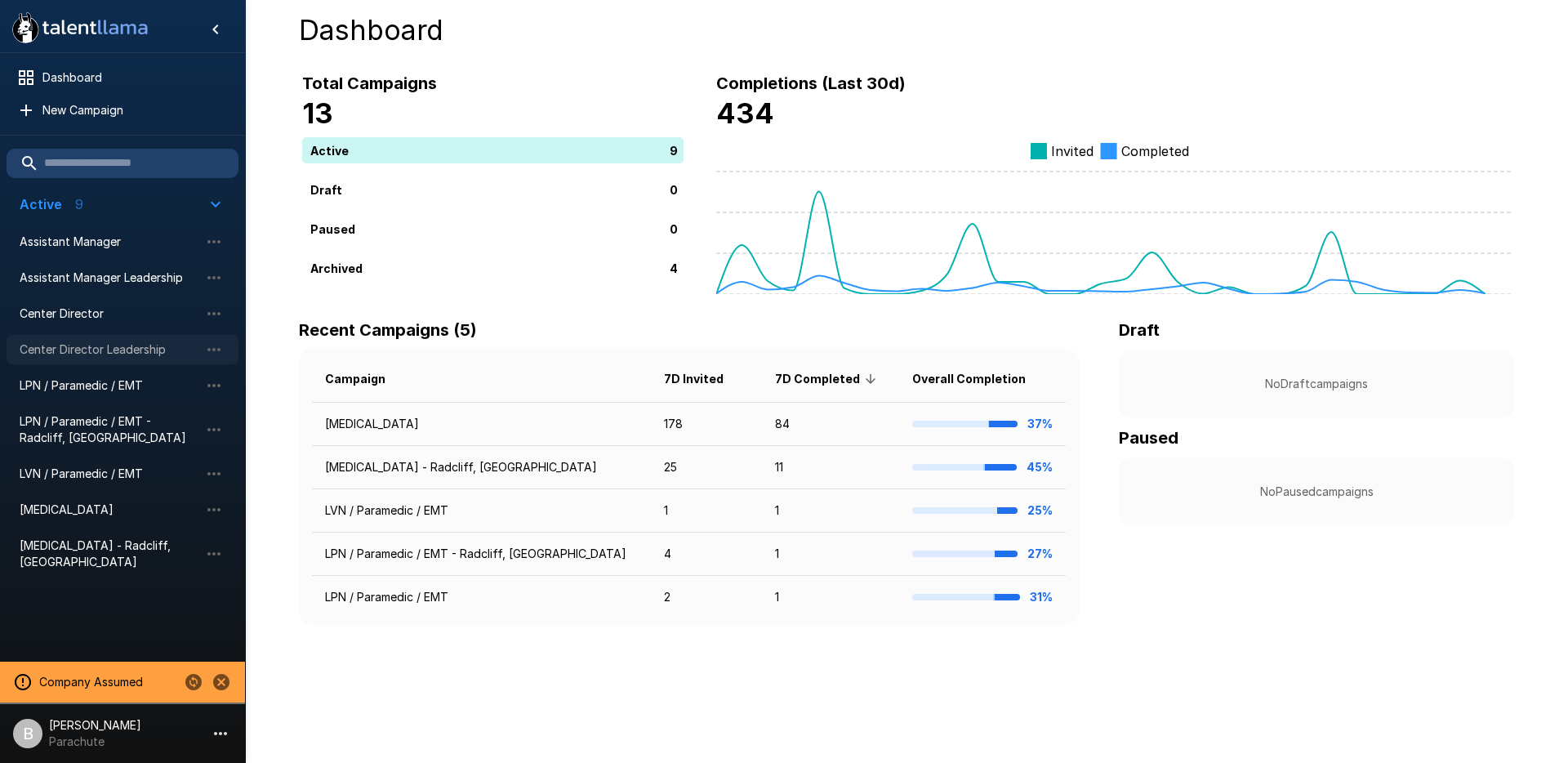
click at [133, 359] on div "Center Director Leadership" at bounding box center [122, 350] width 232 height 29
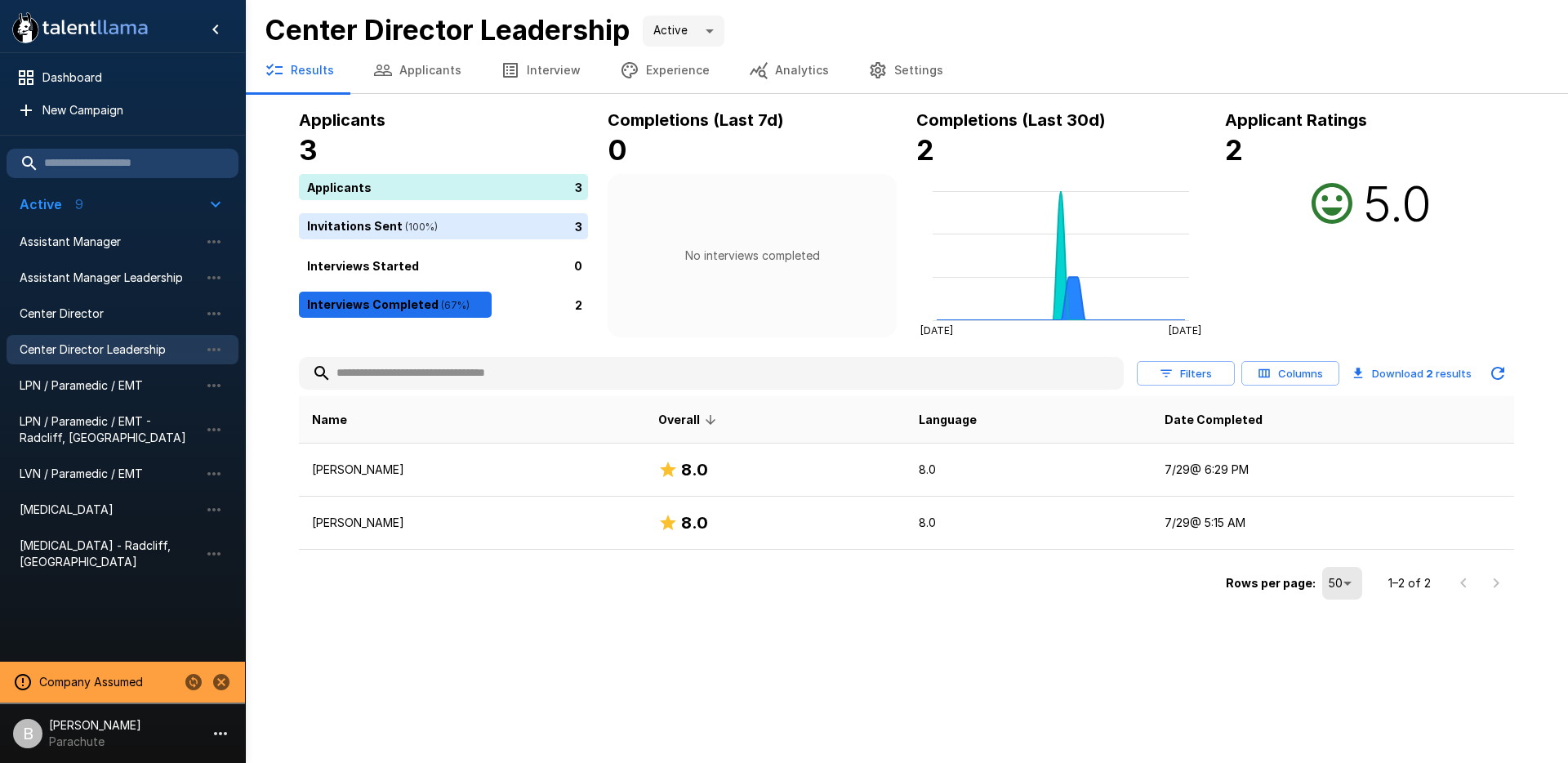
click at [79, 296] on li "Center Director" at bounding box center [122, 313] width 232 height 36
click at [82, 309] on span "Center Director" at bounding box center [109, 314] width 180 height 16
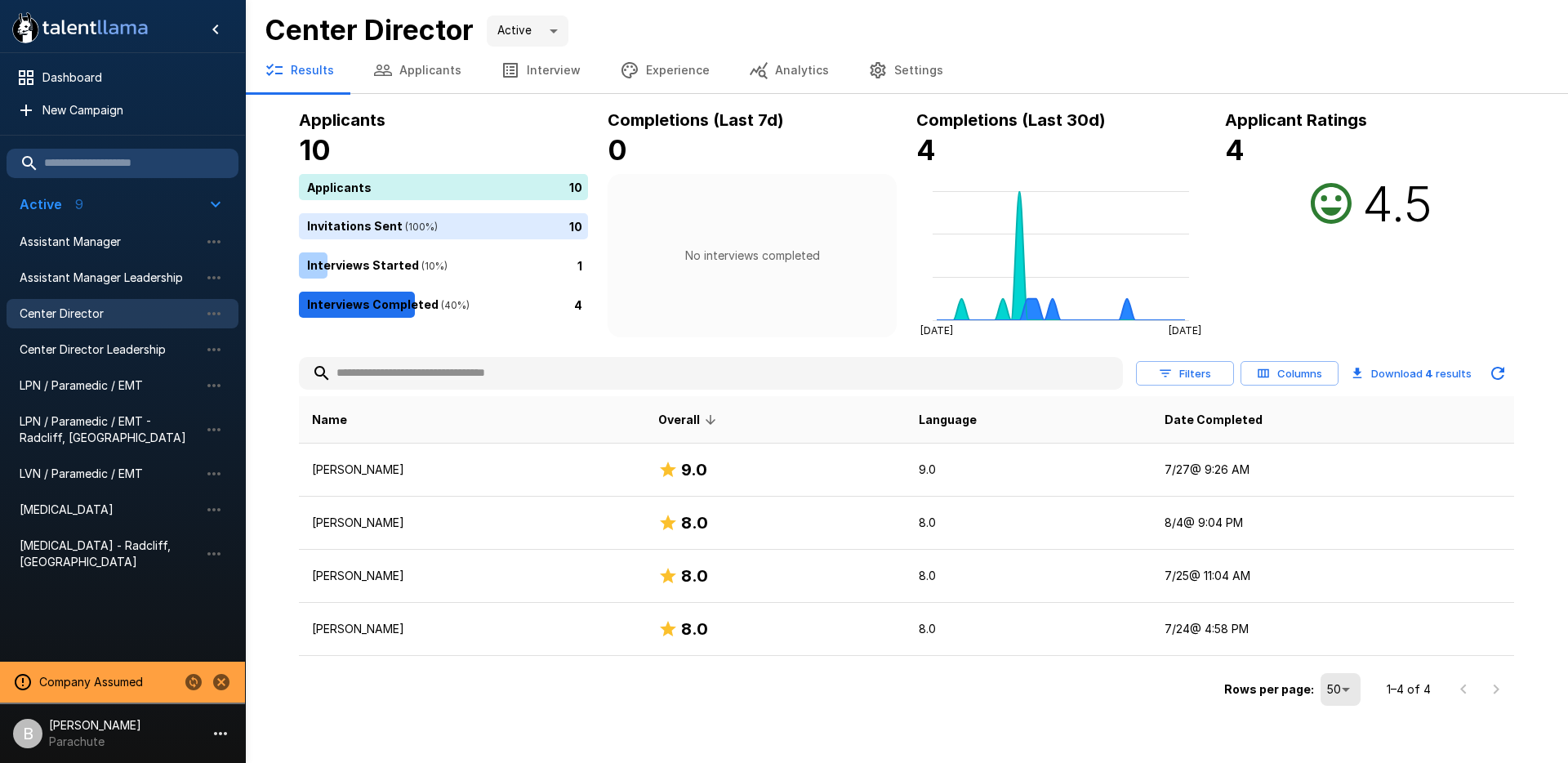
click at [386, 57] on button "Applicants" at bounding box center [418, 70] width 128 height 46
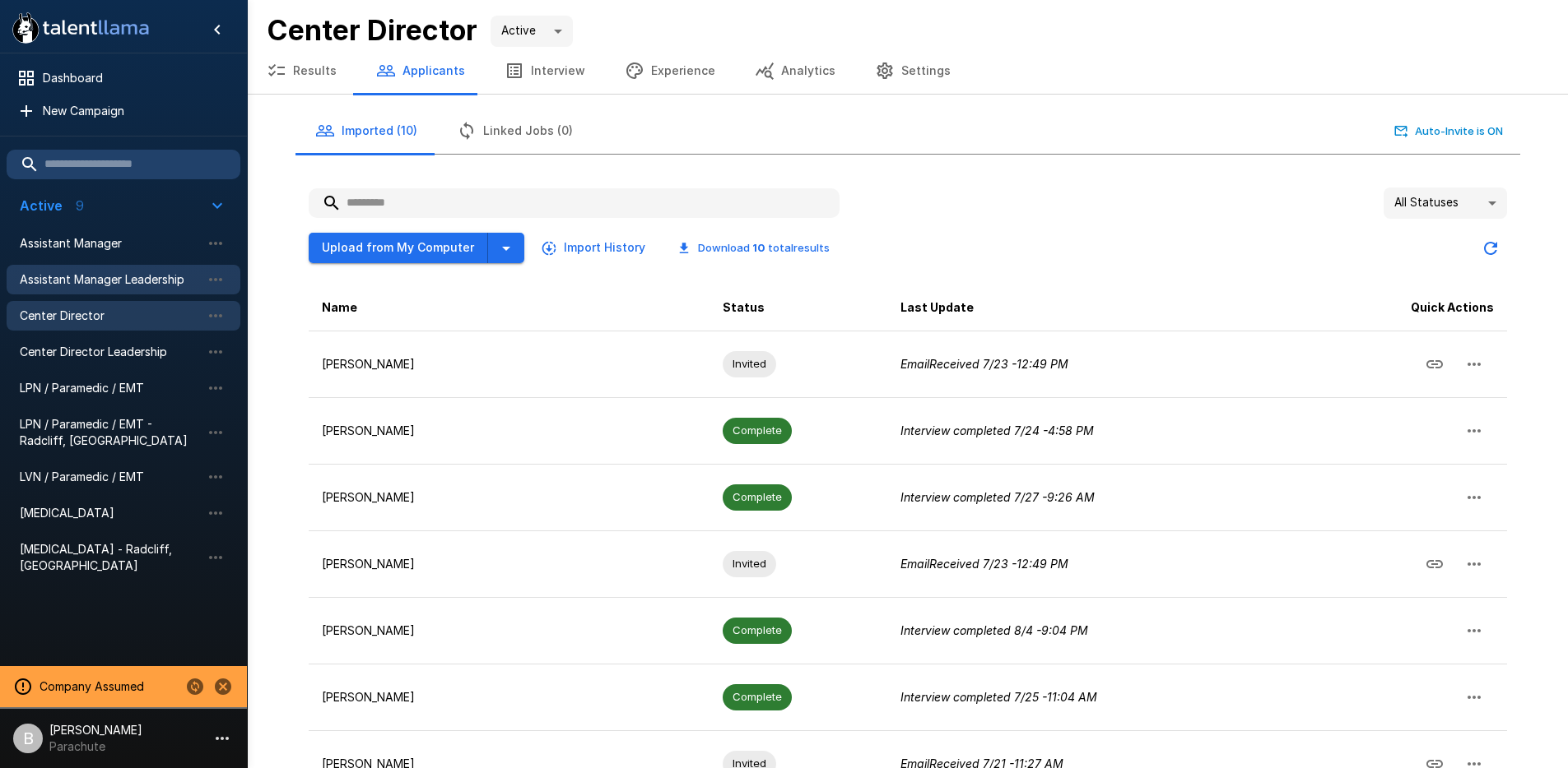
click at [109, 289] on div "Assistant Manager Leadership" at bounding box center [123, 279] width 233 height 29
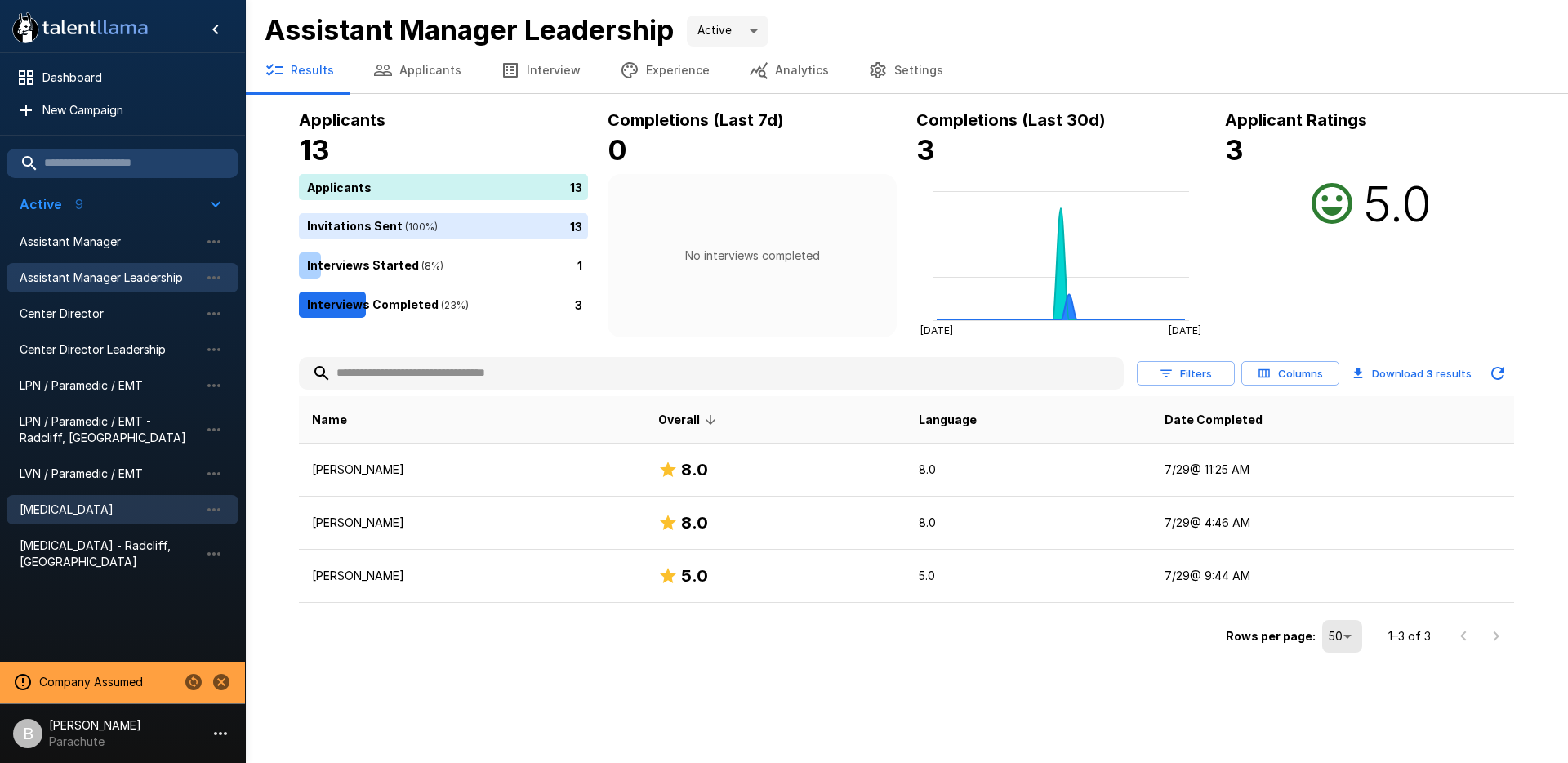
click at [137, 511] on span "[MEDICAL_DATA]" at bounding box center [109, 510] width 180 height 16
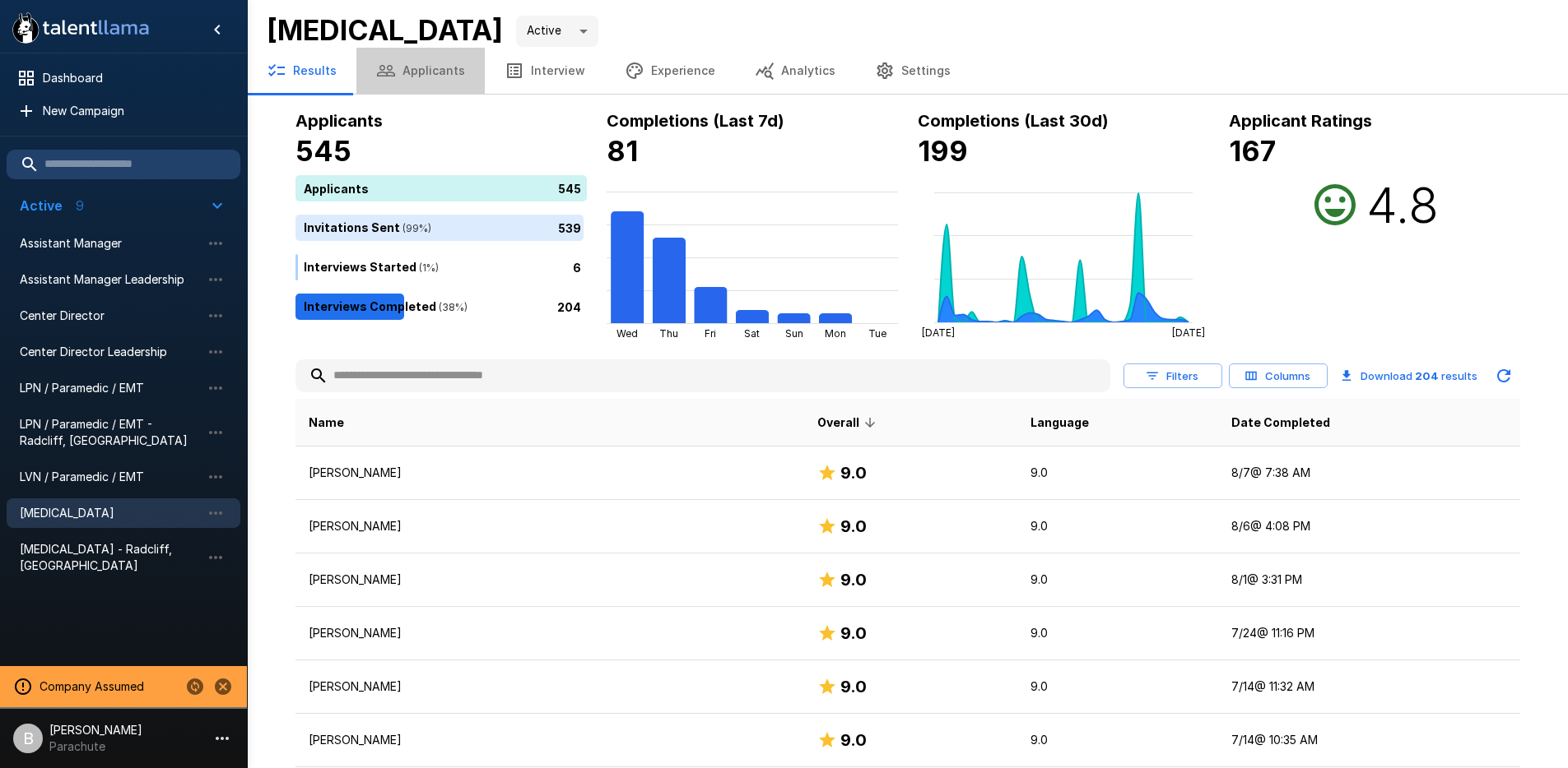
click at [429, 76] on button "Applicants" at bounding box center [421, 71] width 129 height 46
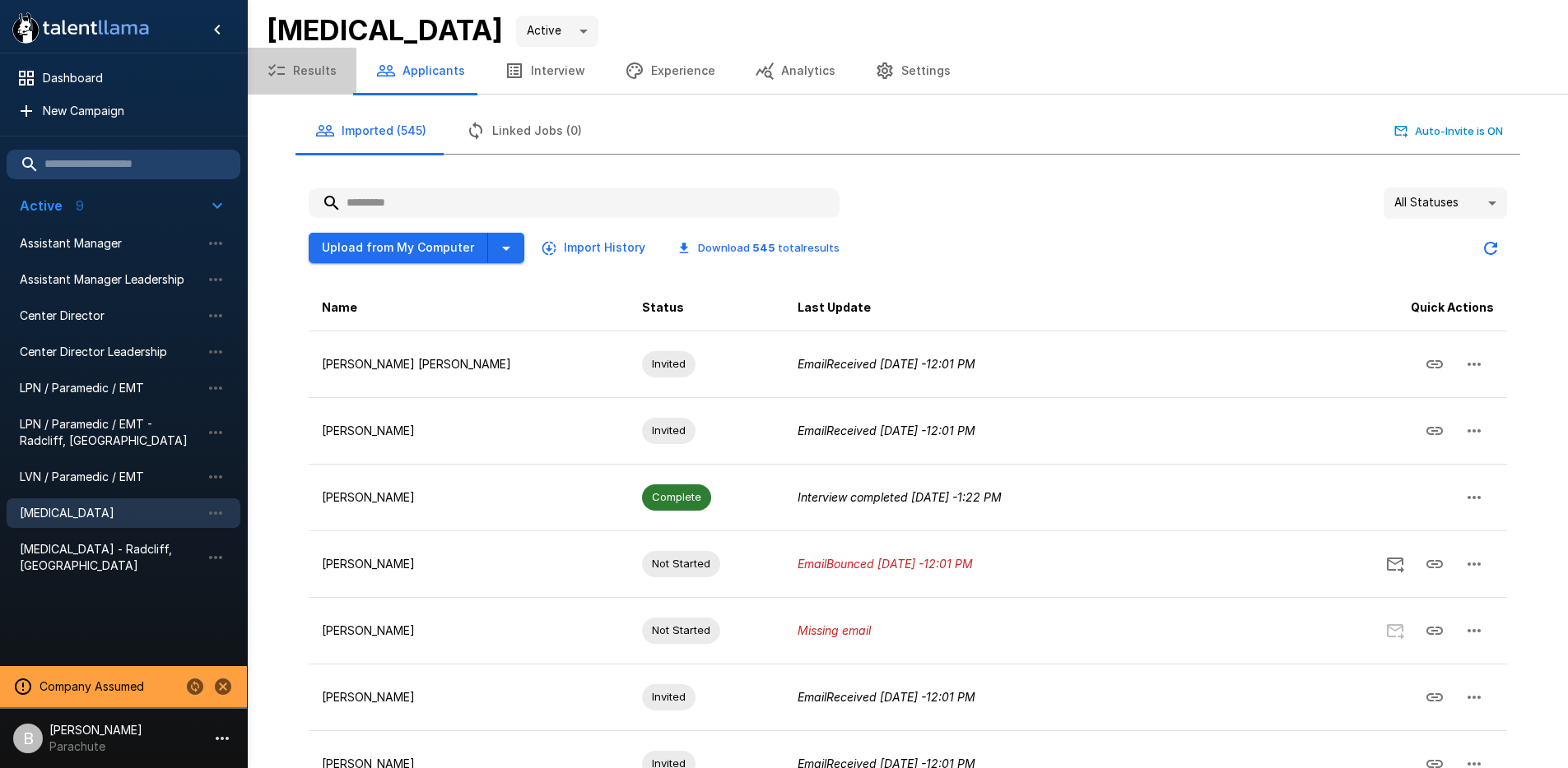
click at [306, 73] on button "Results" at bounding box center [301, 71] width 109 height 46
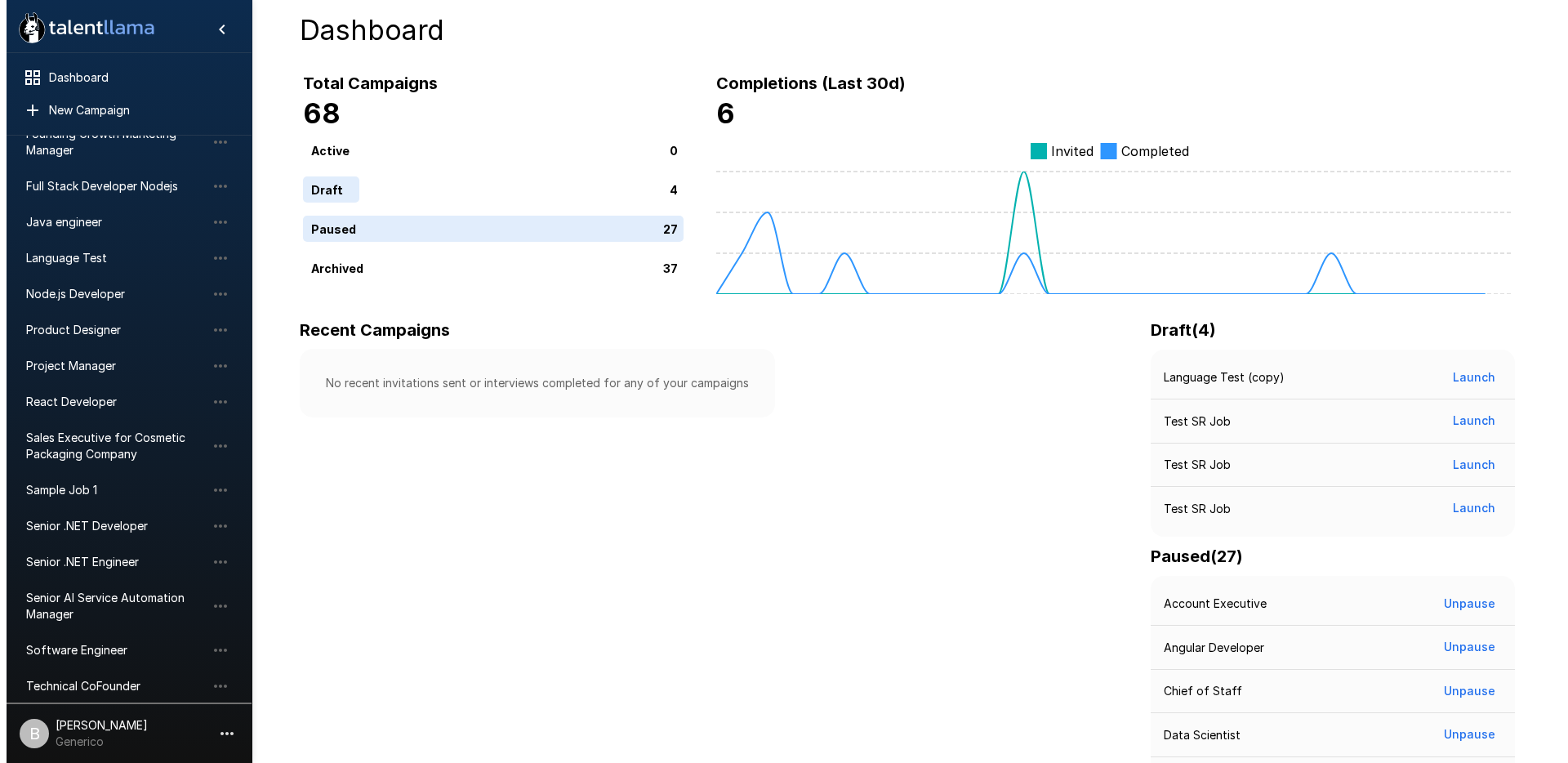
scroll to position [744, 0]
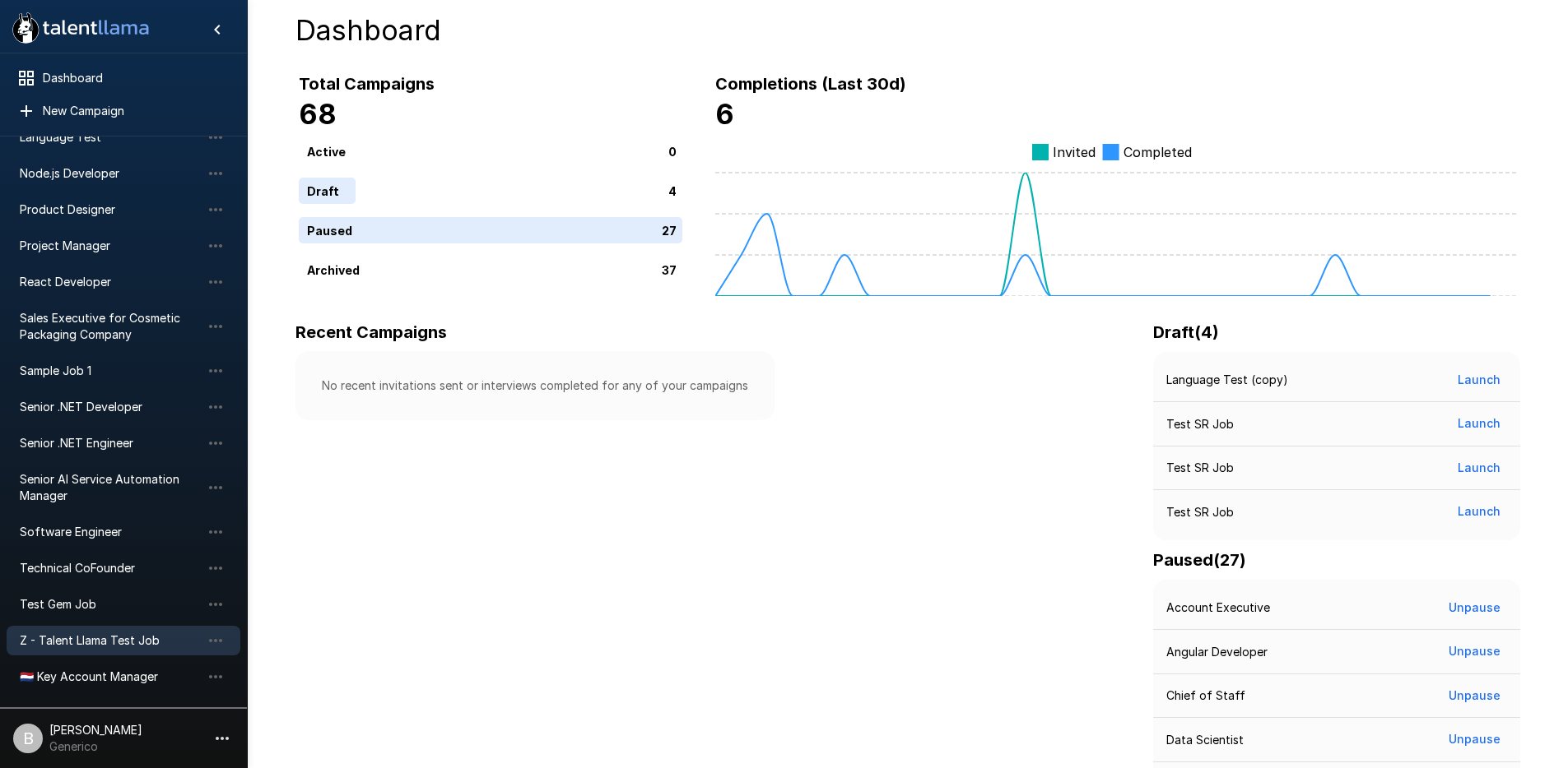
click at [130, 641] on span "Z - Talent Llama Test Job" at bounding box center [109, 641] width 181 height 17
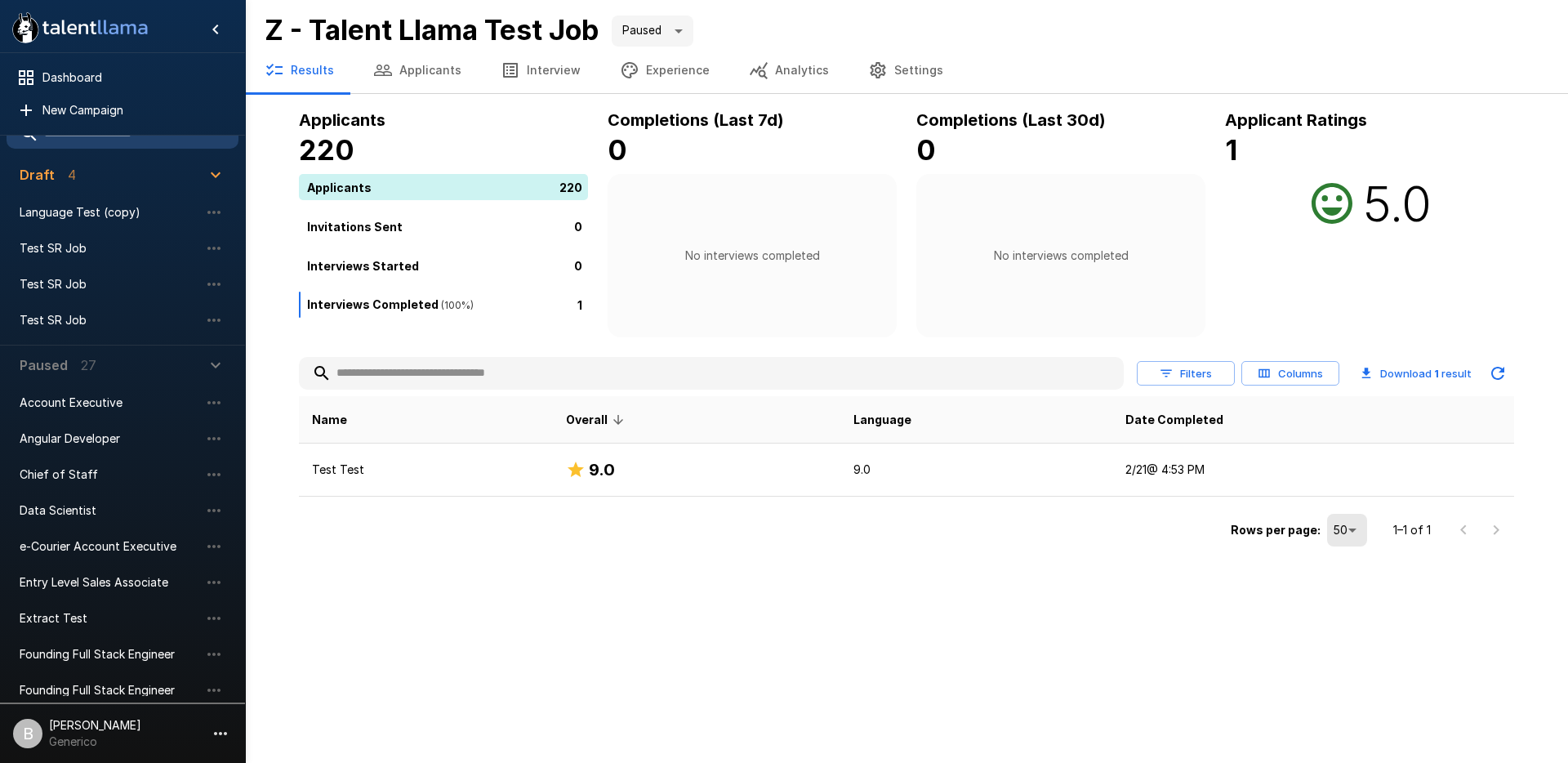
scroll to position [28, 0]
click at [98, 322] on span "Test SR Job" at bounding box center [109, 321] width 180 height 16
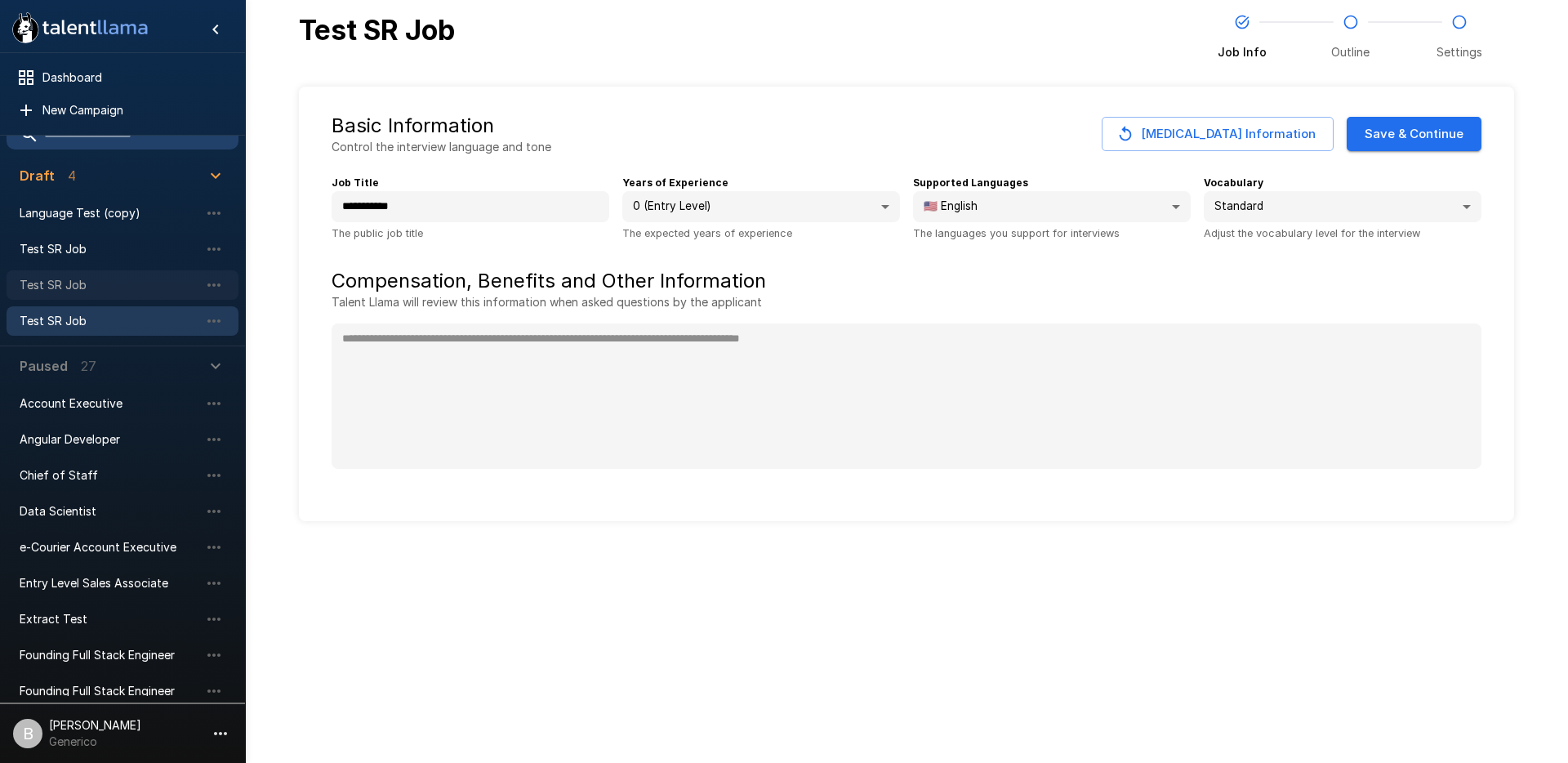
click at [82, 284] on span "Test SR Job" at bounding box center [109, 286] width 180 height 16
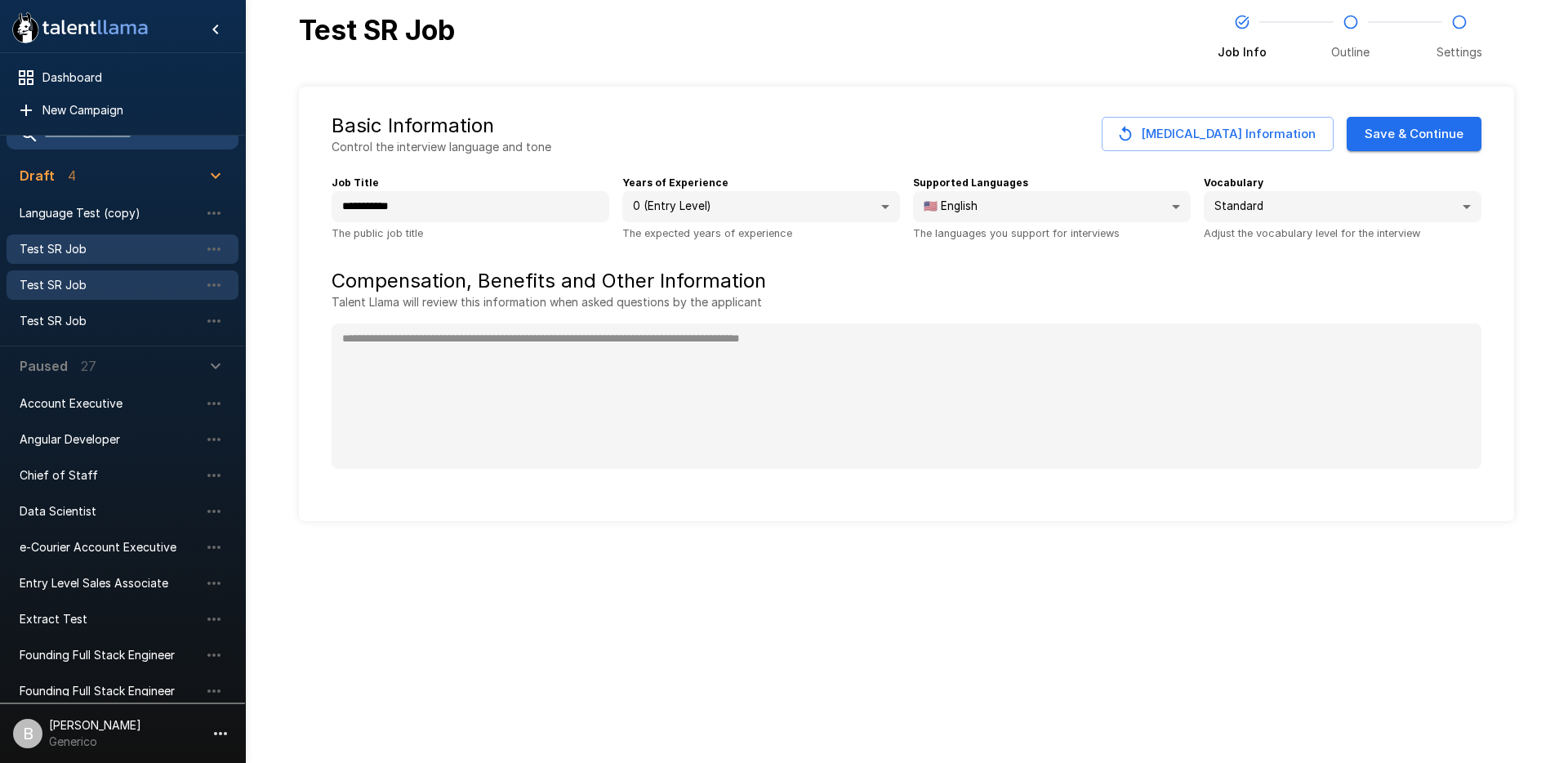
type textarea "*"
click at [115, 246] on span "Test SR Job" at bounding box center [109, 249] width 180 height 16
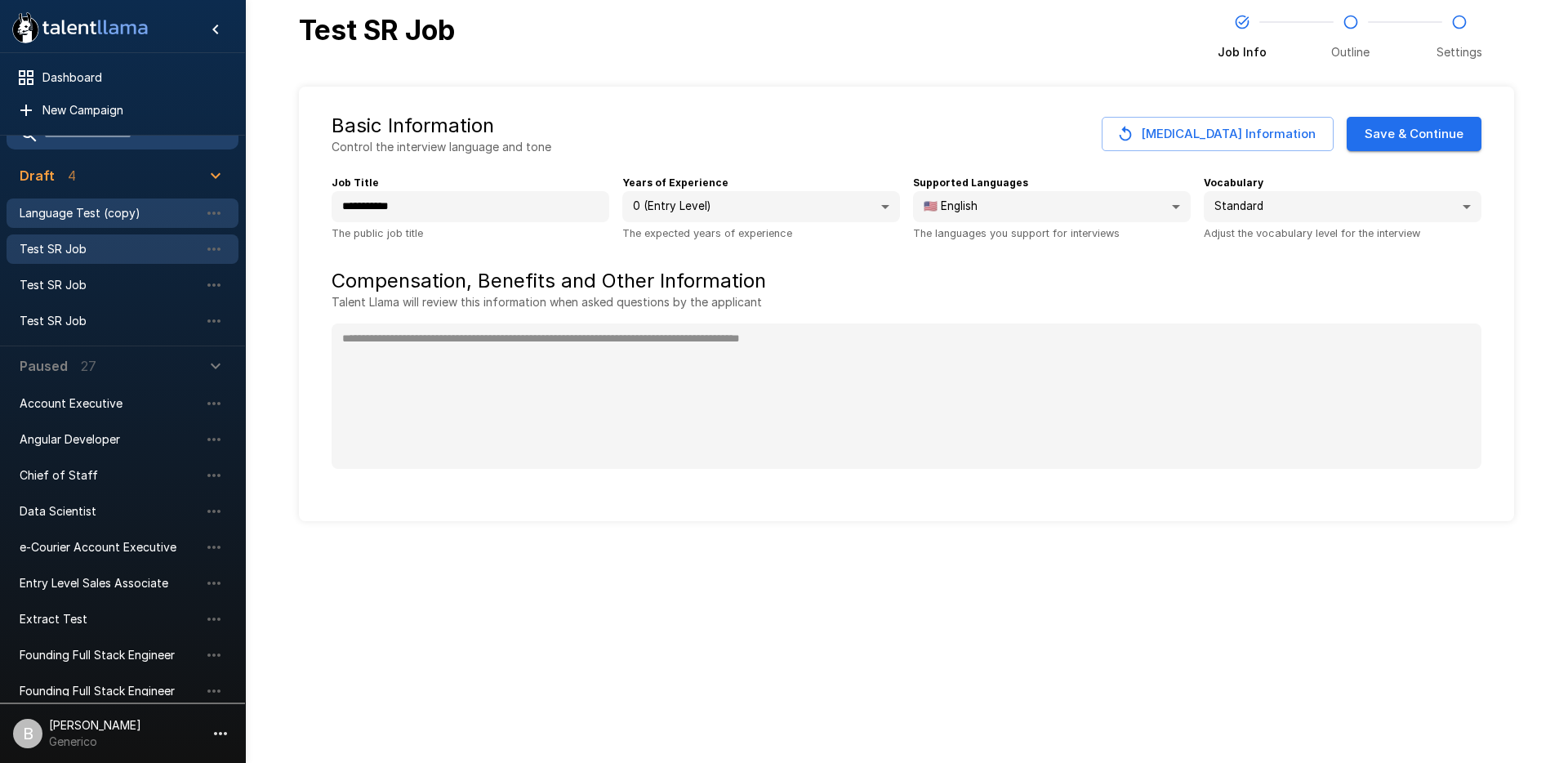
type textarea "*"
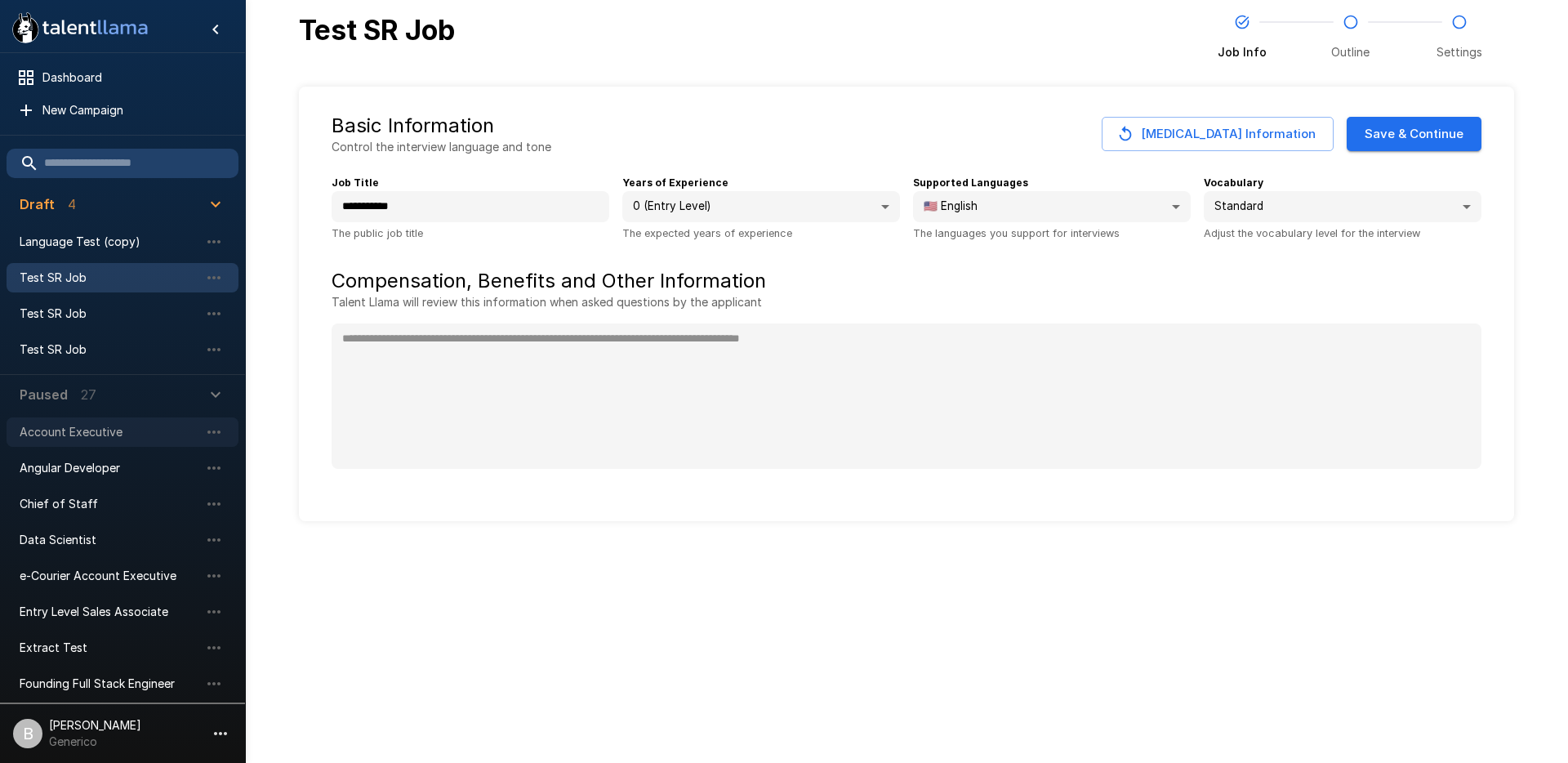
click at [89, 424] on span "Account Executive" at bounding box center [109, 433] width 180 height 16
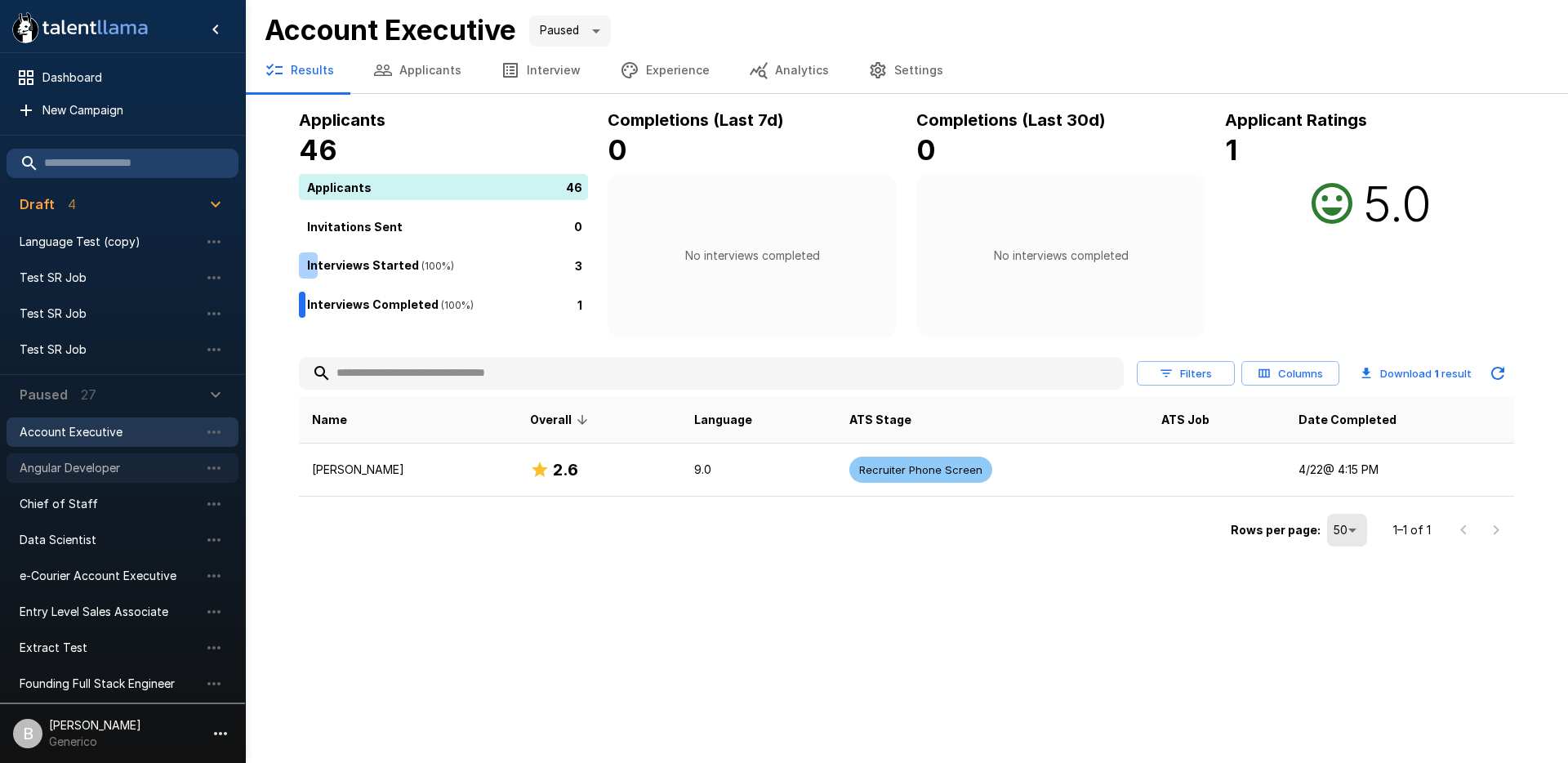
click at [105, 465] on span "Angular Developer" at bounding box center [109, 468] width 180 height 16
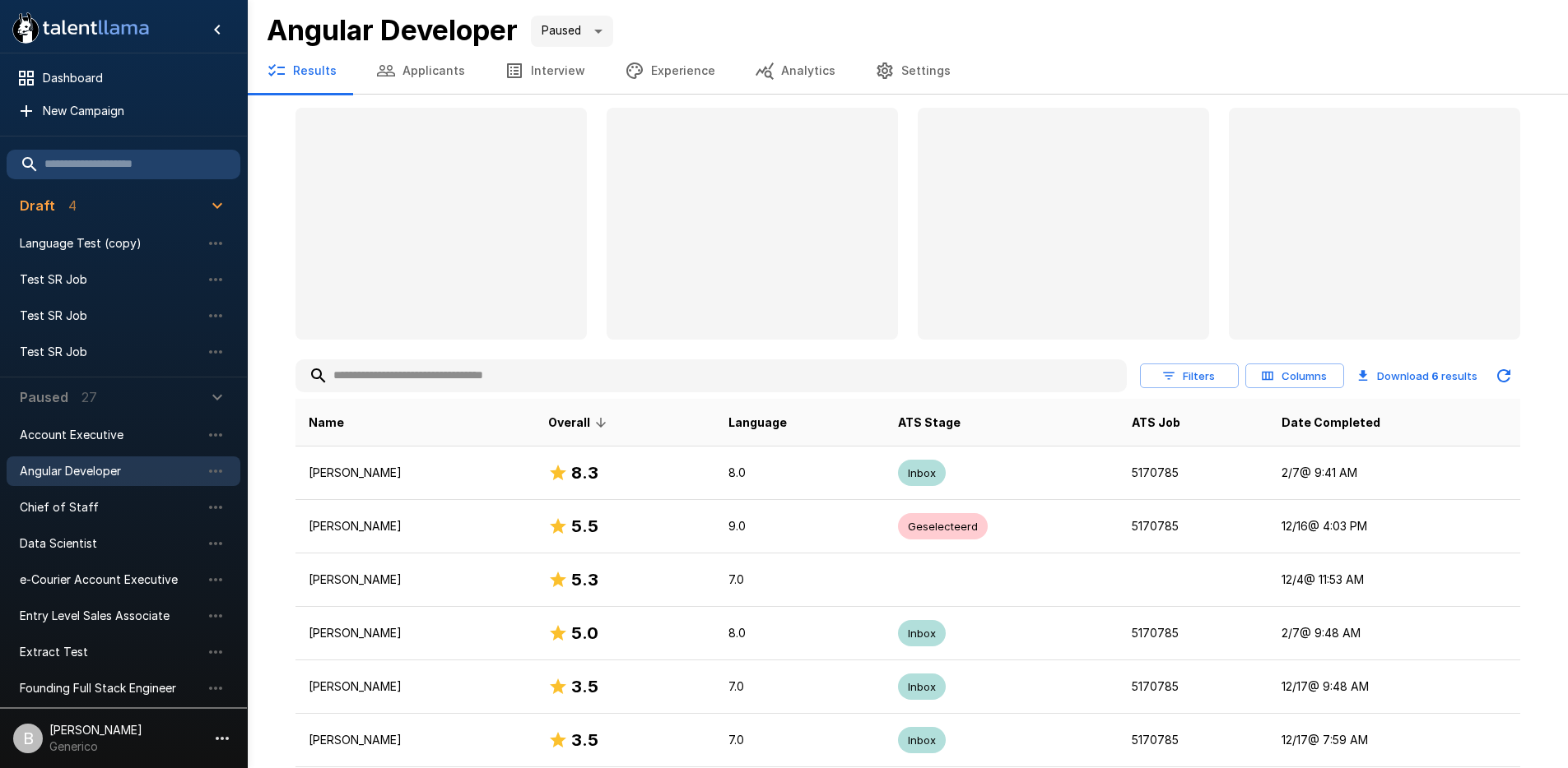
click at [421, 71] on button "Applicants" at bounding box center [421, 71] width 129 height 46
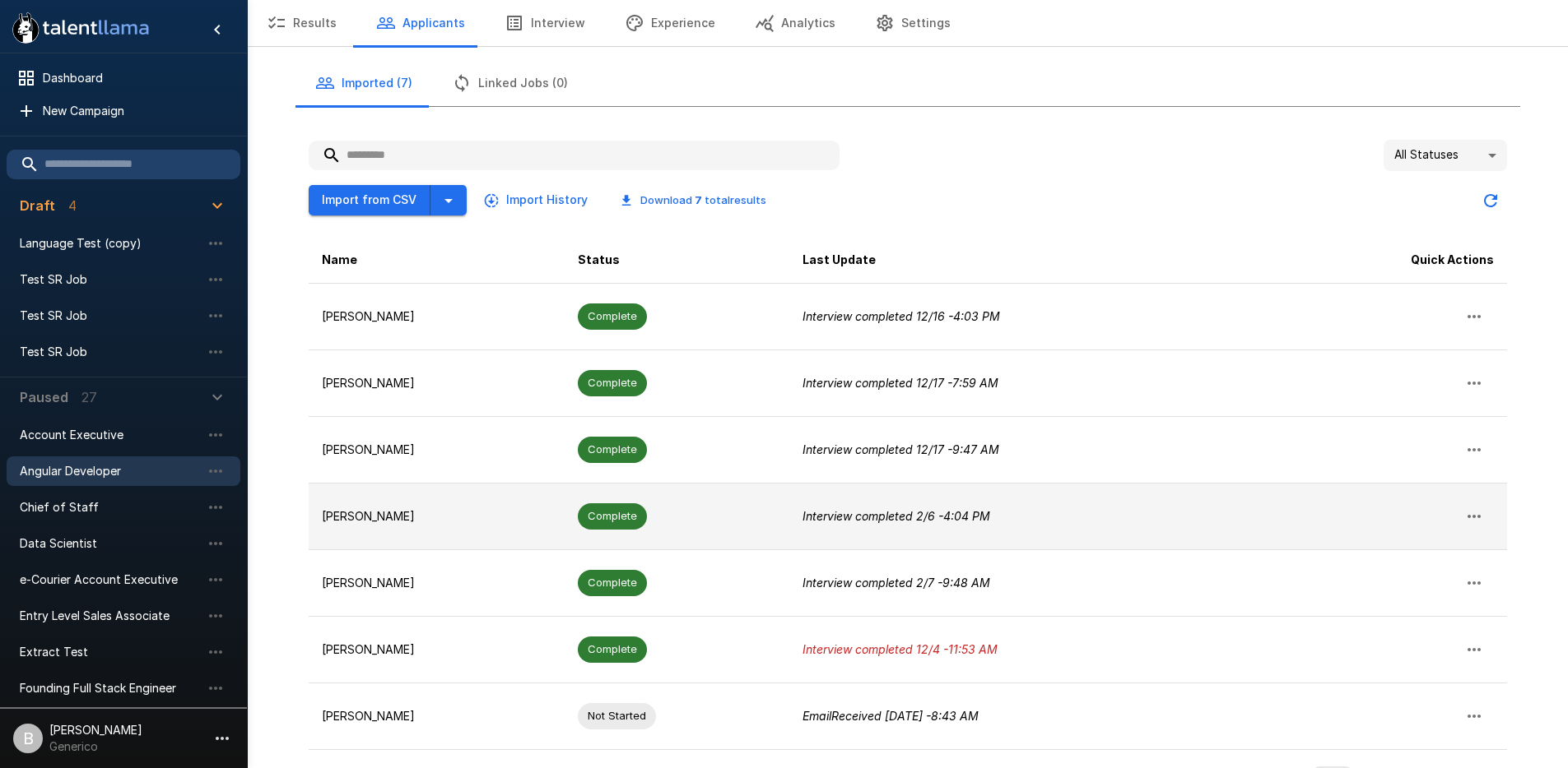
scroll to position [98, 0]
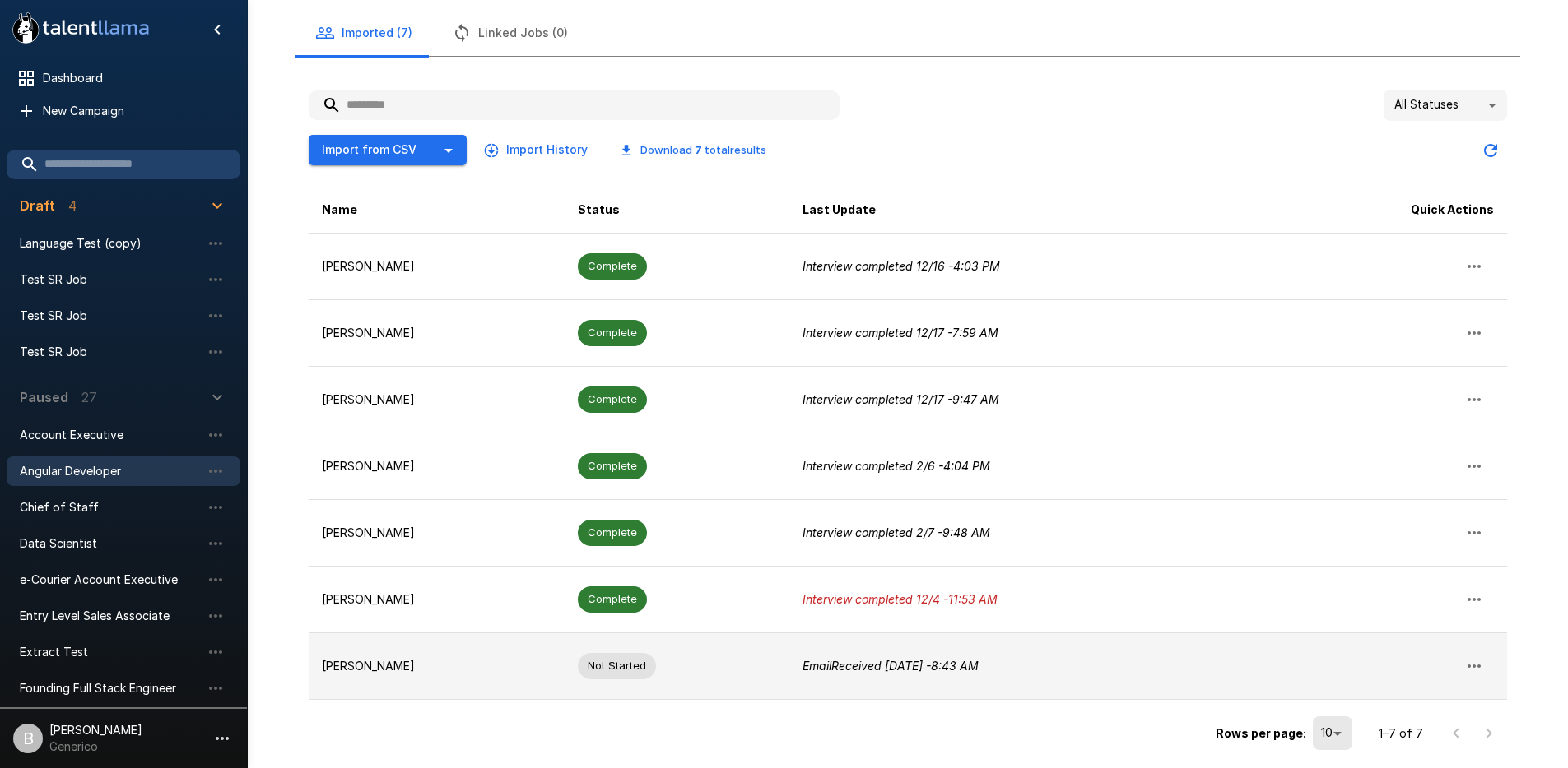
click at [1412, 665] on td at bounding box center [1389, 666] width 235 height 67
click at [398, 648] on td "Benjamin Chaikin" at bounding box center [437, 666] width 256 height 67
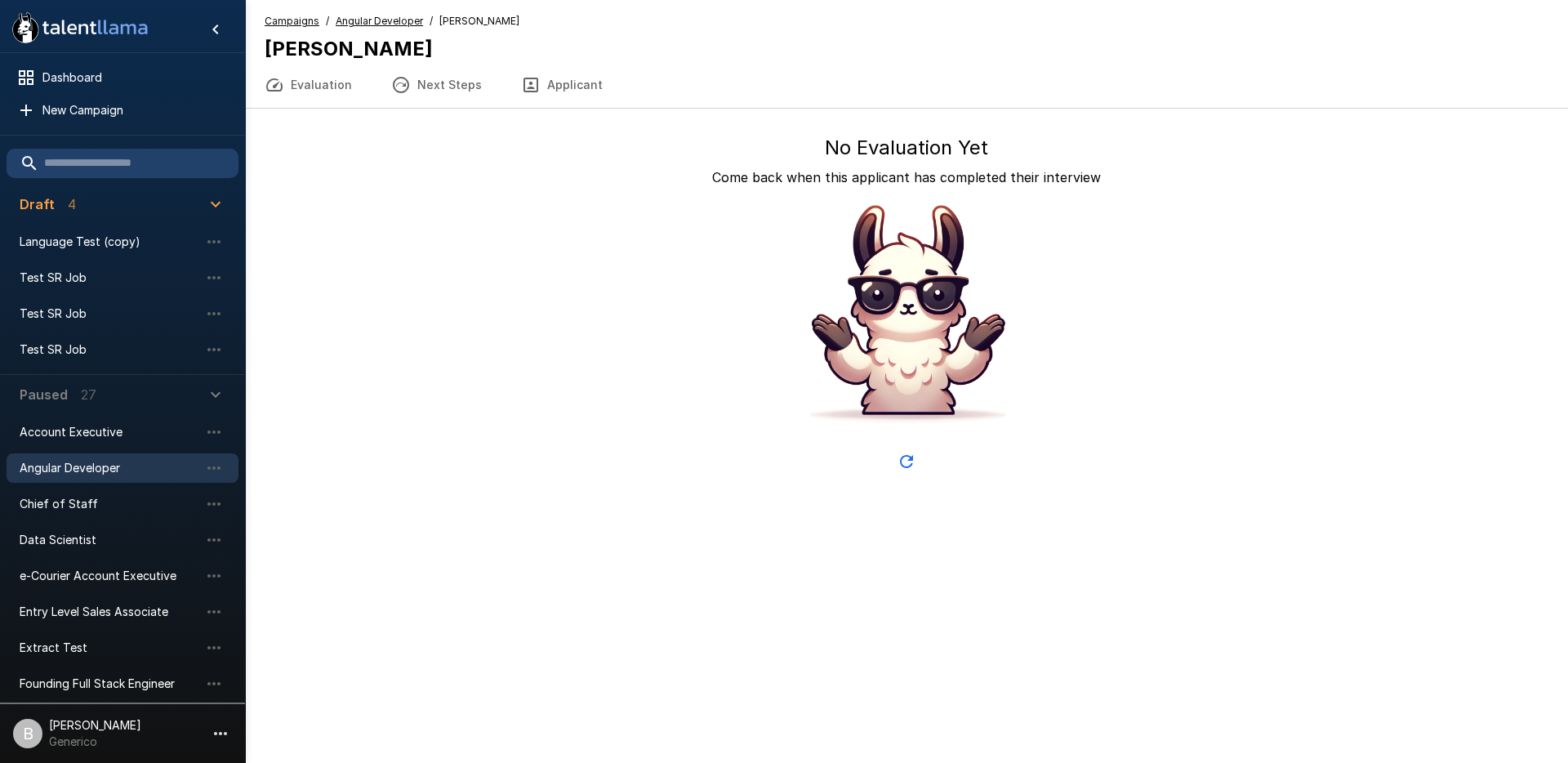
click at [386, 11] on div "Campaigns / Angular Developer / Benjamin Chaikin Benjamin Chaikin Evaluation Ne…" at bounding box center [907, 54] width 1324 height 109
click at [389, 16] on u "Angular Developer" at bounding box center [379, 20] width 88 height 12
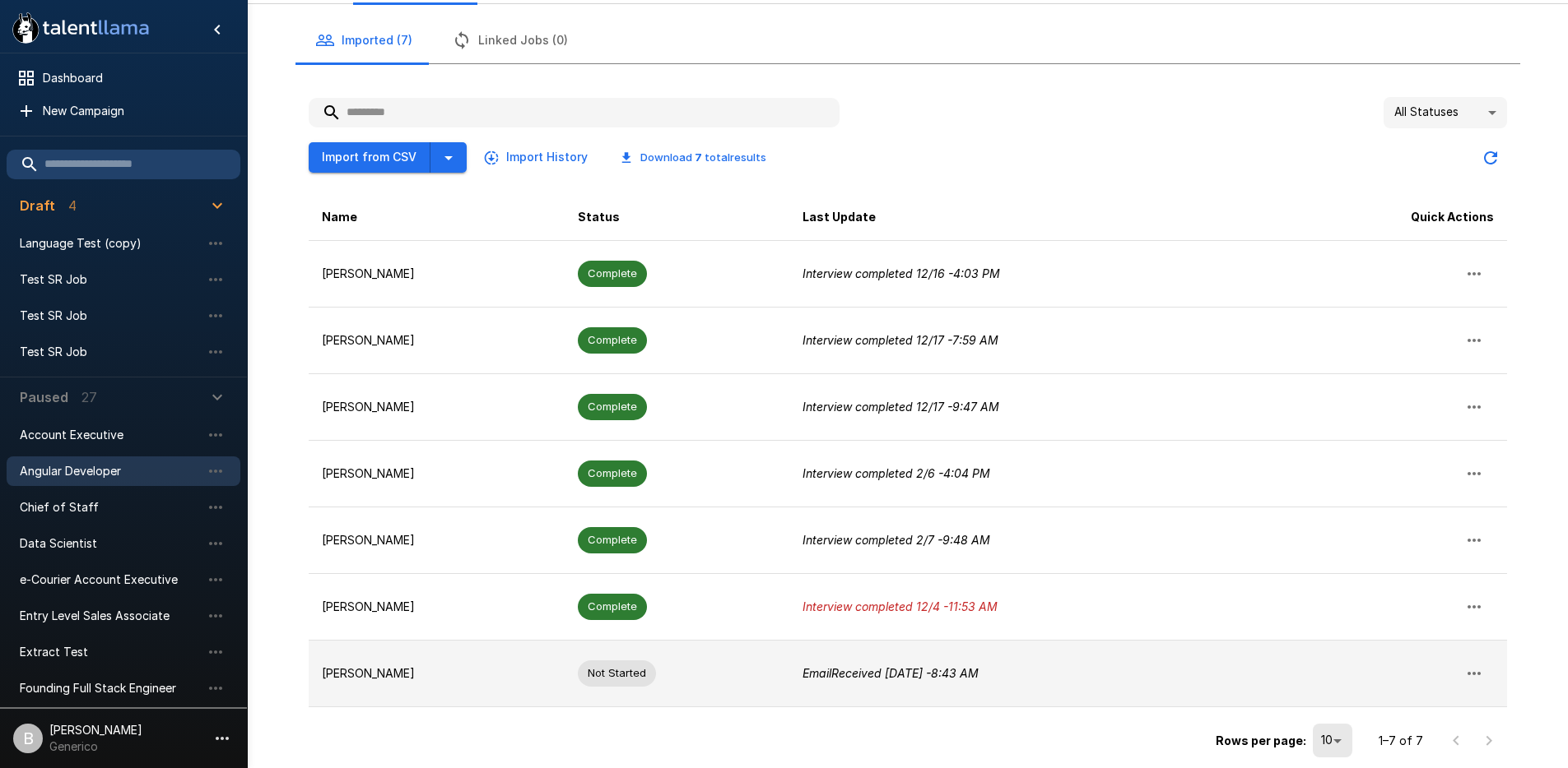
scroll to position [98, 0]
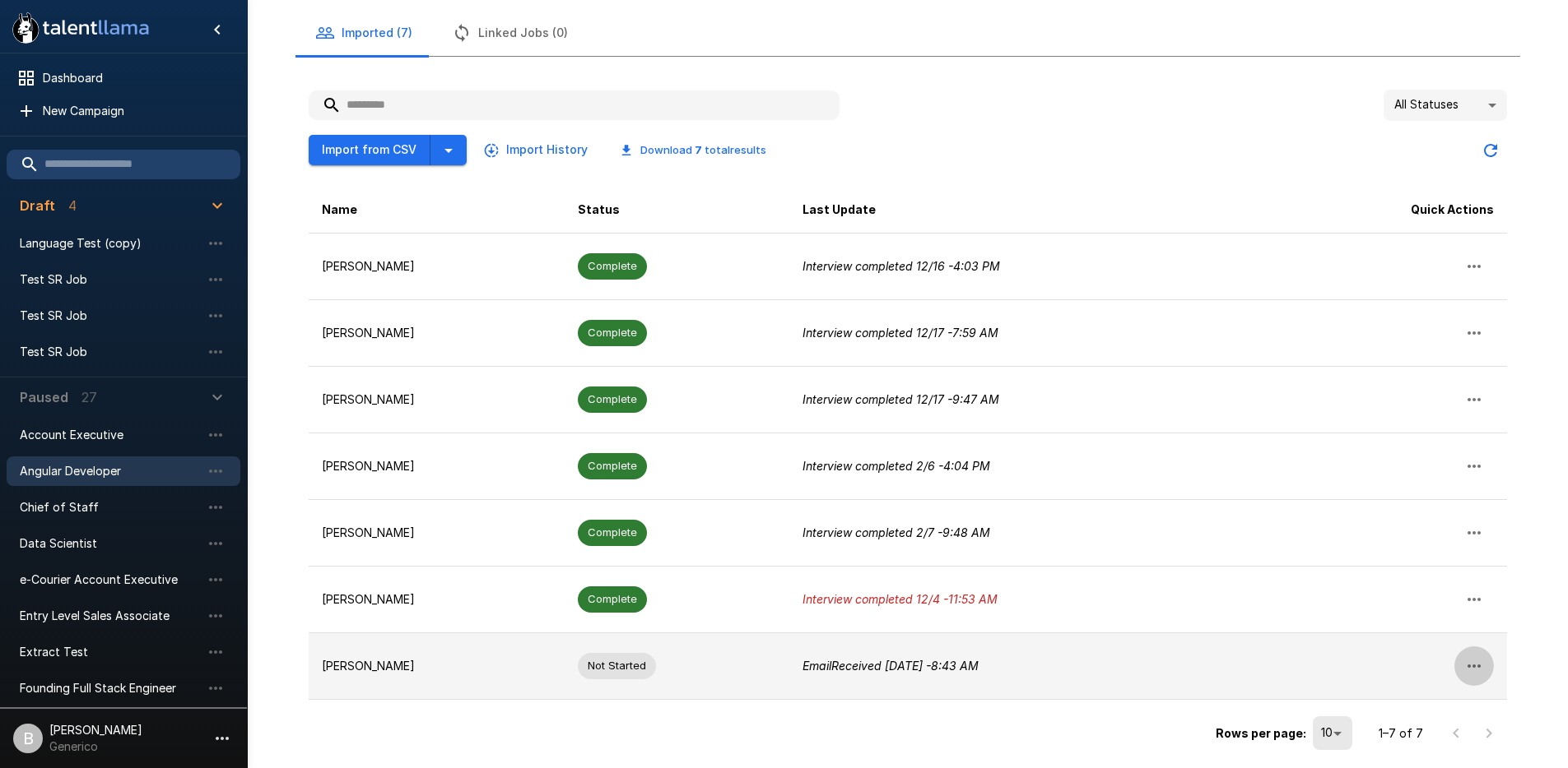
click at [1465, 657] on icon "button" at bounding box center [1473, 666] width 19 height 19
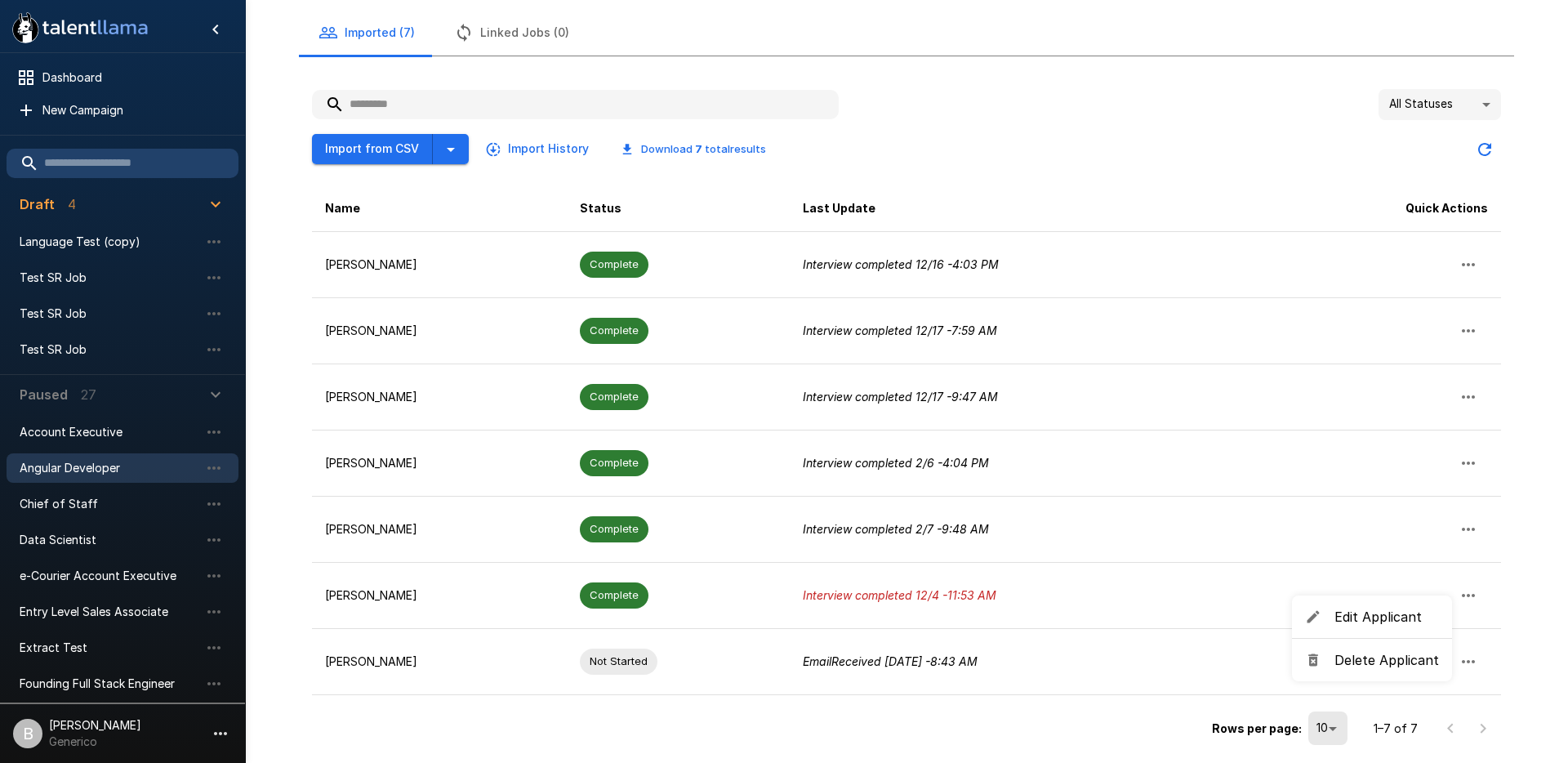
click at [1045, 656] on div at bounding box center [784, 382] width 1568 height 763
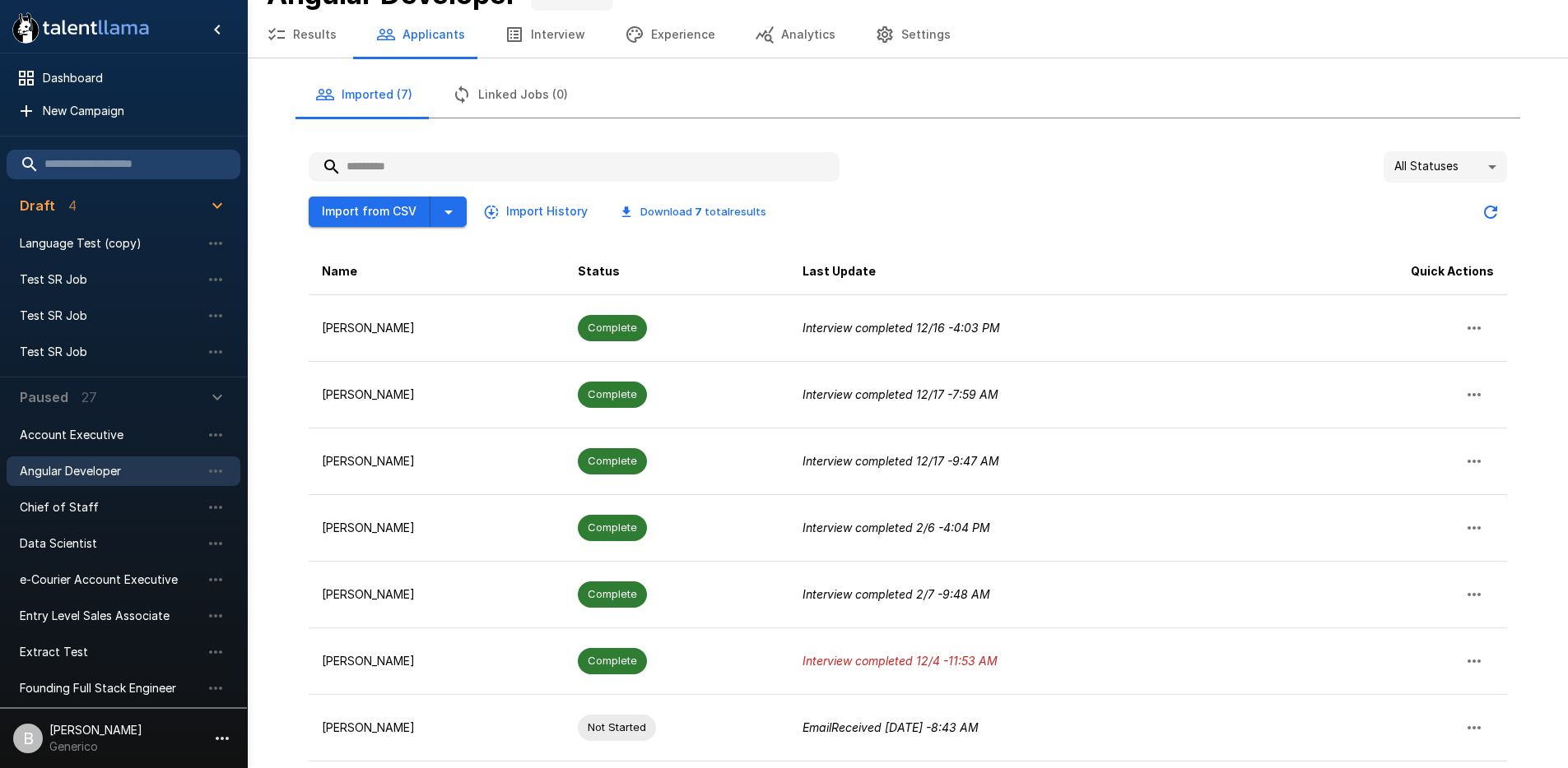
scroll to position [0, 0]
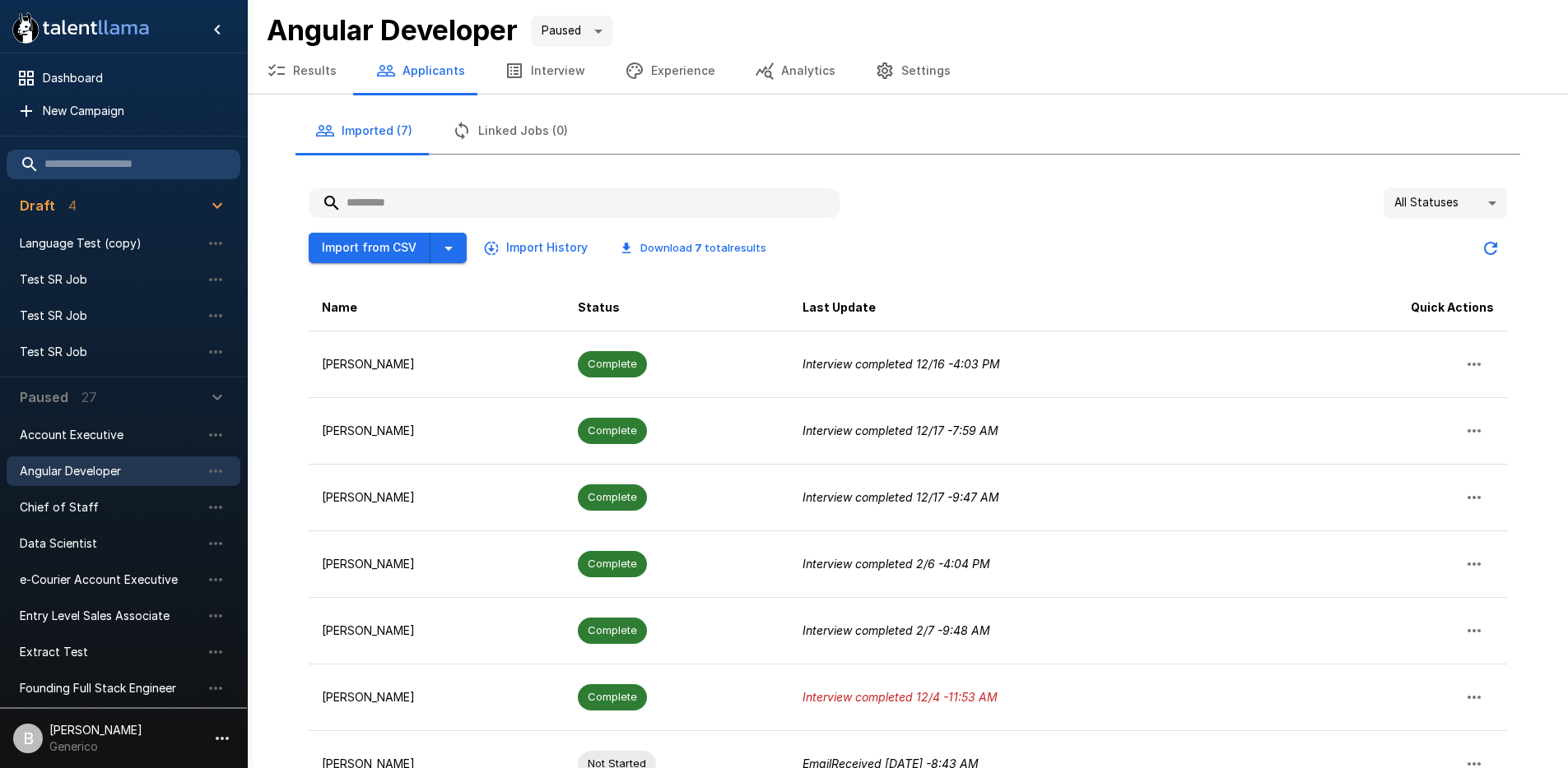
click at [585, 20] on body ".st0{fill:#FFFFFF;} .st1{fill:#76a4ed;} Dashboard New Campaign Draft 4 Language…" at bounding box center [784, 384] width 1568 height 768
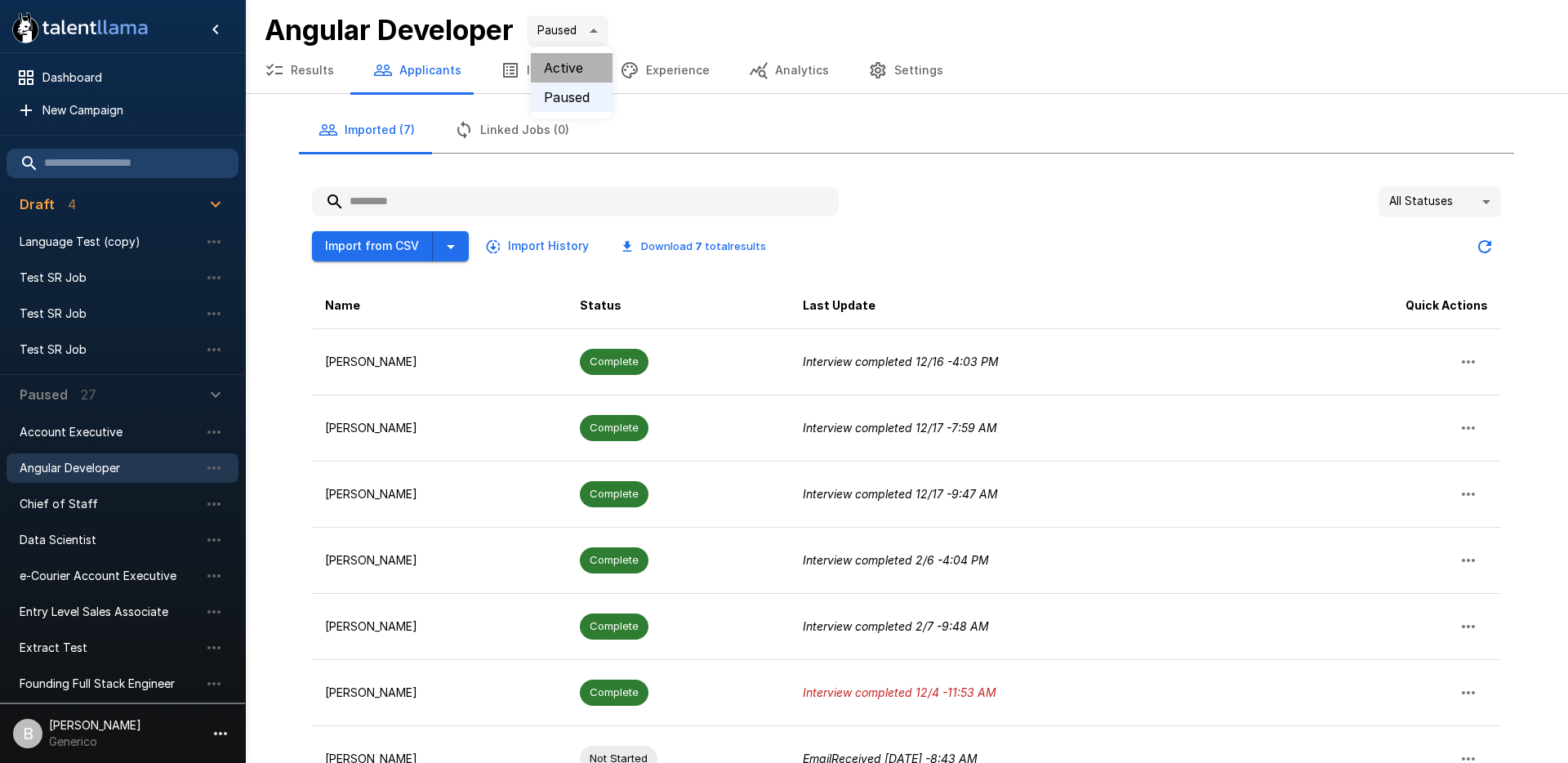
click at [587, 65] on li "Active" at bounding box center [572, 68] width 82 height 29
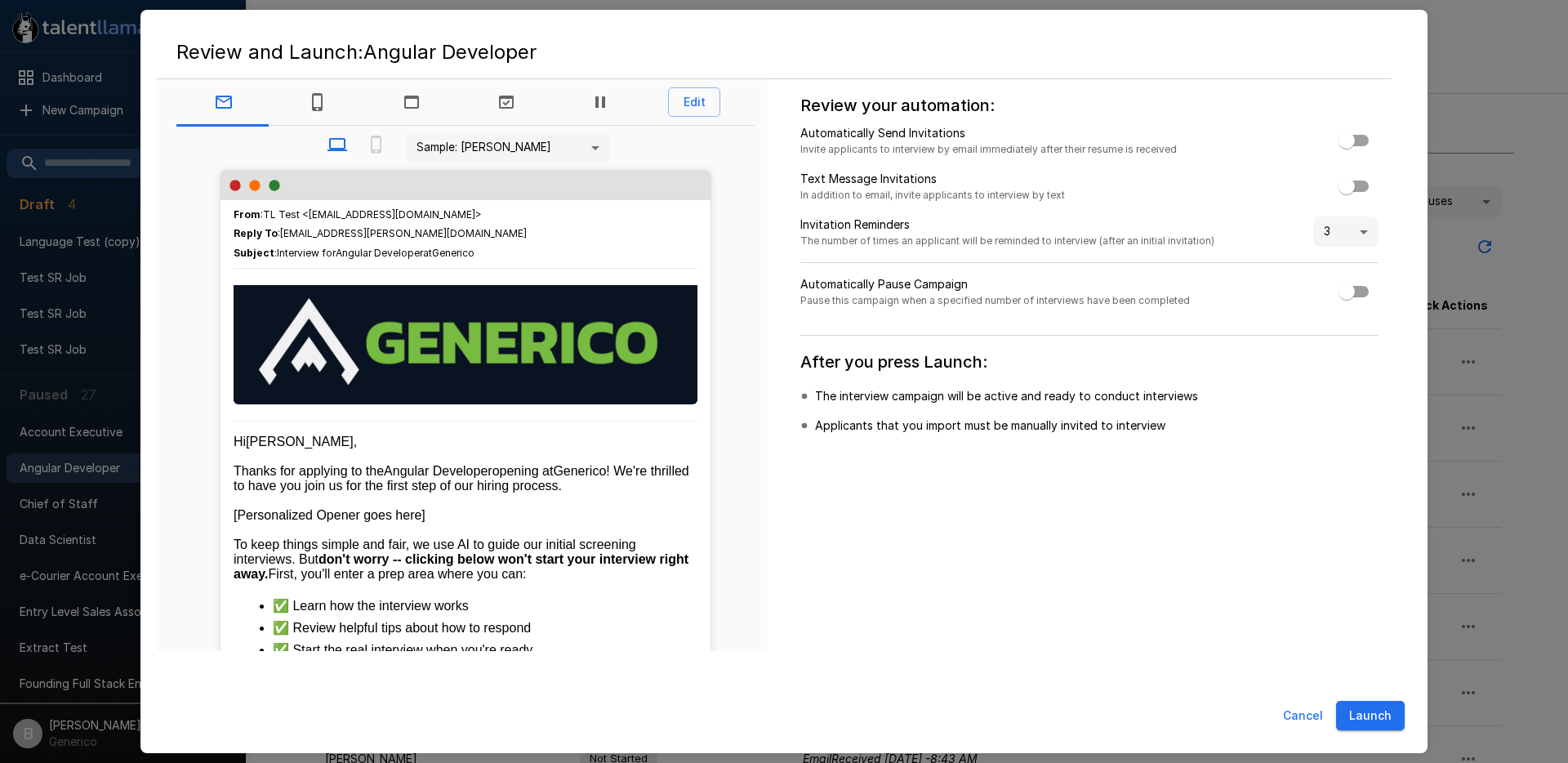
click at [1370, 716] on button "Launch" at bounding box center [1370, 716] width 68 height 30
type input "****"
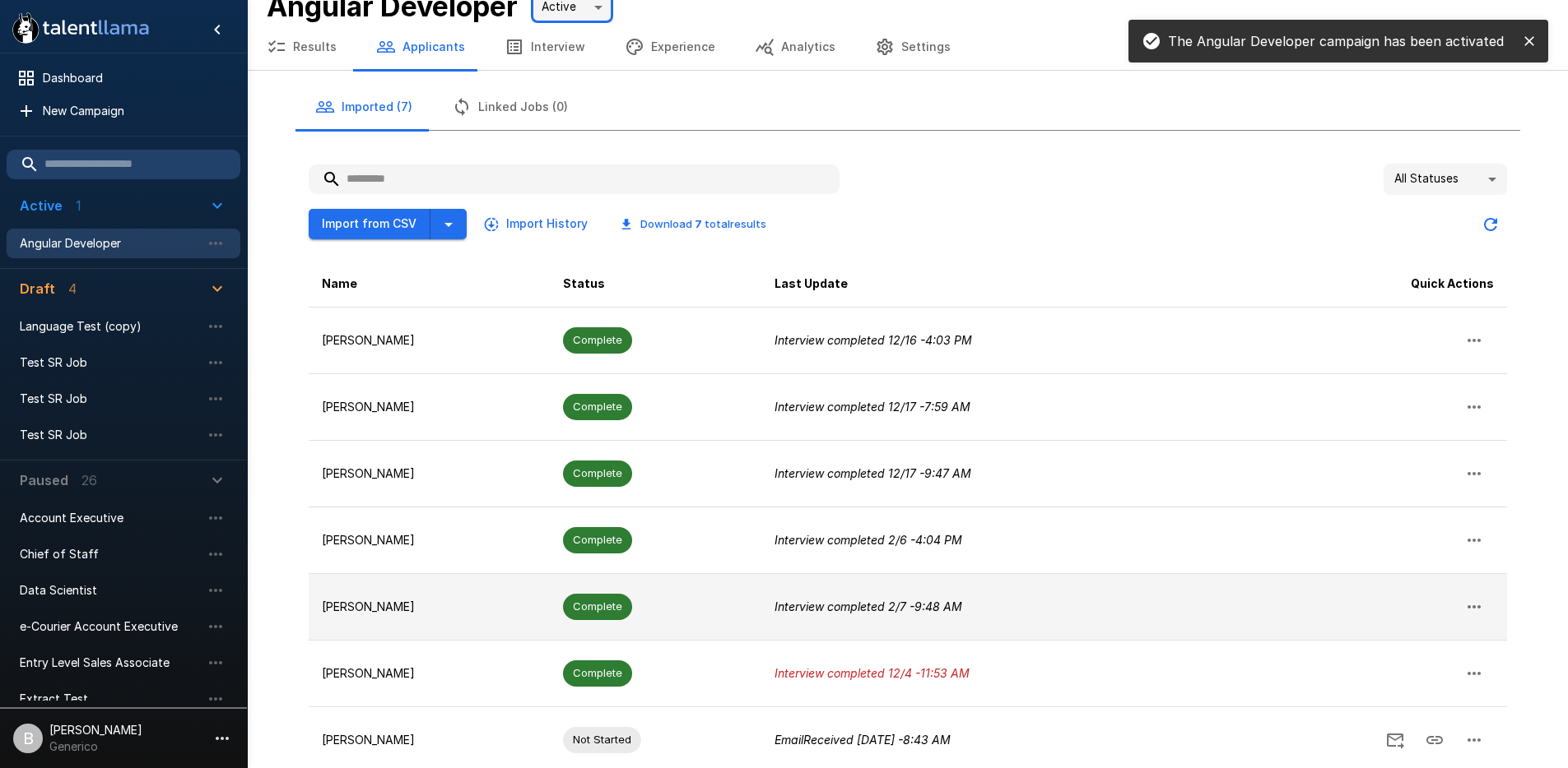
scroll to position [98, 0]
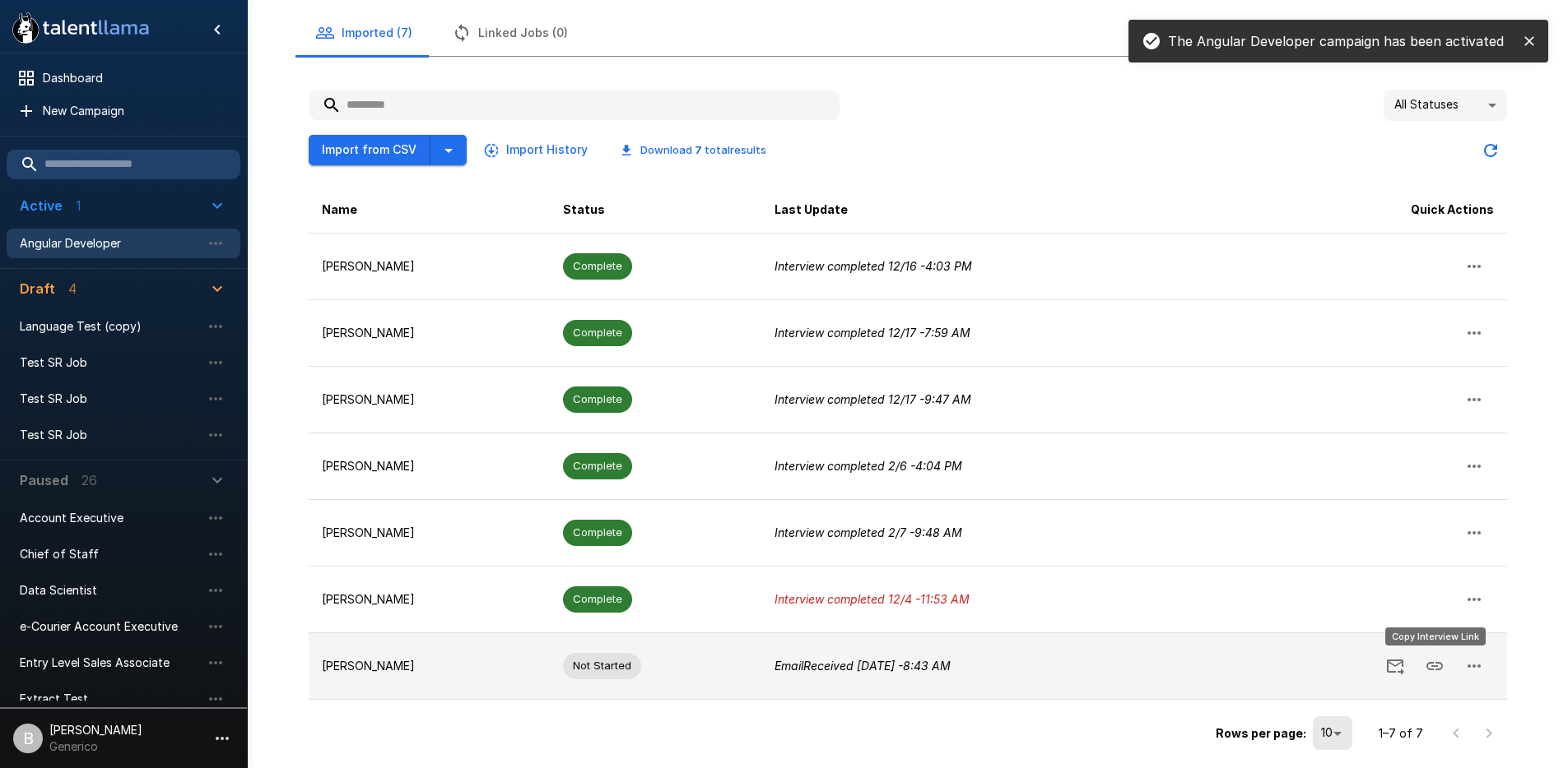
click at [1441, 661] on icon "Copy Interview Link" at bounding box center [1434, 666] width 19 height 19
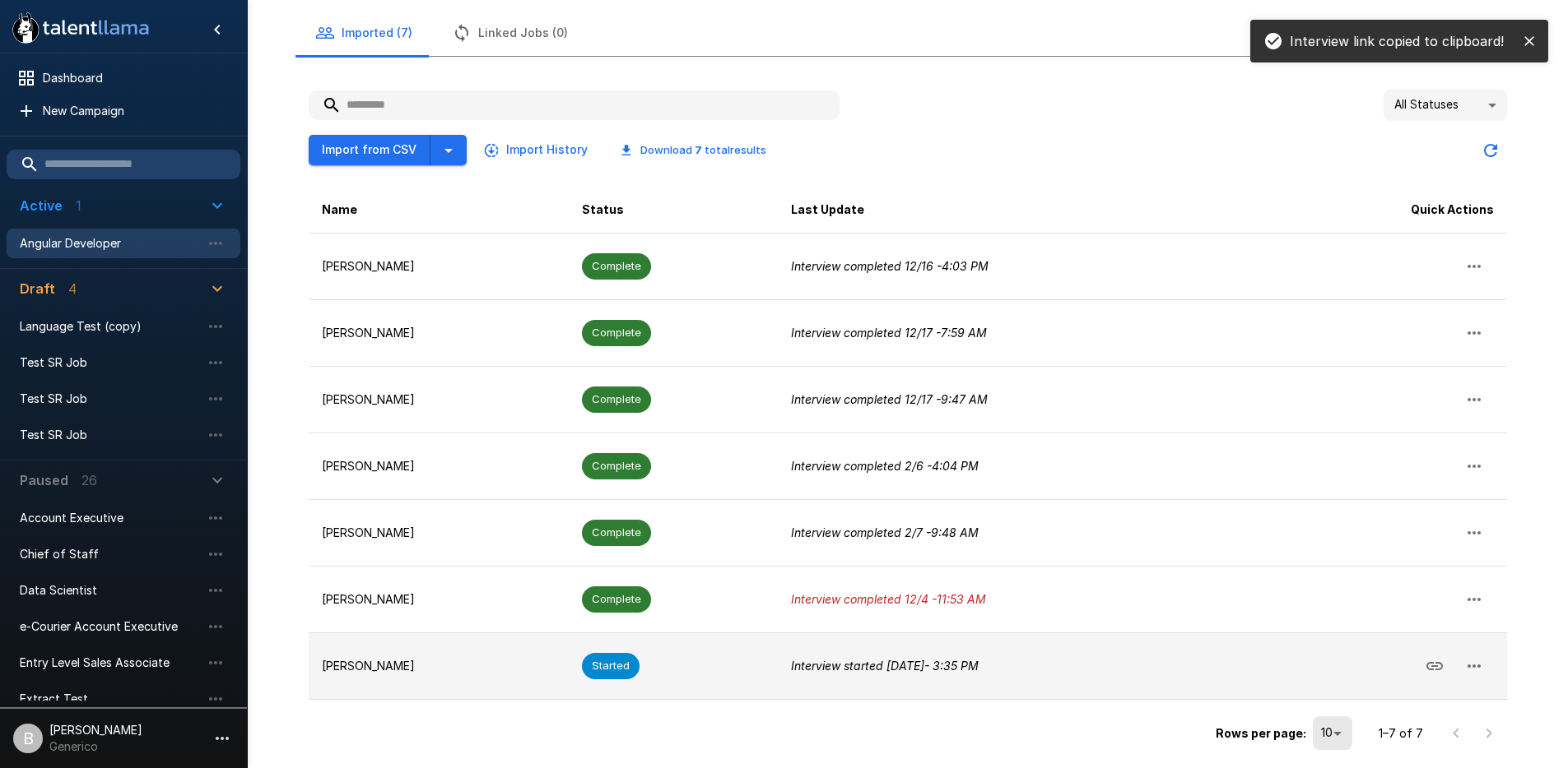
click at [542, 658] on p "Benjamin Chaikin" at bounding box center [438, 666] width 234 height 17
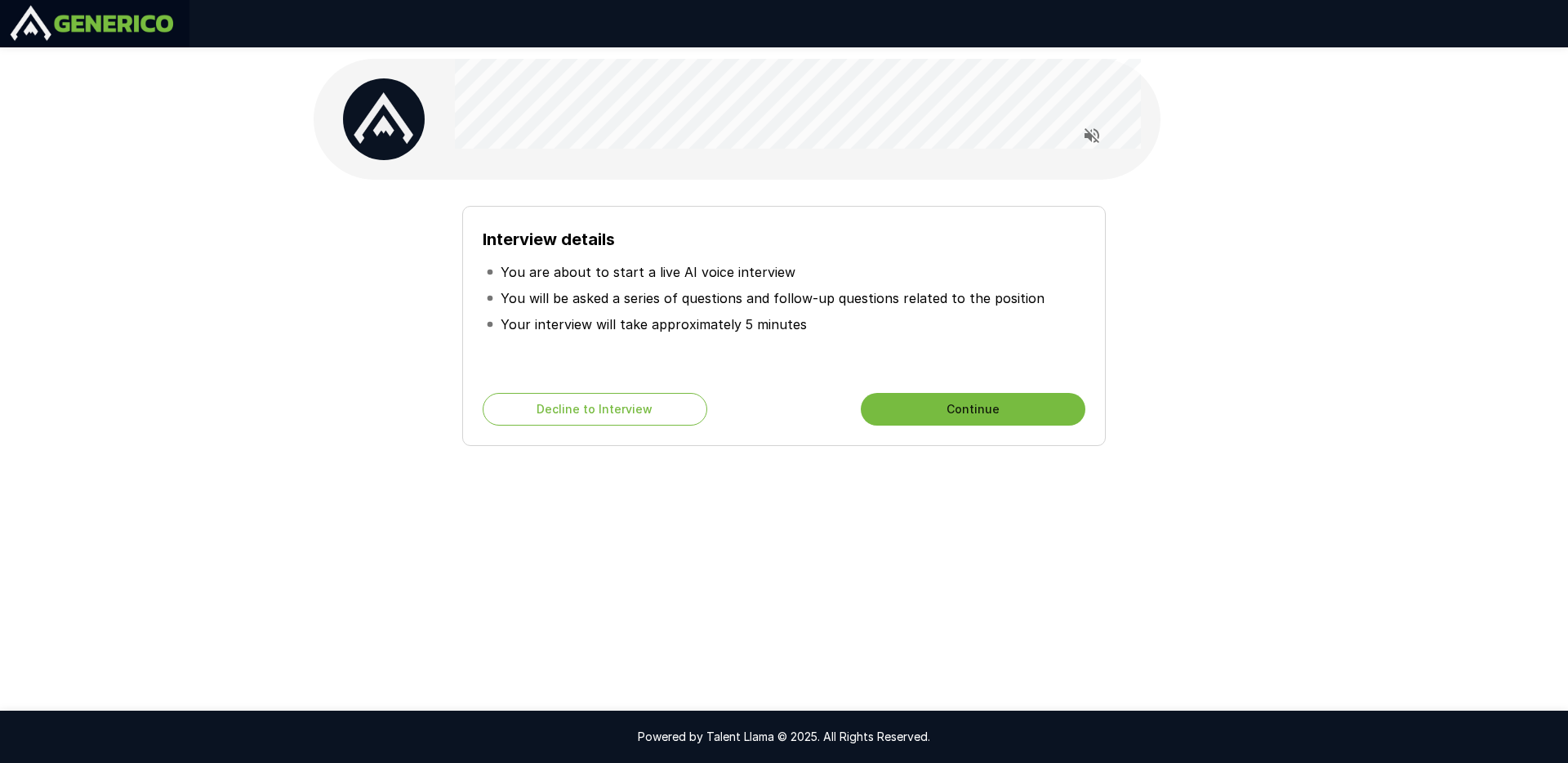
click at [957, 411] on button "Continue" at bounding box center [973, 410] width 224 height 33
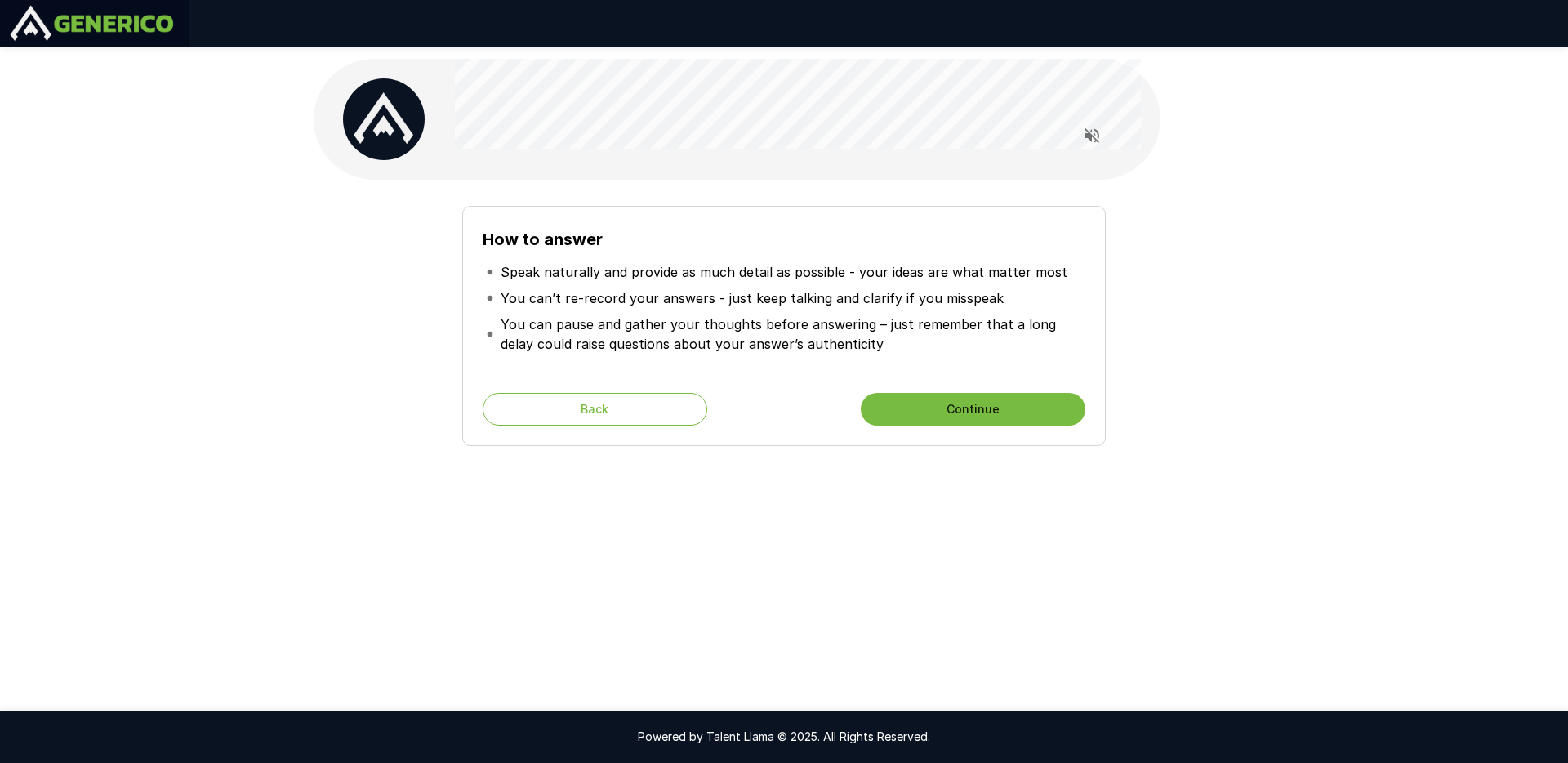
click at [957, 411] on button "Continue" at bounding box center [973, 410] width 224 height 33
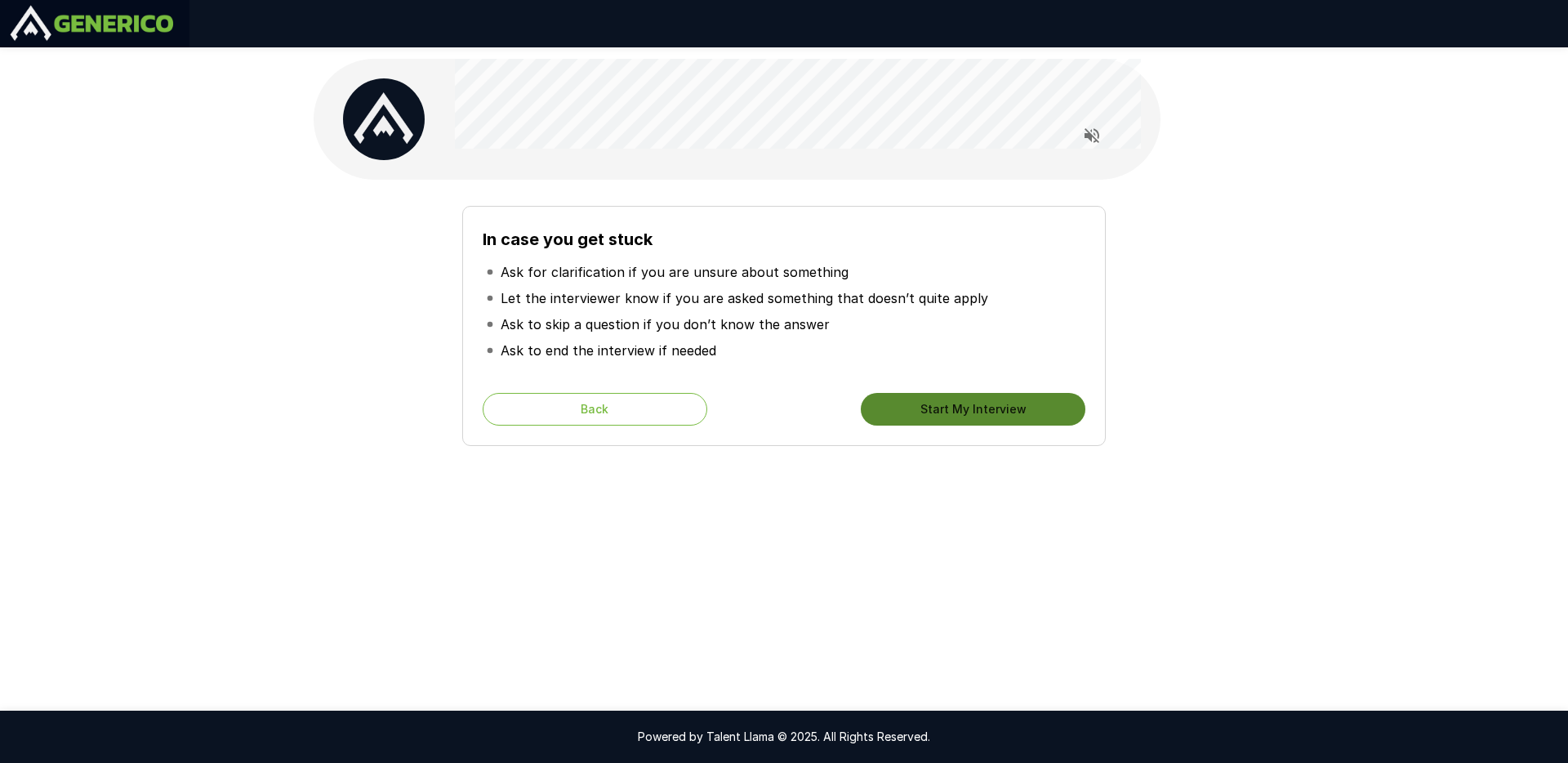
click at [957, 411] on button "Start My Interview" at bounding box center [973, 410] width 224 height 33
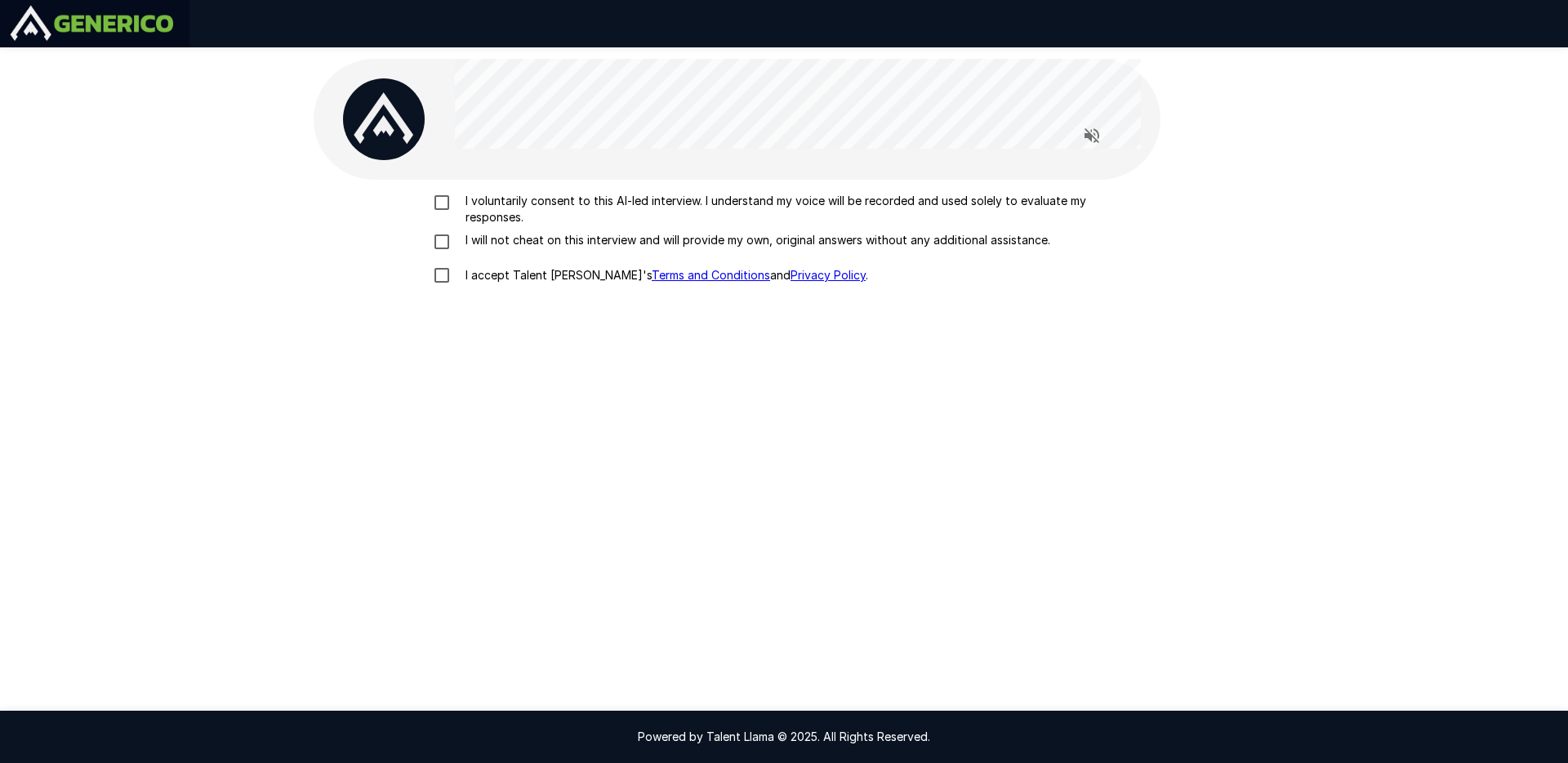
click at [588, 211] on p "I voluntarily consent to this AI-led interview. I understand my voice will be r…" at bounding box center [801, 209] width 684 height 33
click at [546, 232] on p "I will not cheat on this interview and will provide my own, original answers wi…" at bounding box center [754, 240] width 591 height 16
click at [522, 283] on p "I accept Talent Llama's Terms and Conditions and Privacy Policy ." at bounding box center [663, 276] width 410 height 16
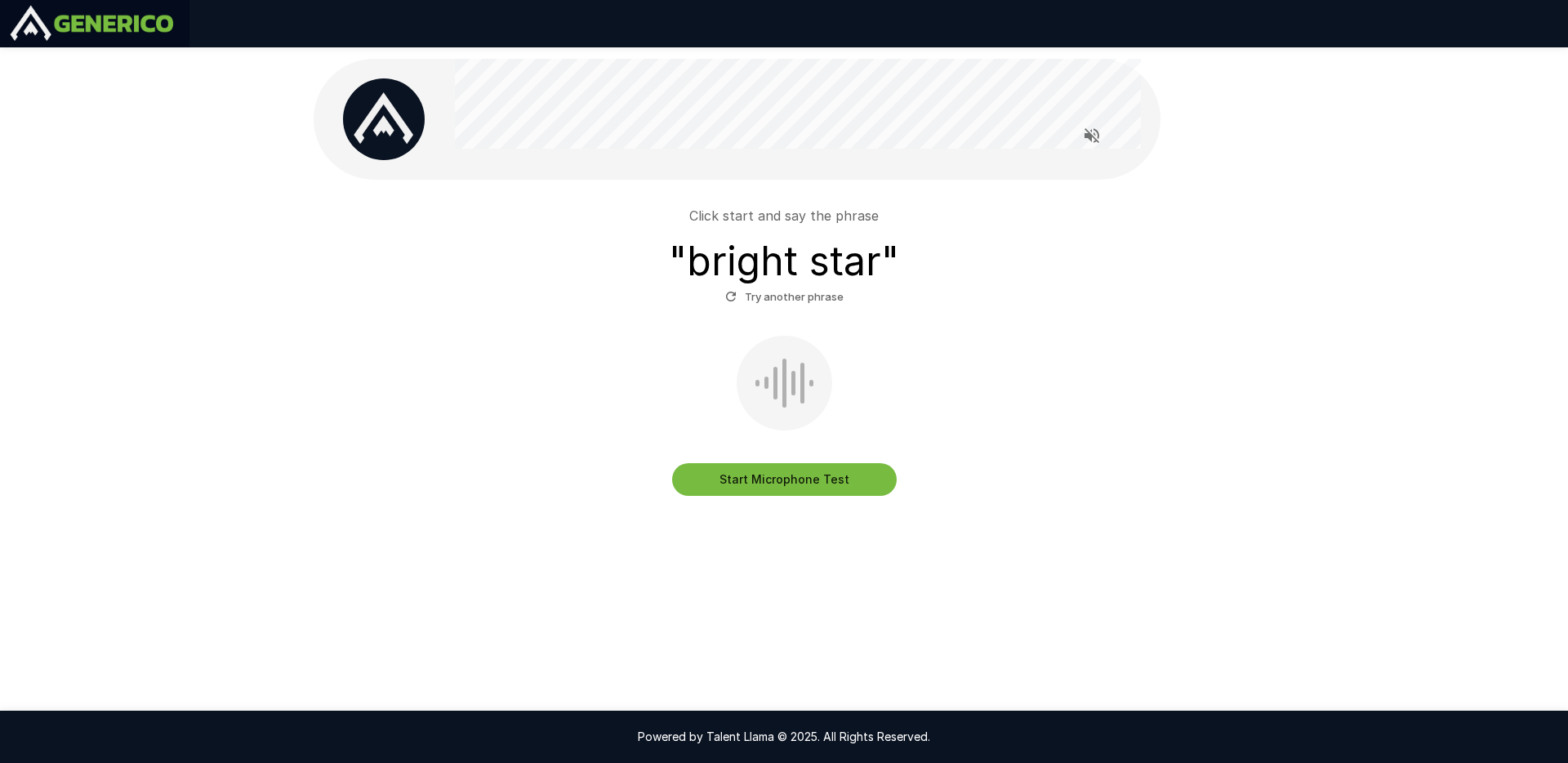
click at [814, 476] on button "Start Microphone Test" at bounding box center [784, 480] width 224 height 33
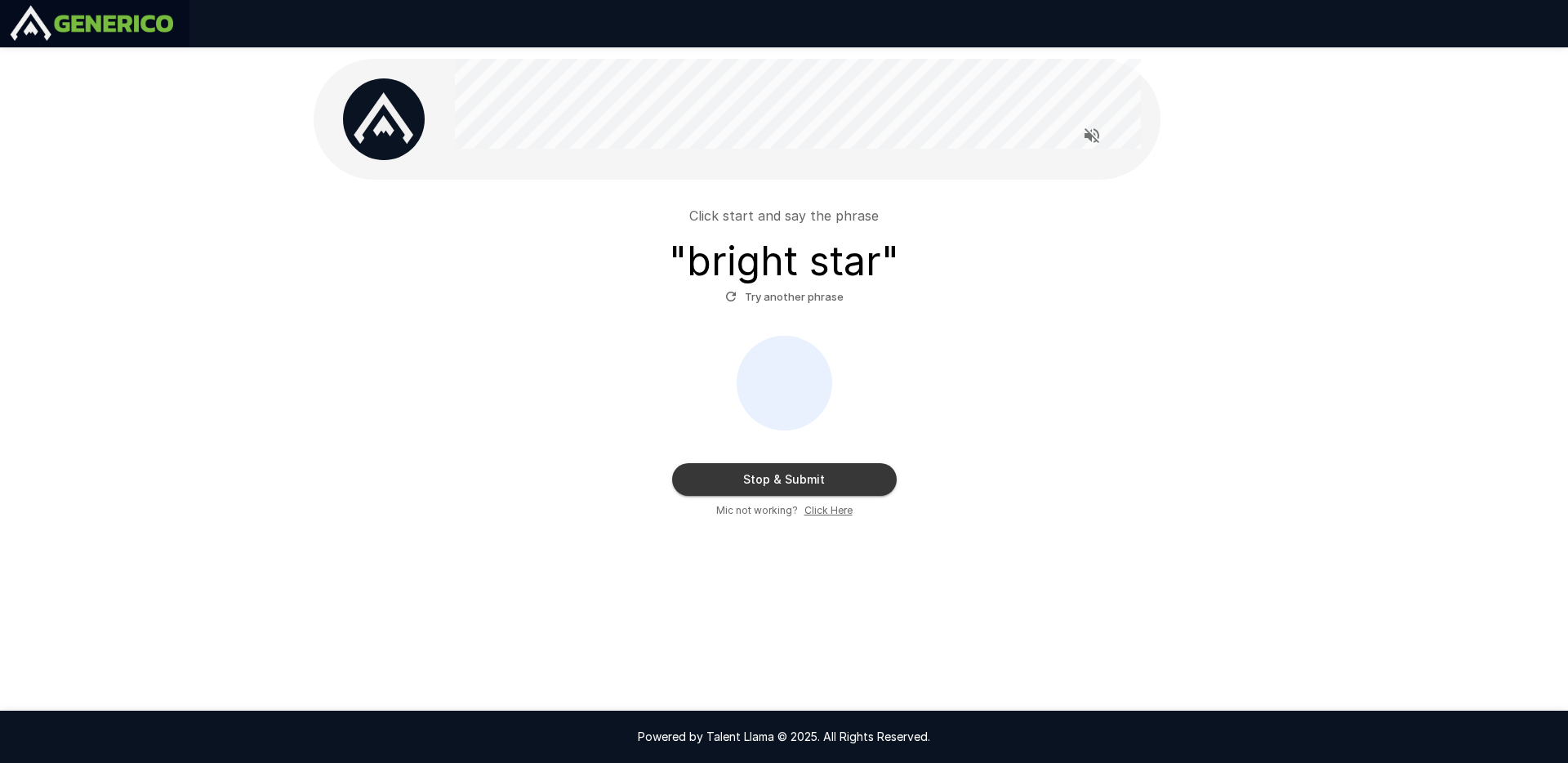
click at [814, 476] on button "Stop & Submit" at bounding box center [784, 480] width 224 height 33
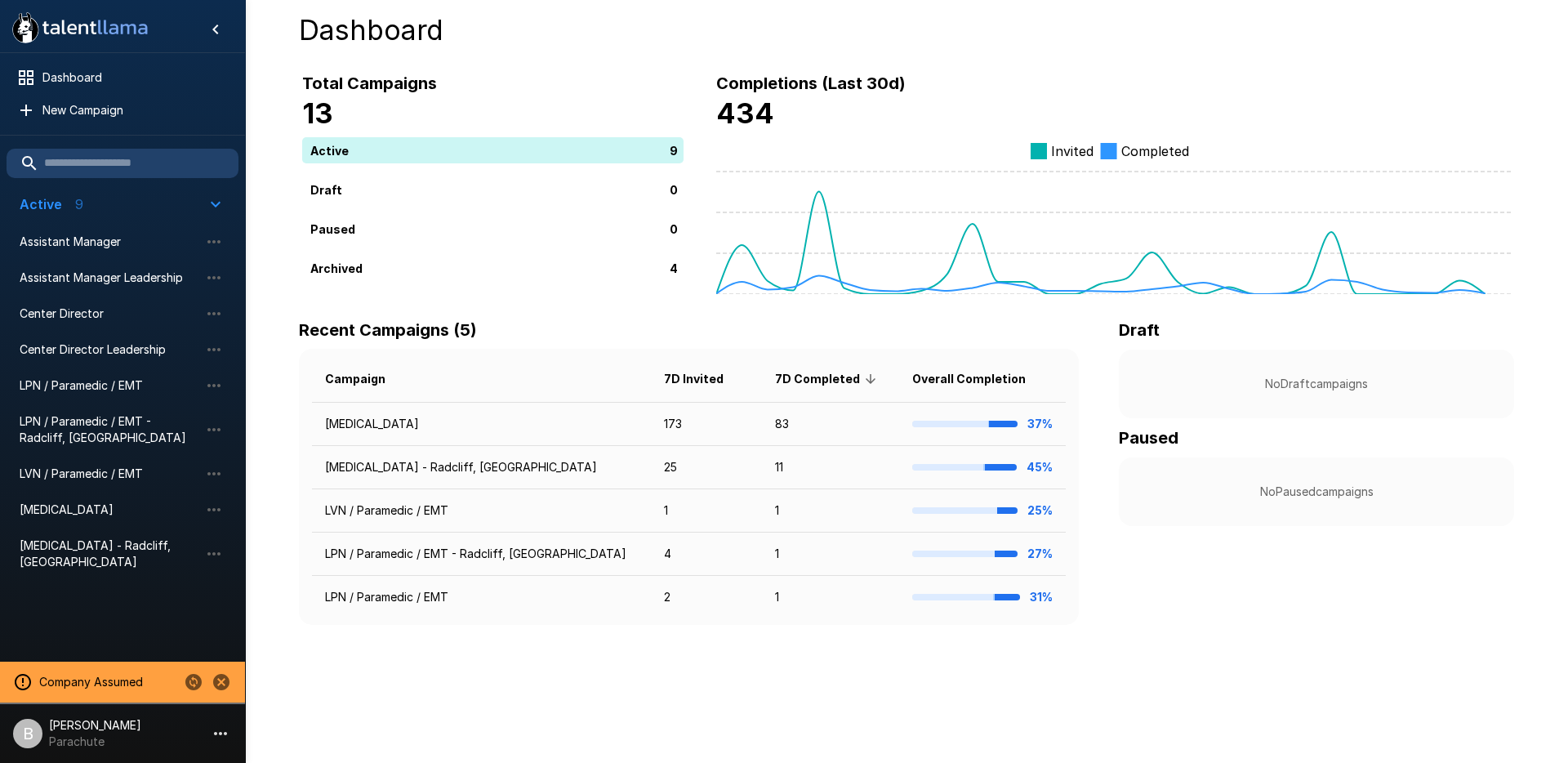
click at [187, 685] on icon "Change to another company" at bounding box center [193, 683] width 16 height 16
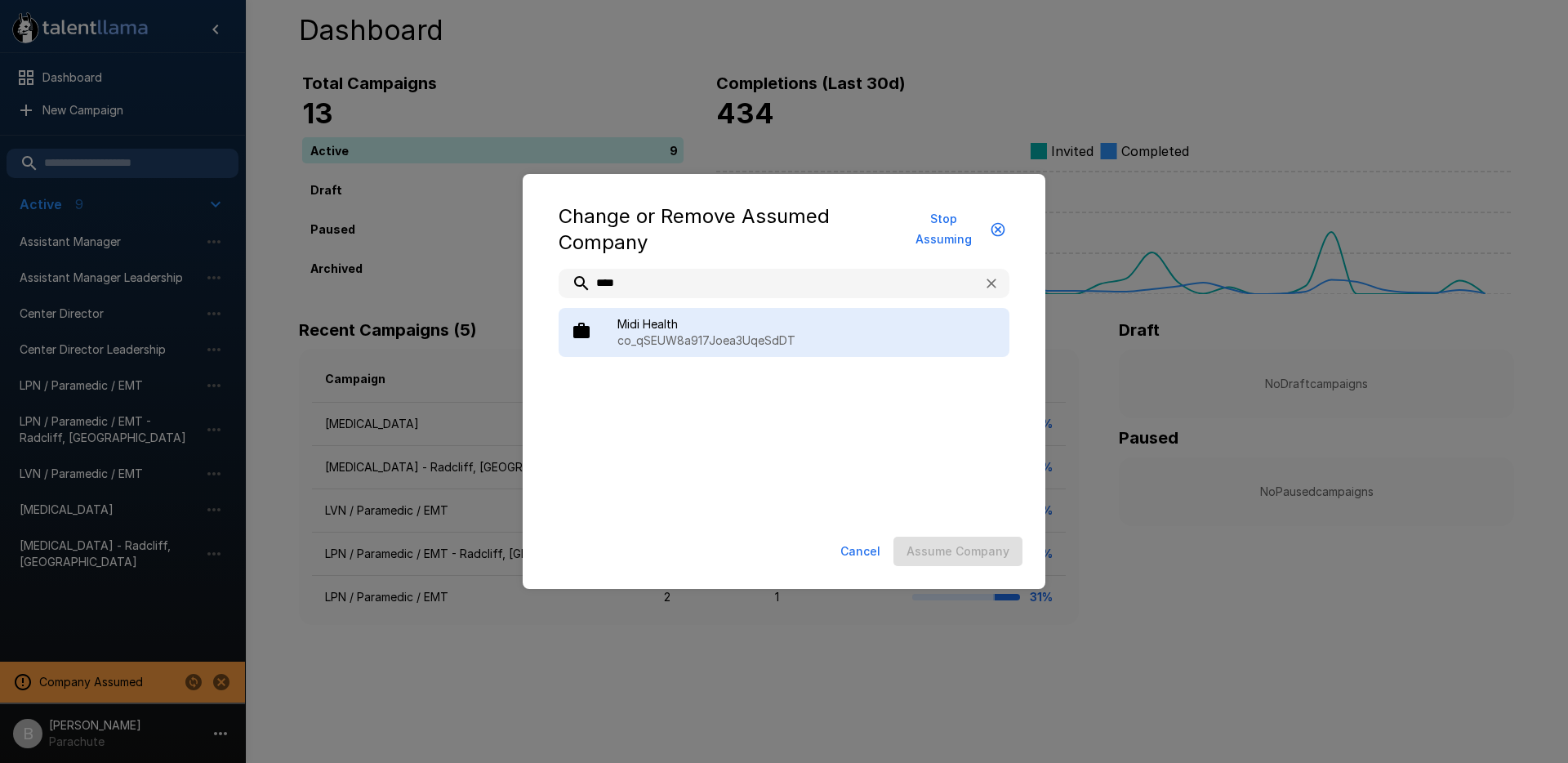
type input "****"
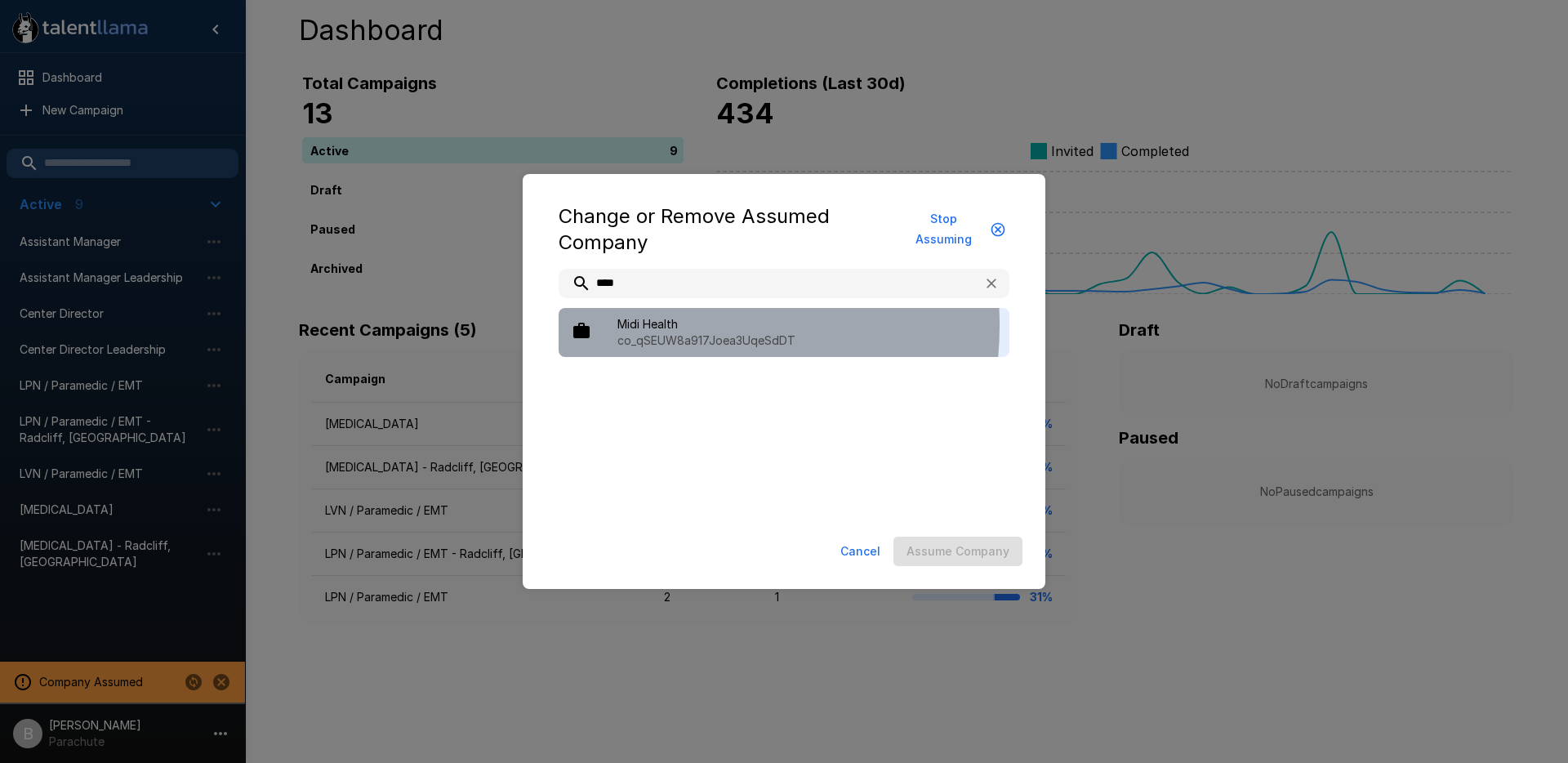
click at [645, 325] on span "Midi Health" at bounding box center [806, 325] width 379 height 16
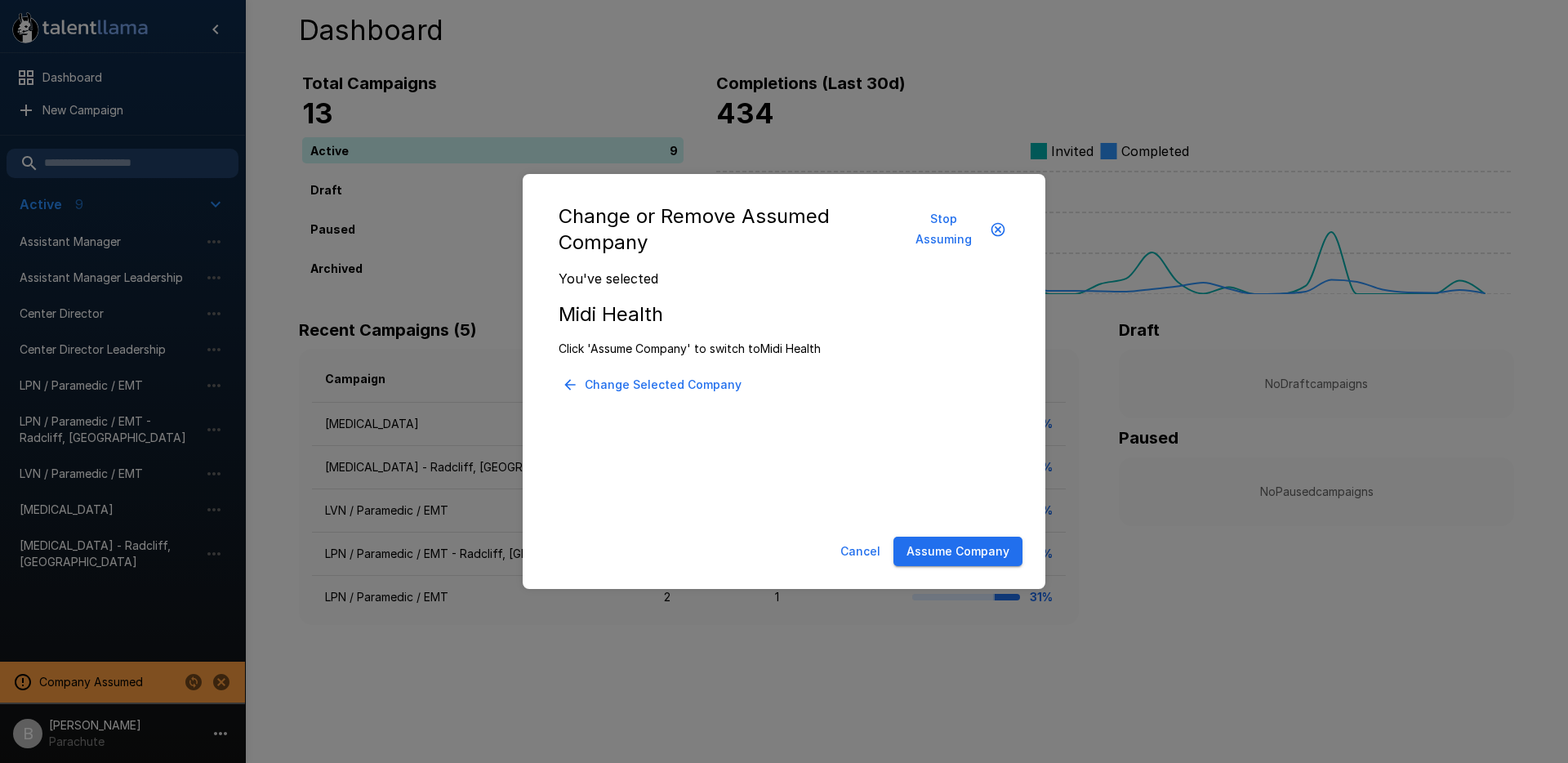
click at [970, 549] on button "Assume Company" at bounding box center [958, 551] width 129 height 30
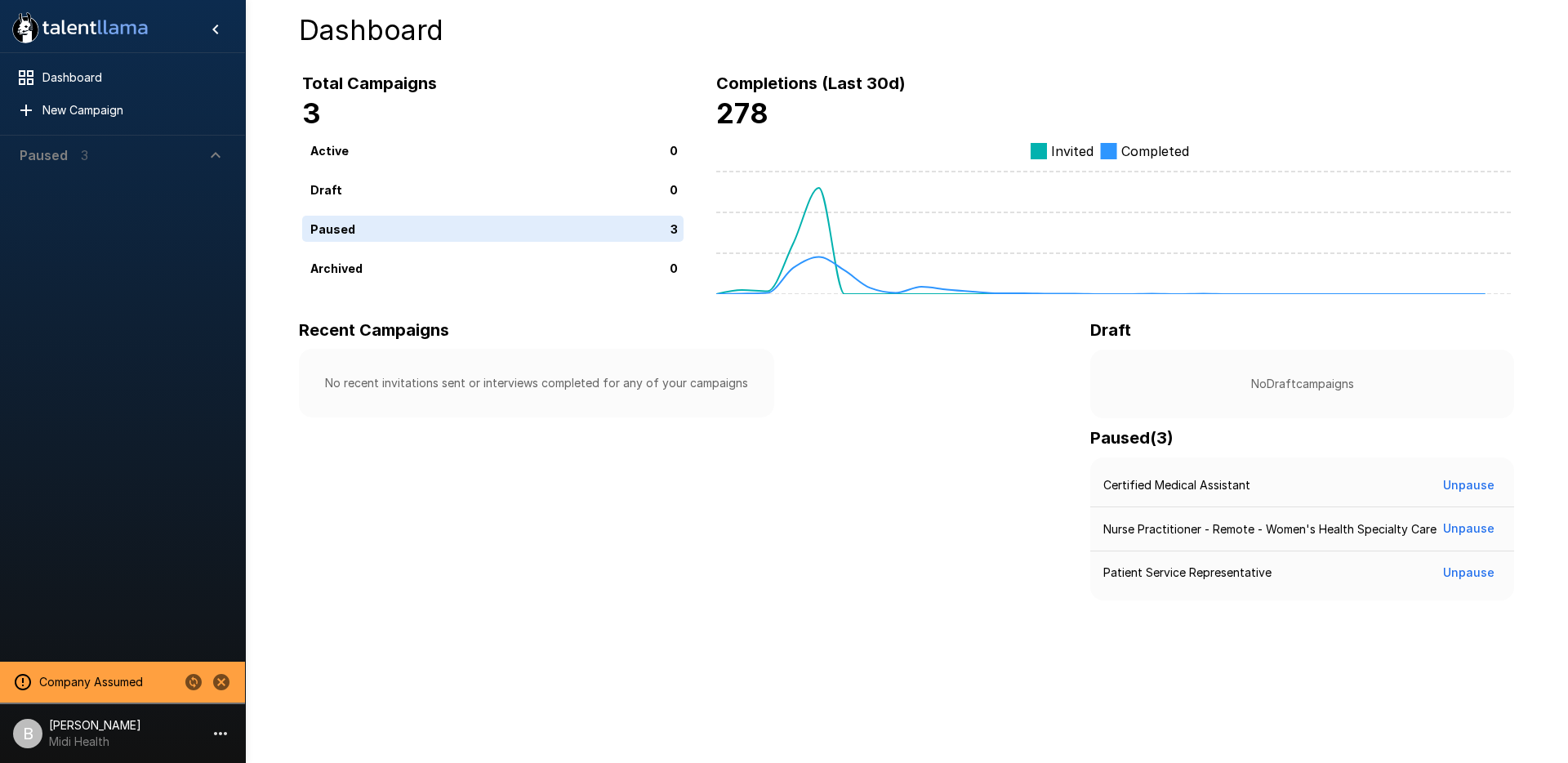
click at [99, 151] on span "Paused 3" at bounding box center [112, 154] width 186 height 19
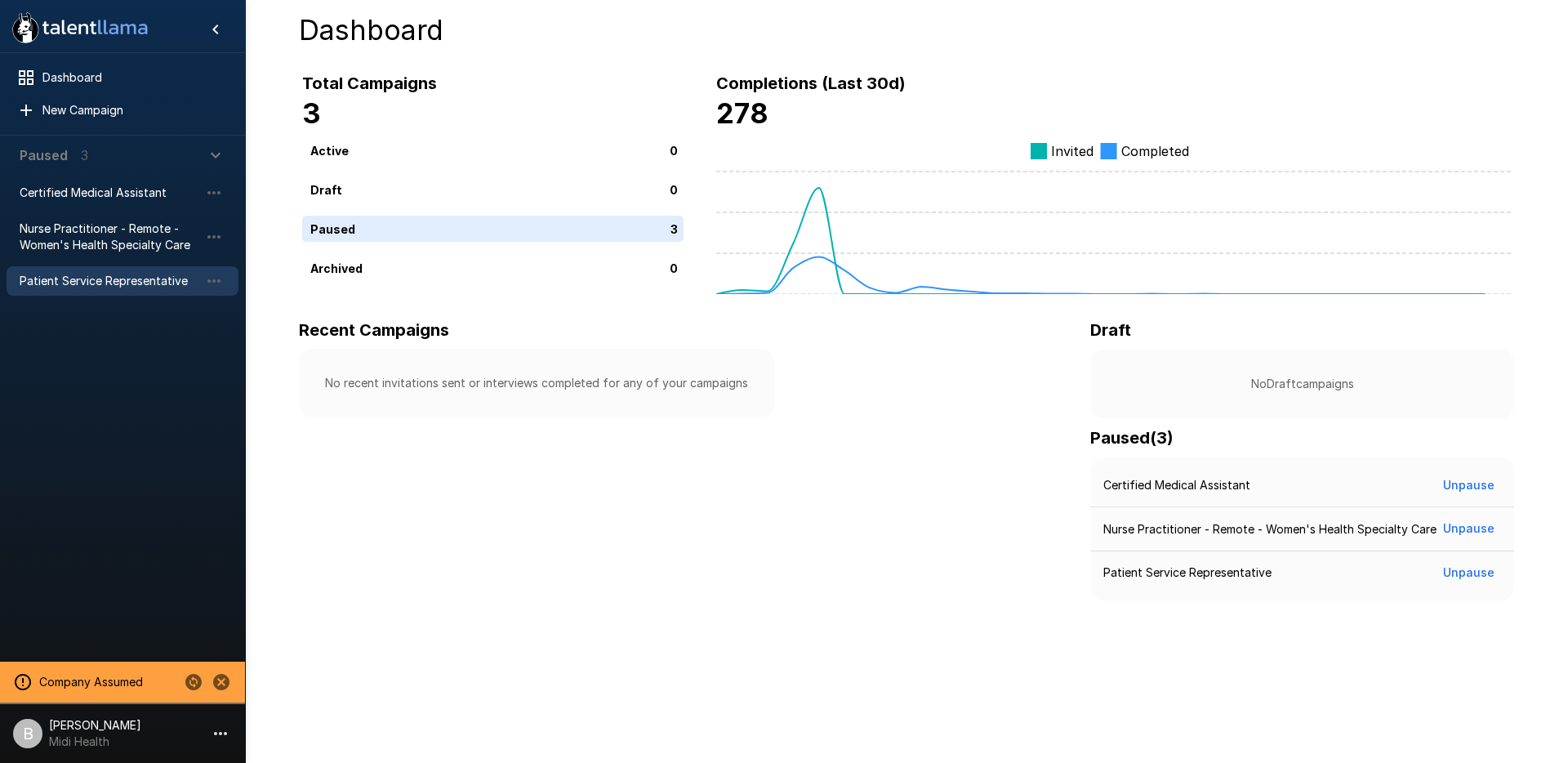
click at [115, 288] on div "Patient Service Representative" at bounding box center [122, 281] width 232 height 29
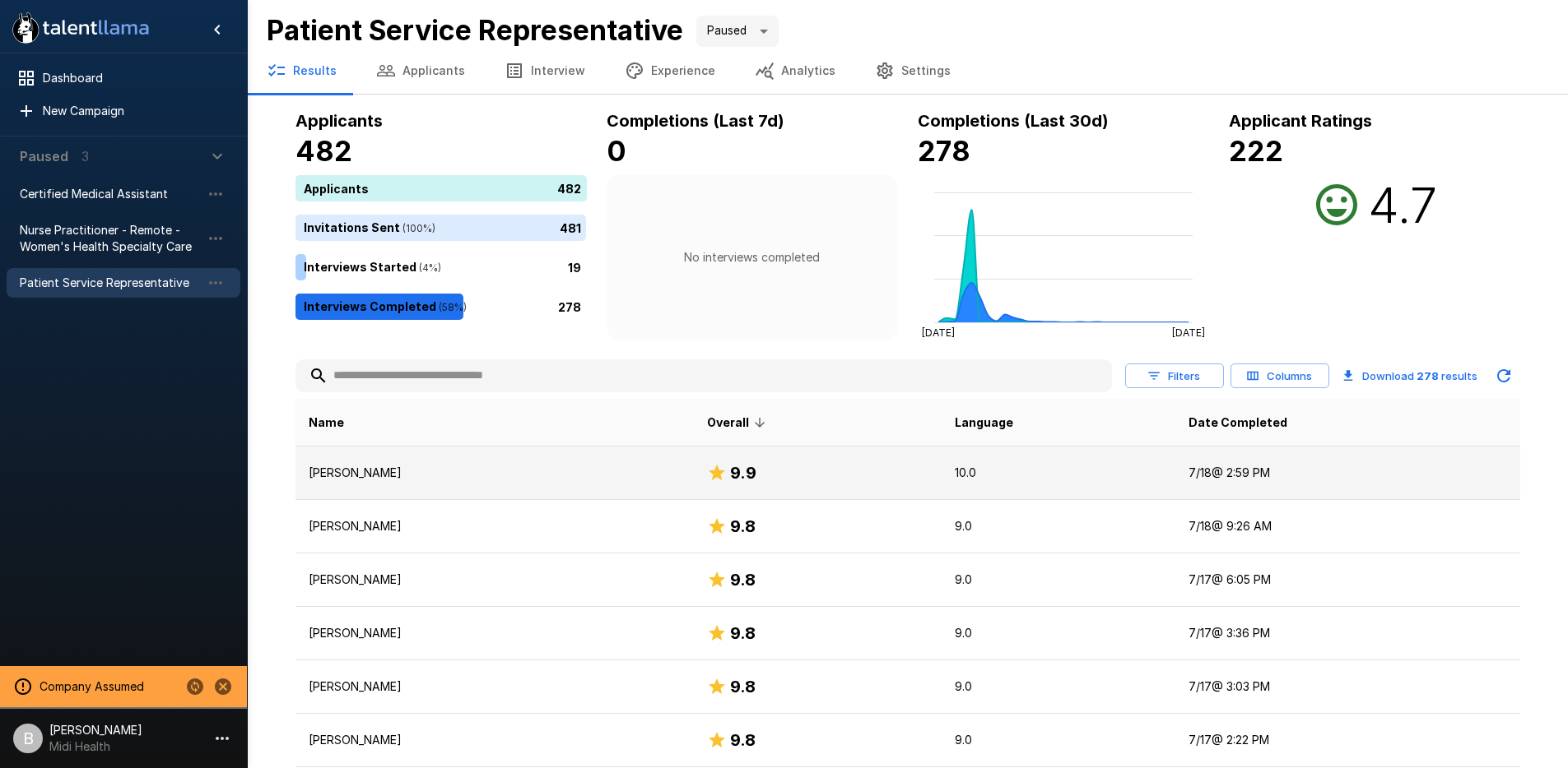
click at [492, 481] on td "[PERSON_NAME]" at bounding box center [494, 473] width 399 height 53
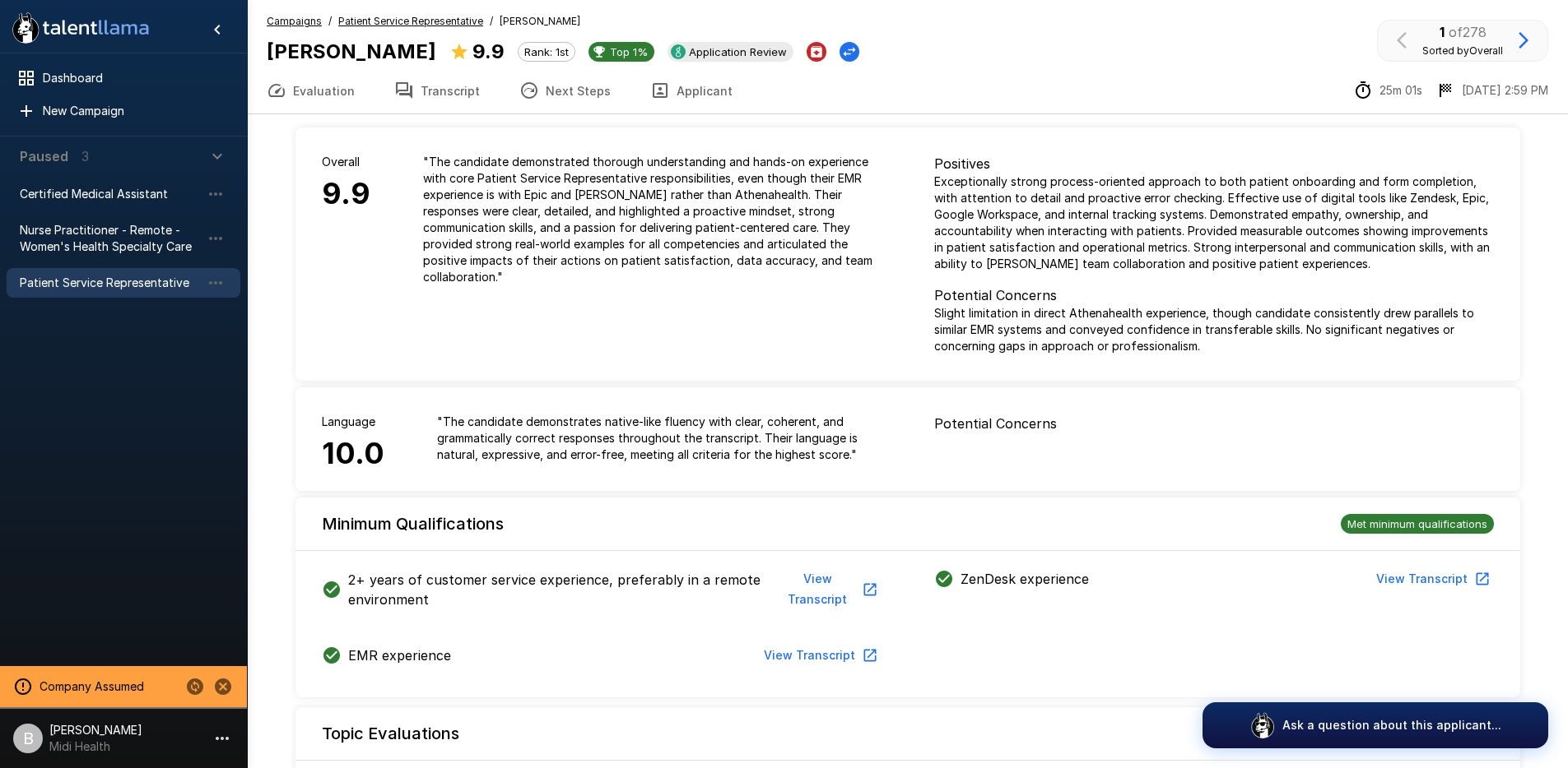
click at [449, 105] on button "Transcript" at bounding box center [437, 90] width 125 height 46
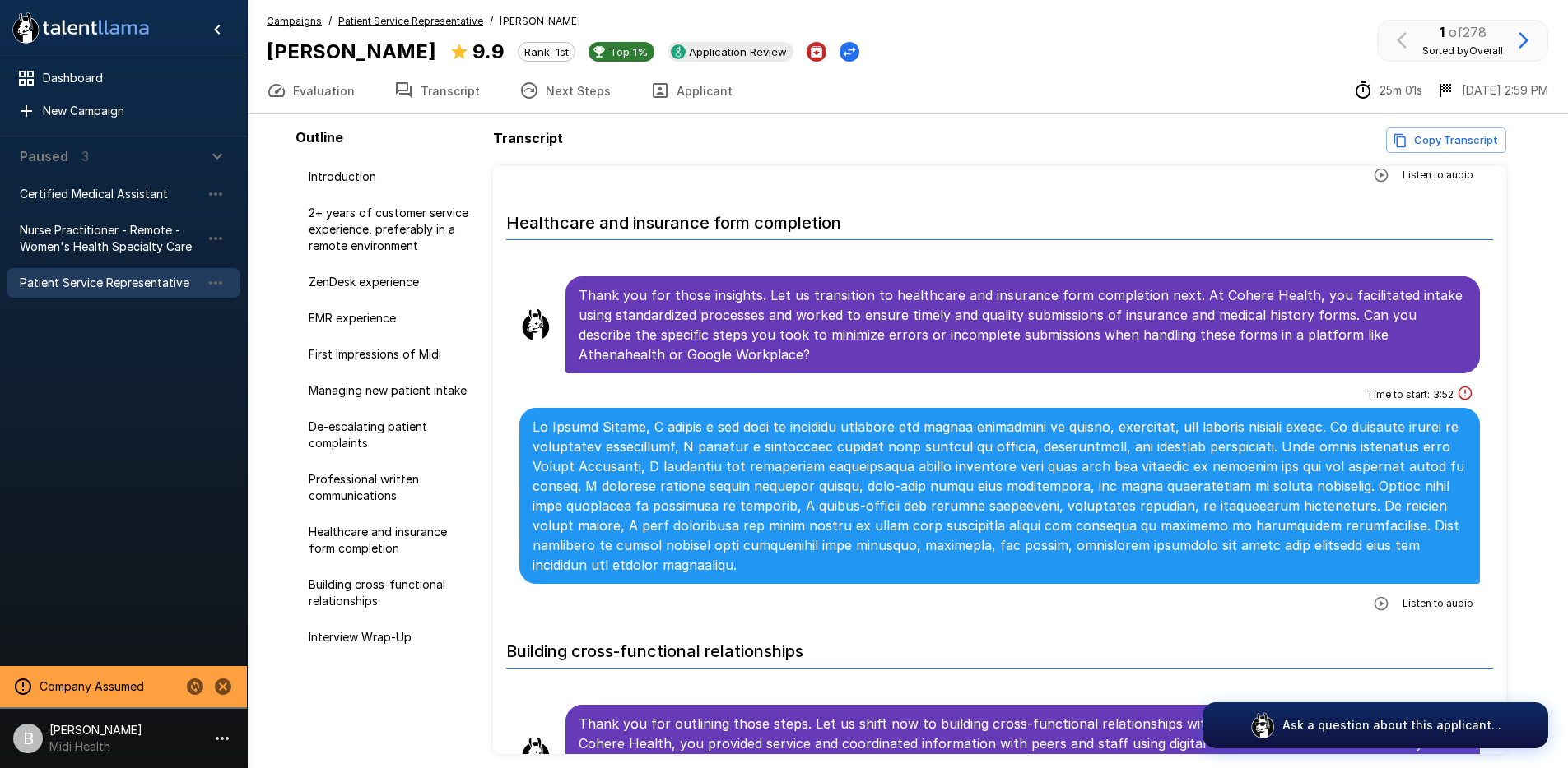
scroll to position [3008, 0]
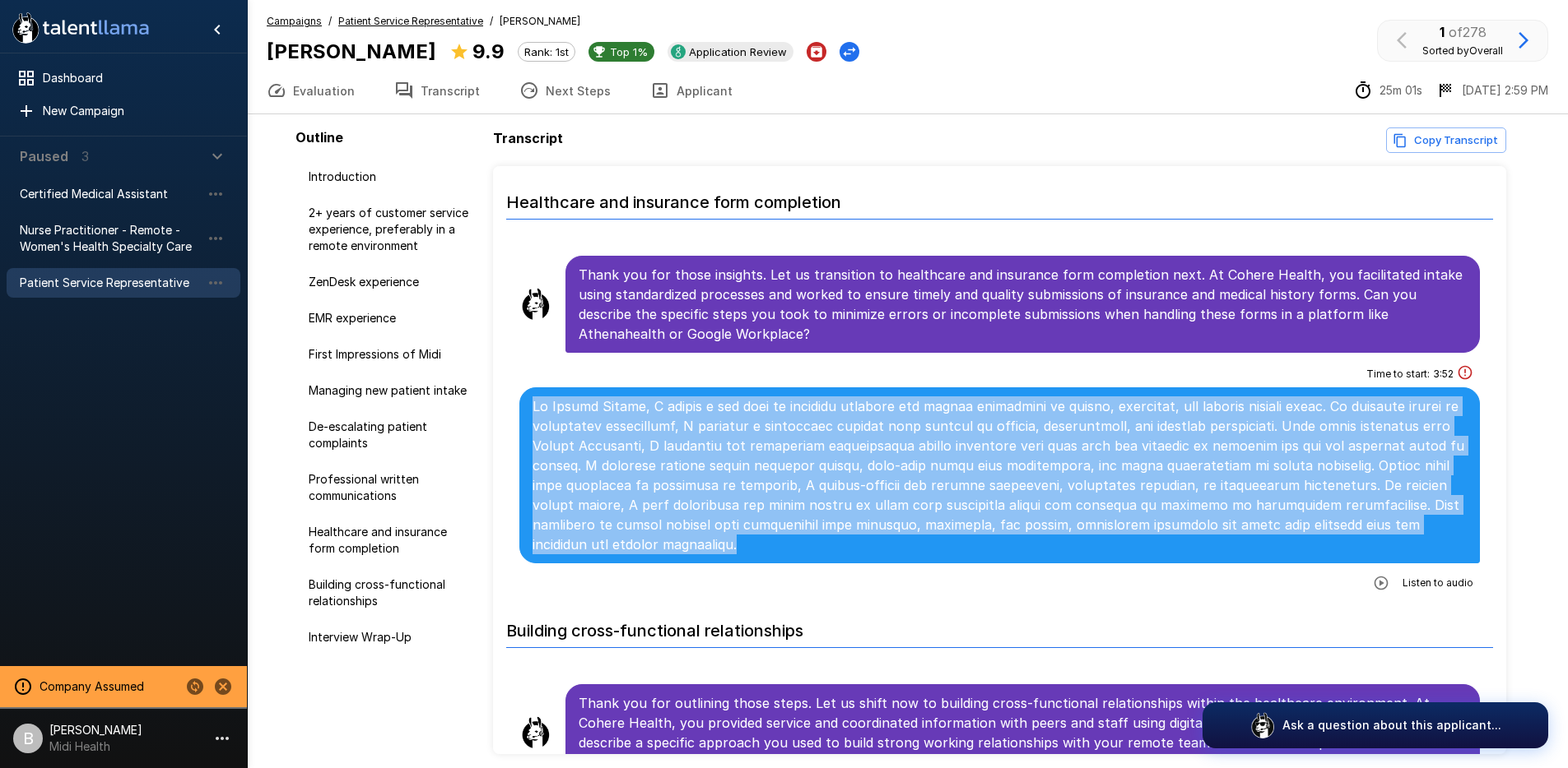
drag, startPoint x: 717, startPoint y: 536, endPoint x: 524, endPoint y: 384, distance: 245.7
click at [524, 388] on div at bounding box center [1000, 476] width 961 height 176
copy p "At Cohere Health, I played a key role in ensuring accurate and timely completio…"
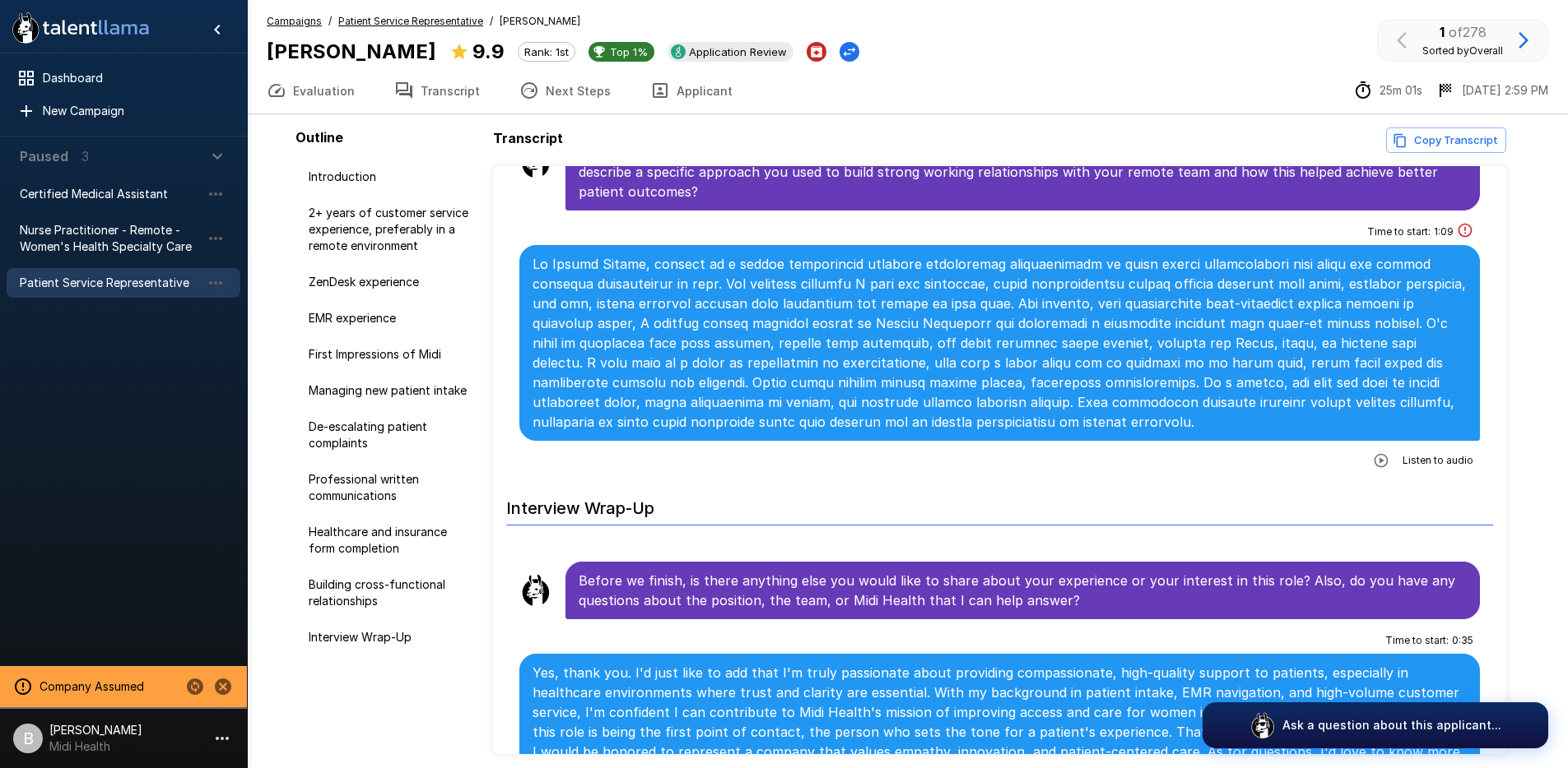
scroll to position [4033, 0]
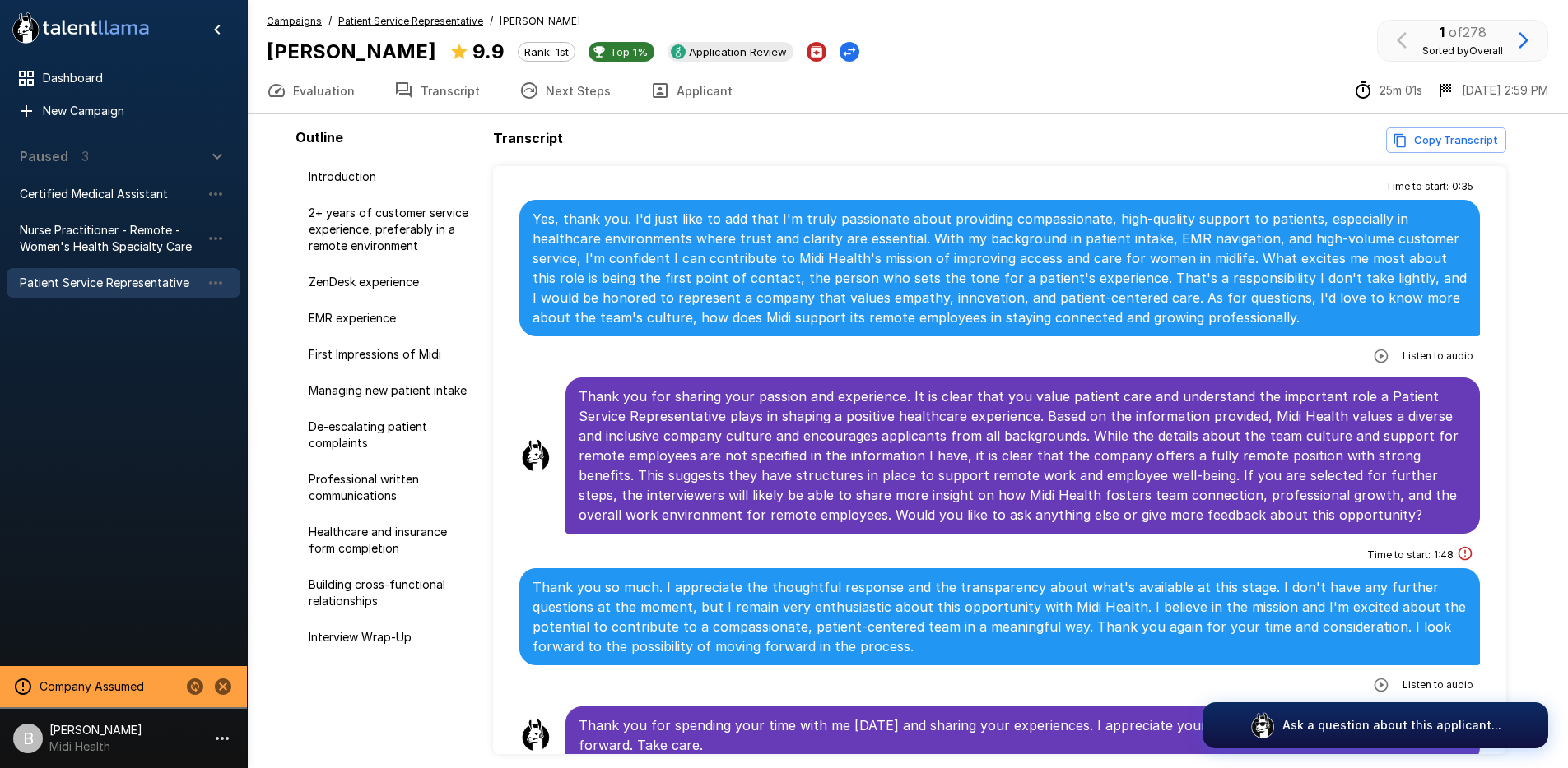
click at [1317, 440] on p "Thank you for sharing your passion and experience. It is clear that you value p…" at bounding box center [1023, 456] width 889 height 138
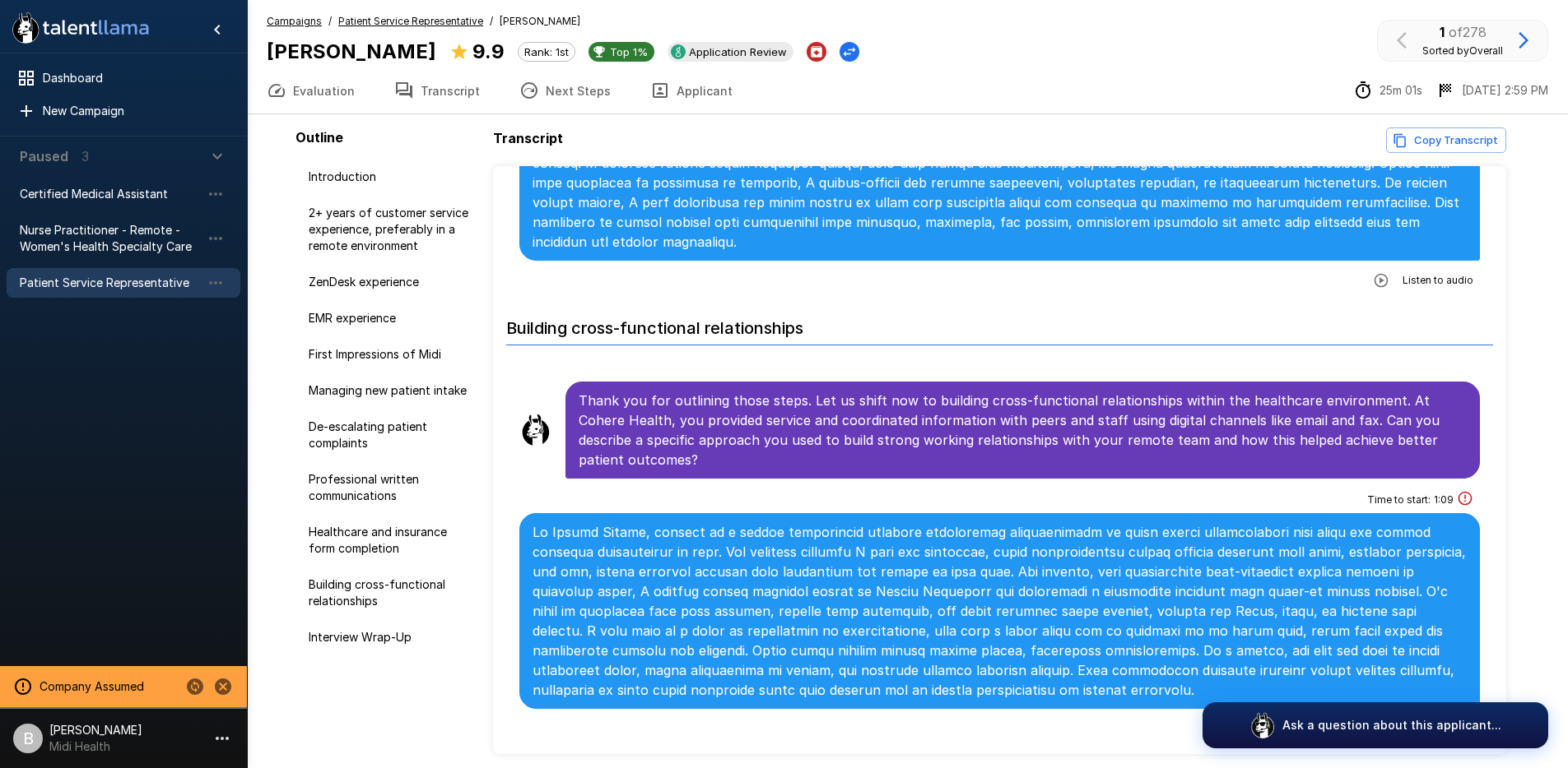
scroll to position [3371, 0]
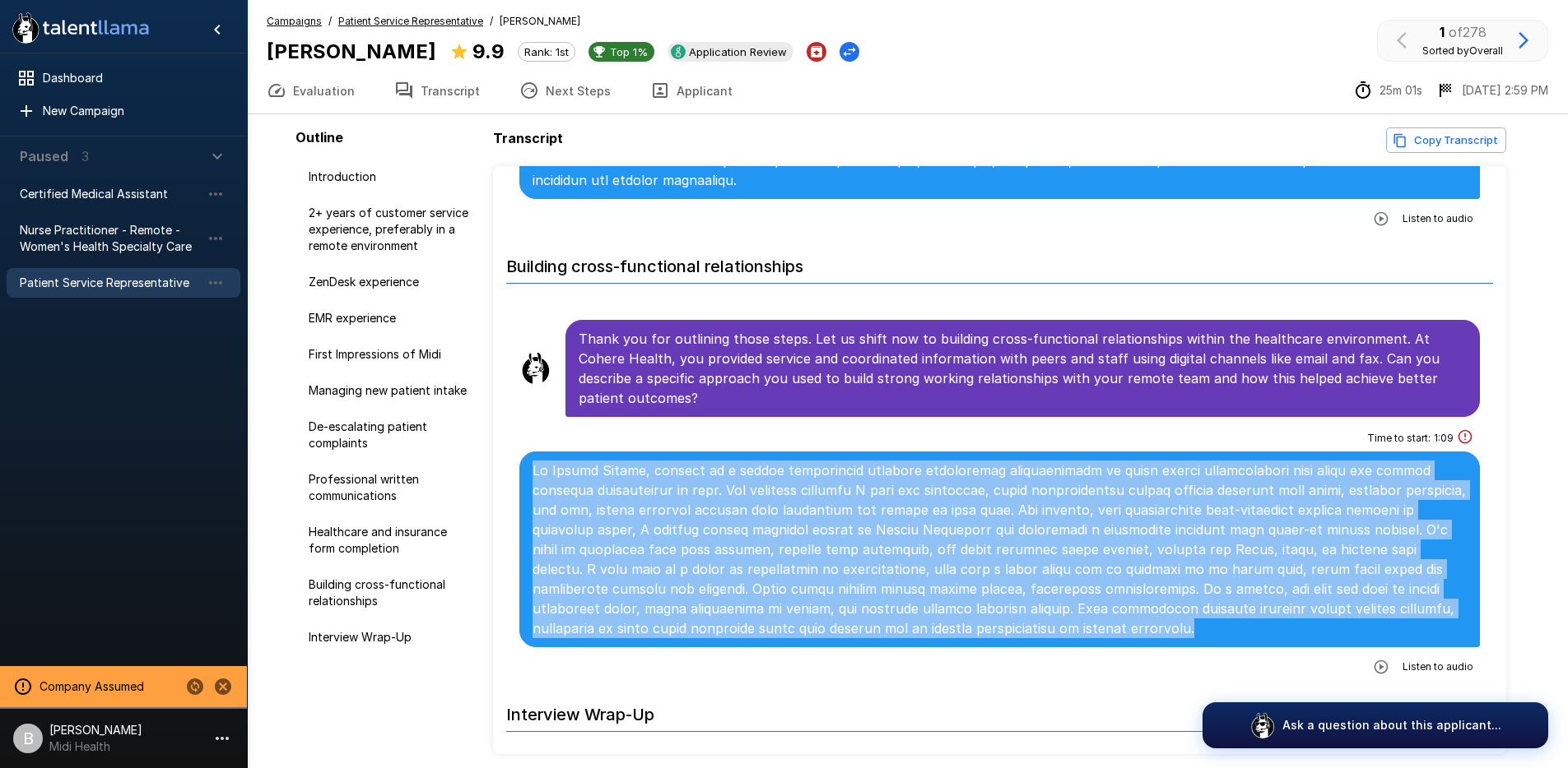
drag, startPoint x: 1074, startPoint y: 604, endPoint x: 528, endPoint y: 450, distance: 567.3
click at [528, 452] on div at bounding box center [1000, 549] width 961 height 196
copy p "At Cohere Health, working in a remote environment required intentional communic…"
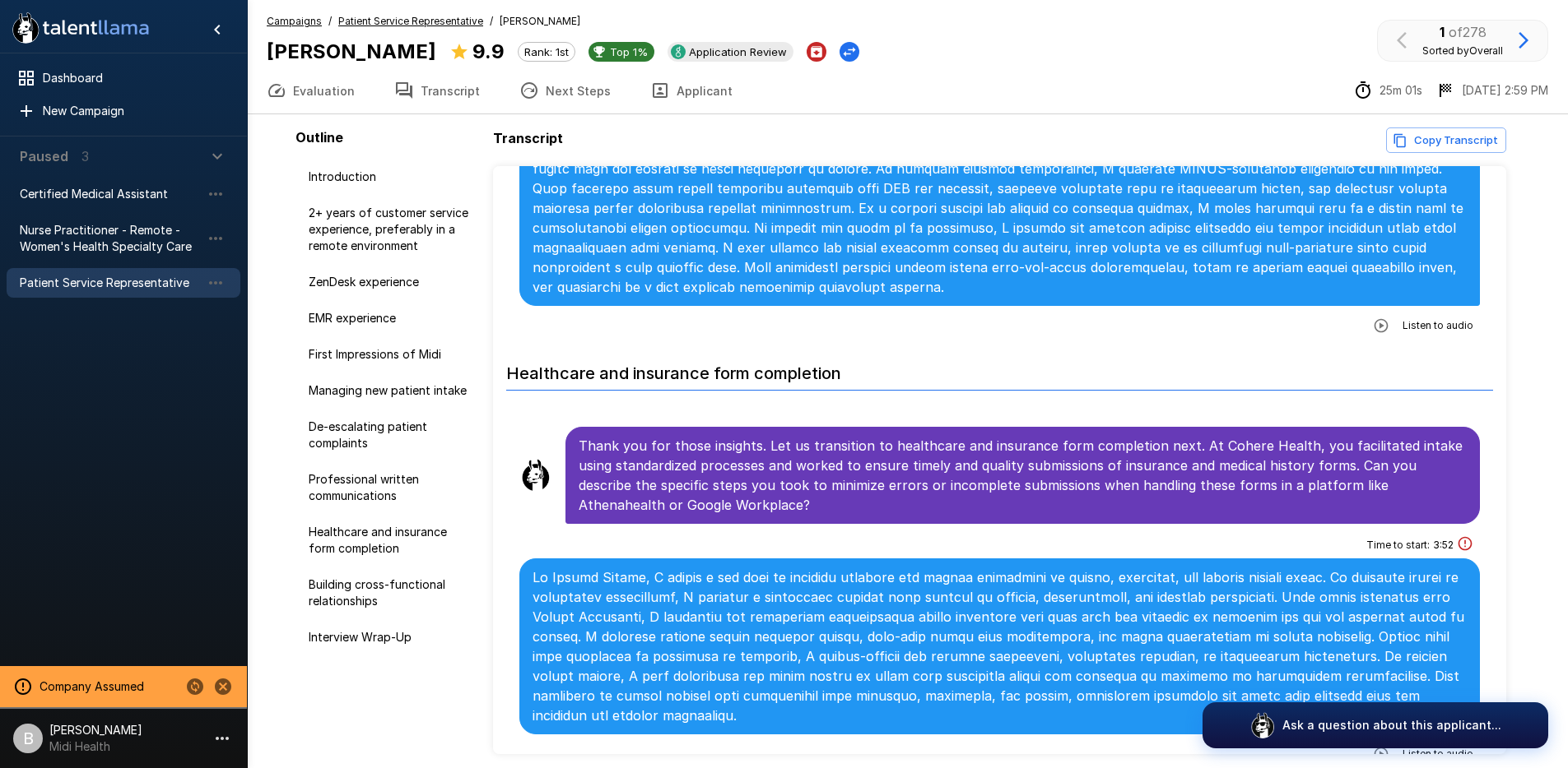
scroll to position [2844, 0]
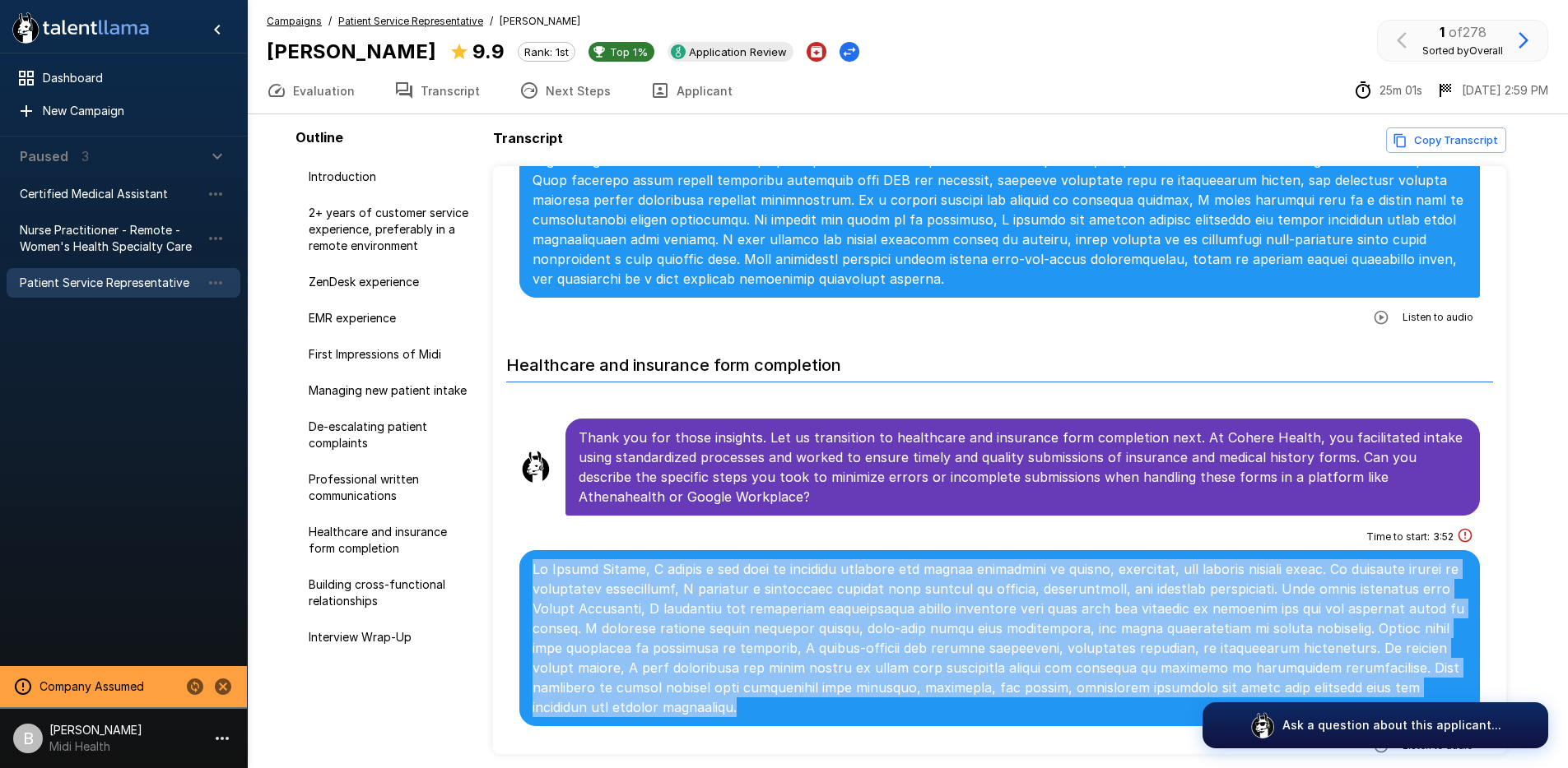
drag, startPoint x: 731, startPoint y: 689, endPoint x: 518, endPoint y: 537, distance: 261.7
click at [519, 537] on div "Time to start : 3 : 52 Listen to audio" at bounding box center [1000, 641] width 961 height 235
copy p "At Cohere Health, I played a key role in ensuring accurate and timely completio…"
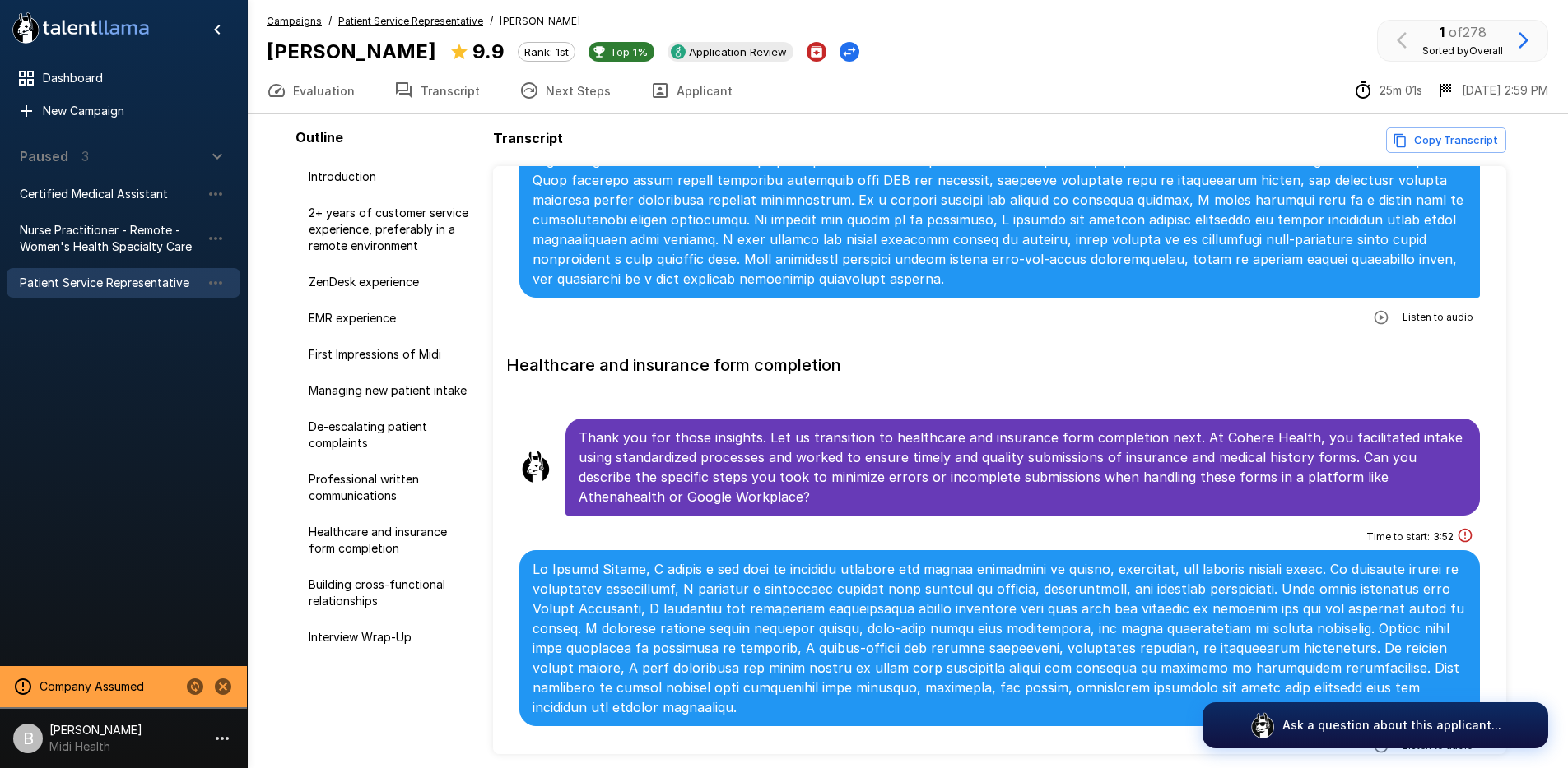
click at [386, 19] on u "Patient Service Representative" at bounding box center [411, 20] width 145 height 12
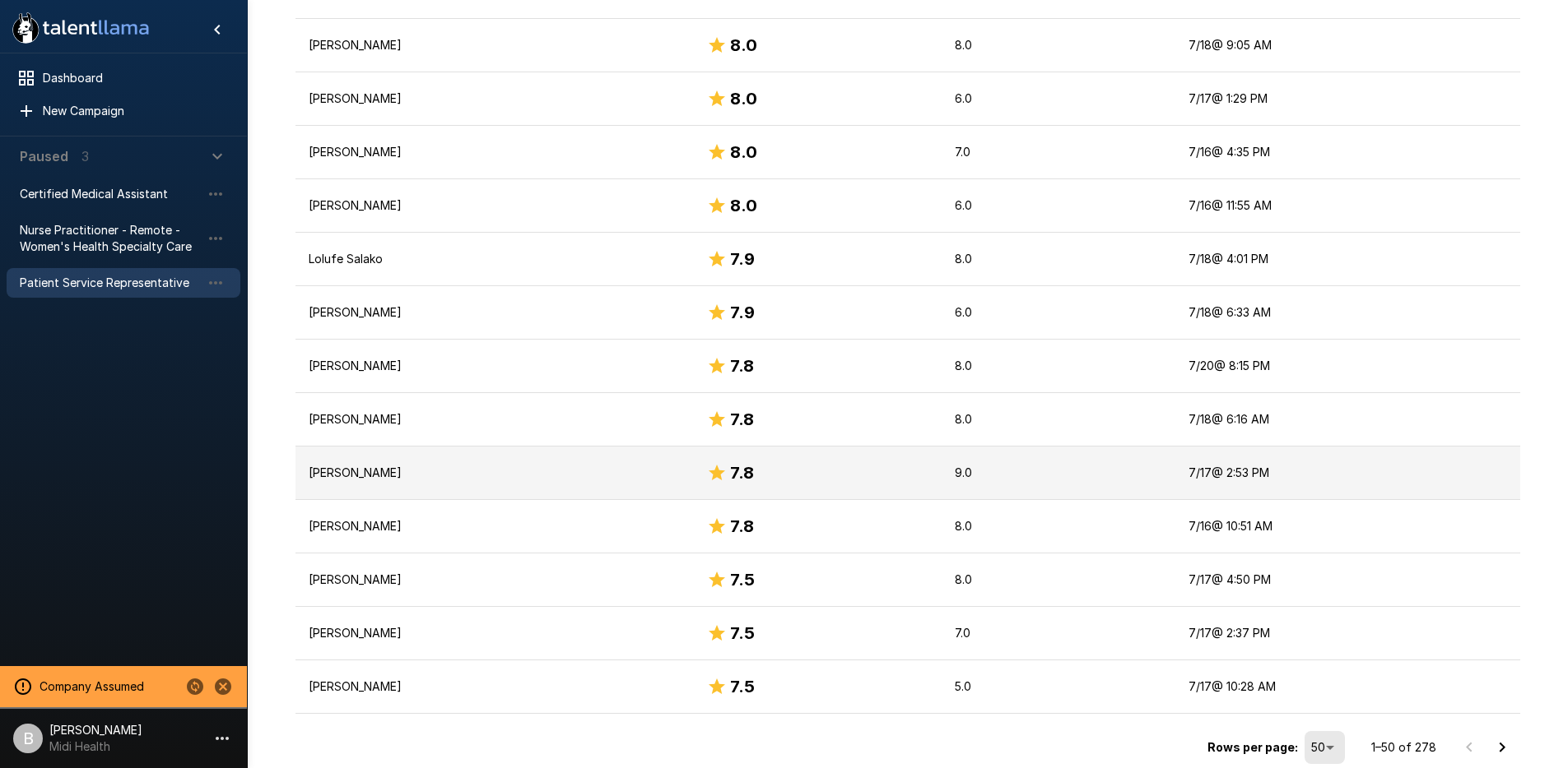
scroll to position [2404, 0]
click at [449, 482] on p "[PERSON_NAME]" at bounding box center [495, 476] width 373 height 17
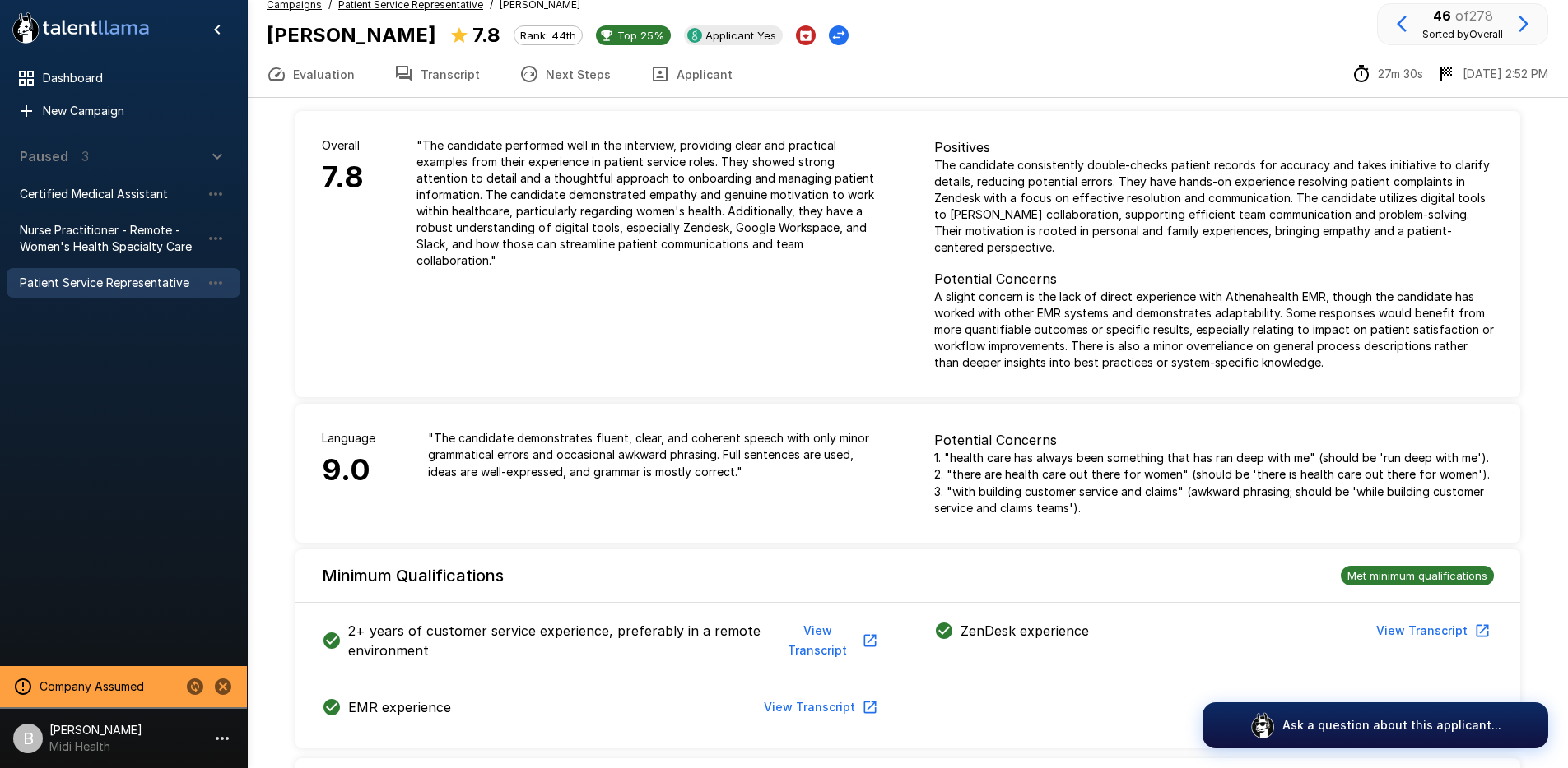
scroll to position [20, 0]
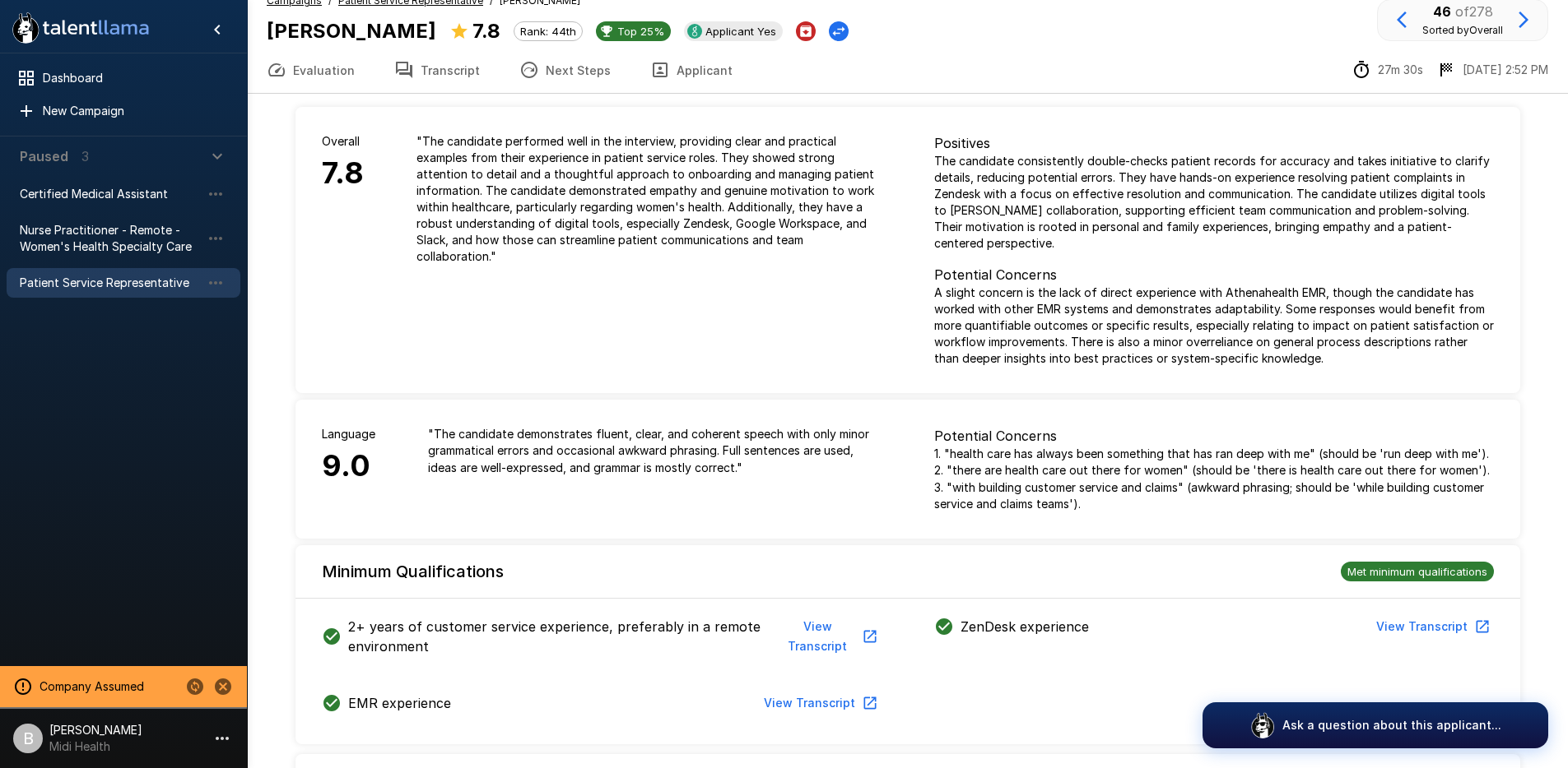
click at [437, 72] on button "Transcript" at bounding box center [437, 70] width 125 height 46
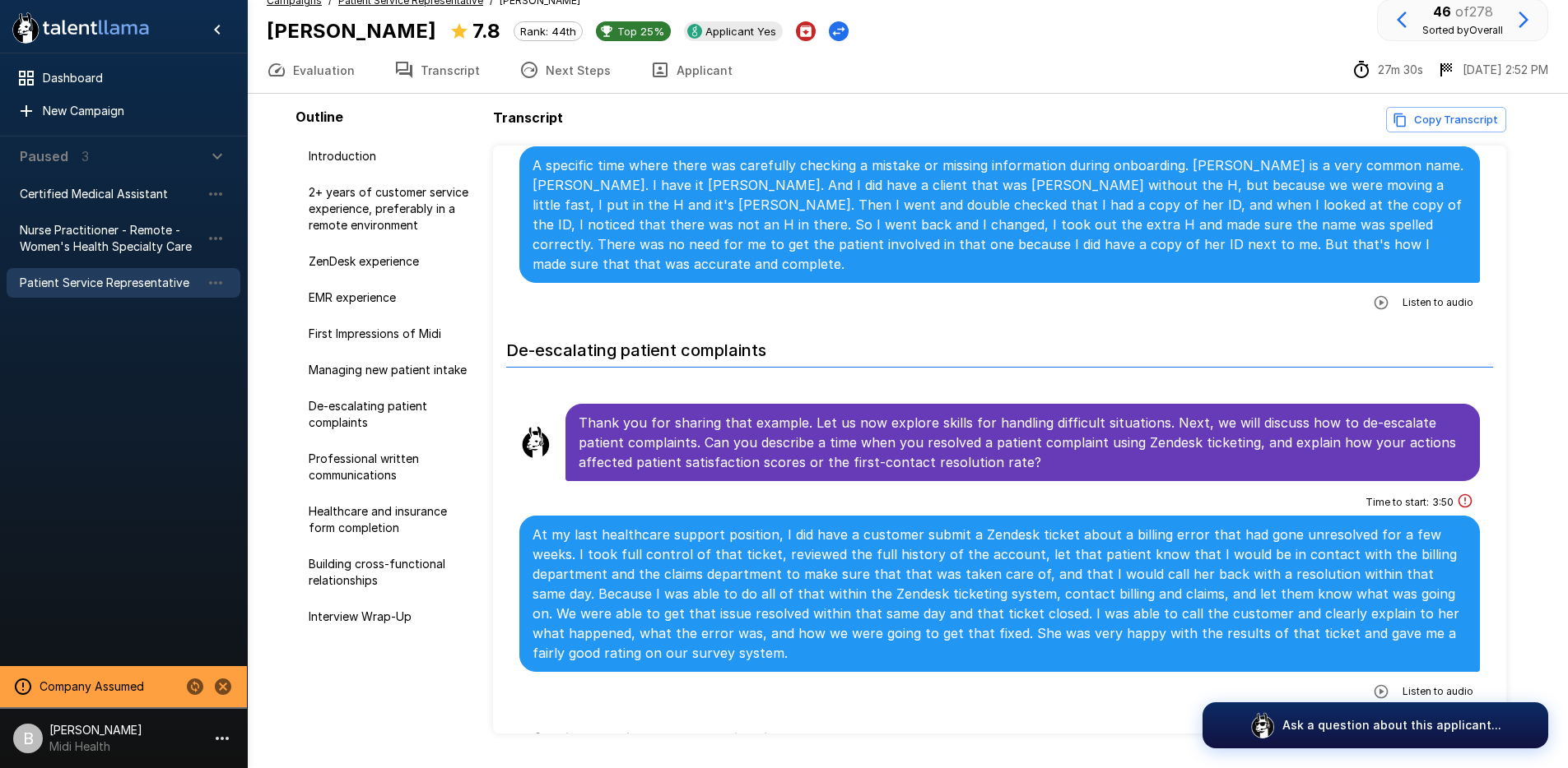
scroll to position [2294, 0]
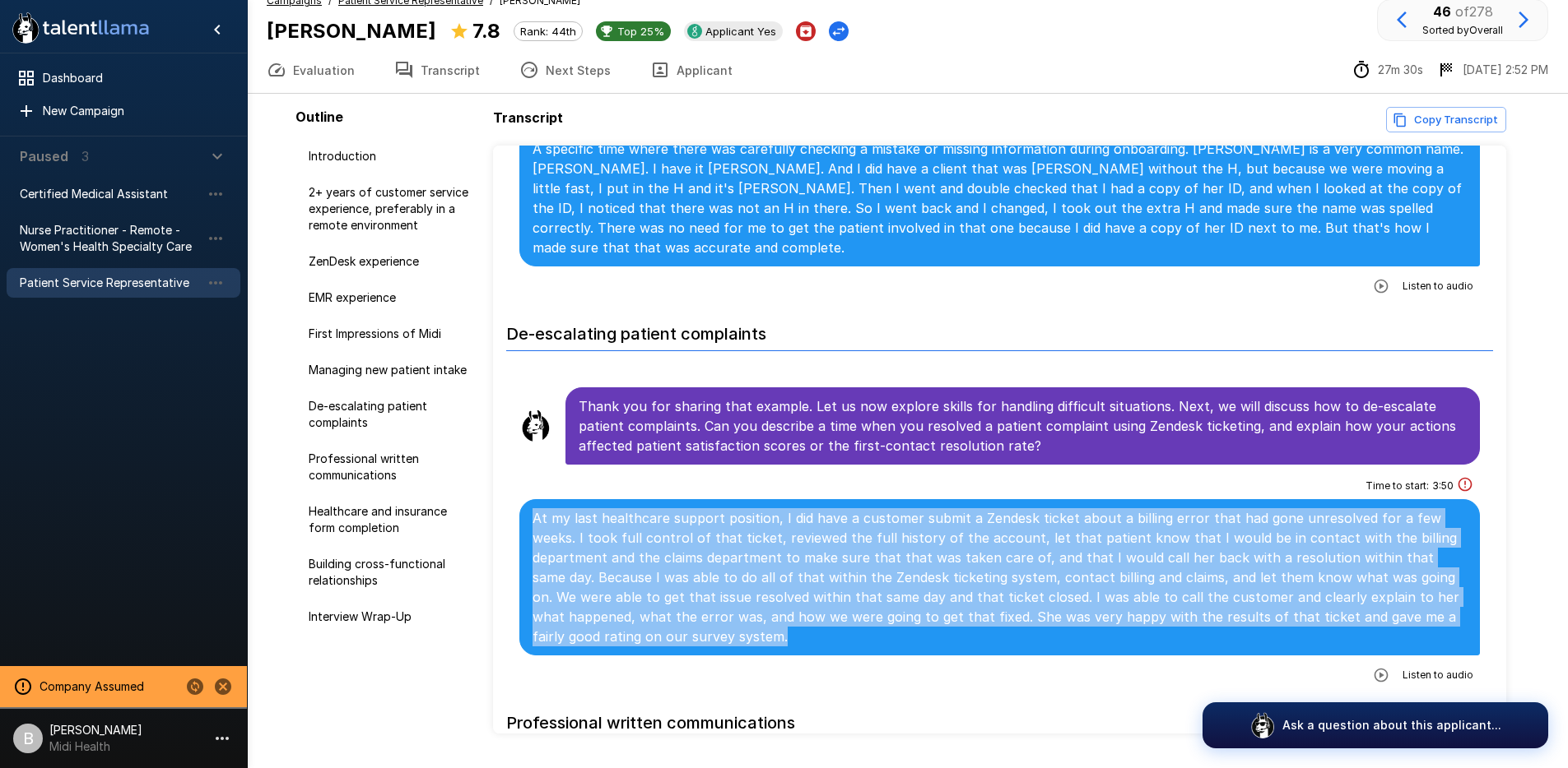
drag, startPoint x: 632, startPoint y: 566, endPoint x: 516, endPoint y: 487, distance: 140.3
click at [515, 488] on li "Time to start : 3 : 50 At my last healthcare support position, I did have a cus…" at bounding box center [1000, 581] width 988 height 225
copy p "At my last healthcare support position, I did have a customer submit a Zendesk …"
